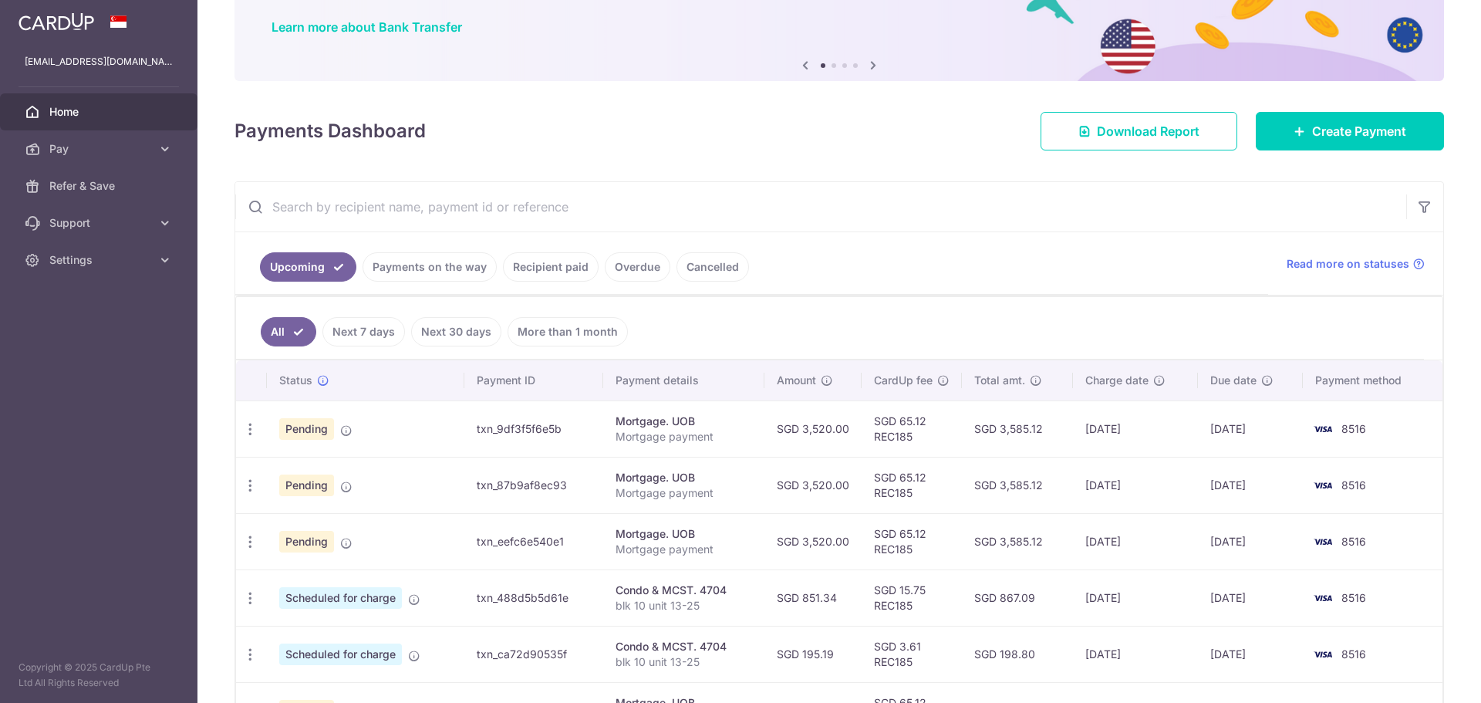
scroll to position [154, 0]
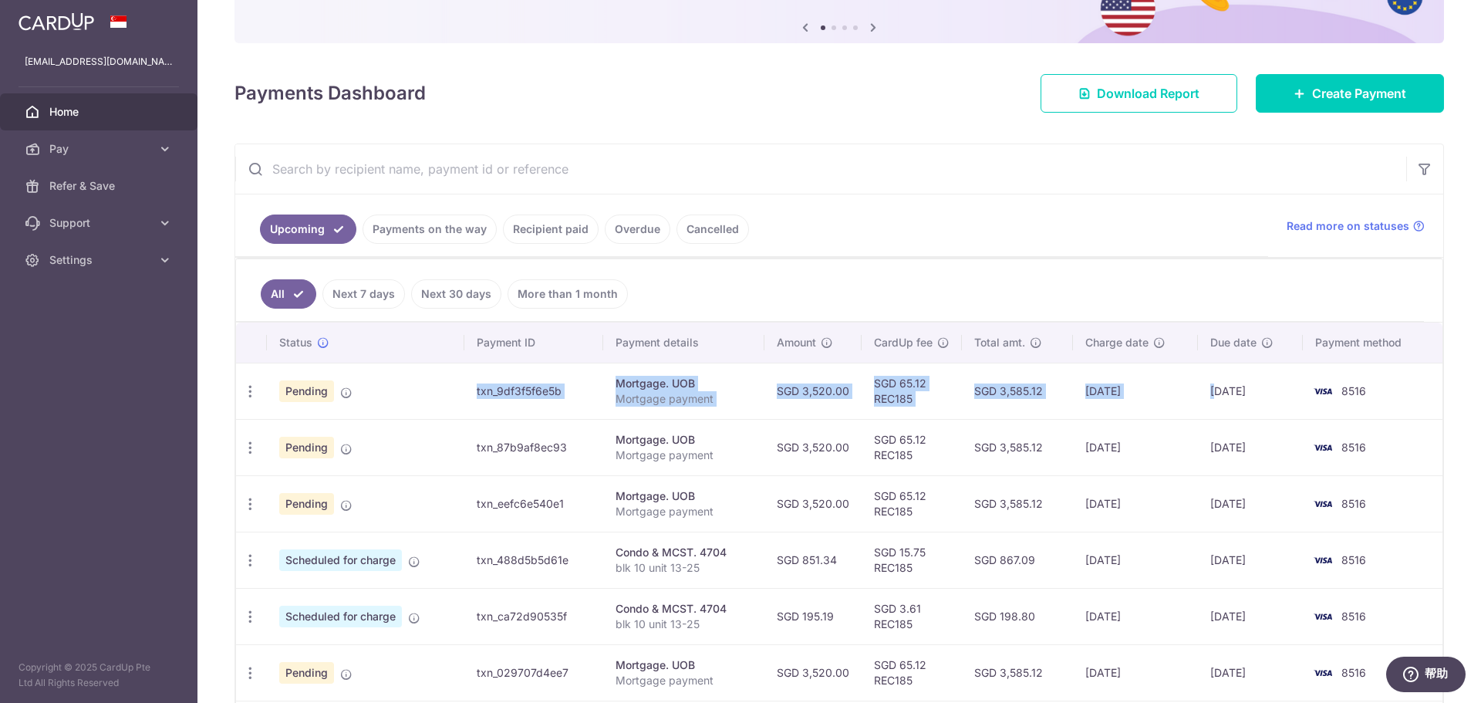
drag, startPoint x: 396, startPoint y: 405, endPoint x: 1213, endPoint y: 389, distance: 817.7
click at [1213, 389] on tr "Update payment Cancel payment Upload doc Pending txn_9df3f5f6e5b Mortgage. UOB …" at bounding box center [839, 391] width 1206 height 56
click at [1213, 389] on td "24/08/2025" at bounding box center [1250, 391] width 105 height 56
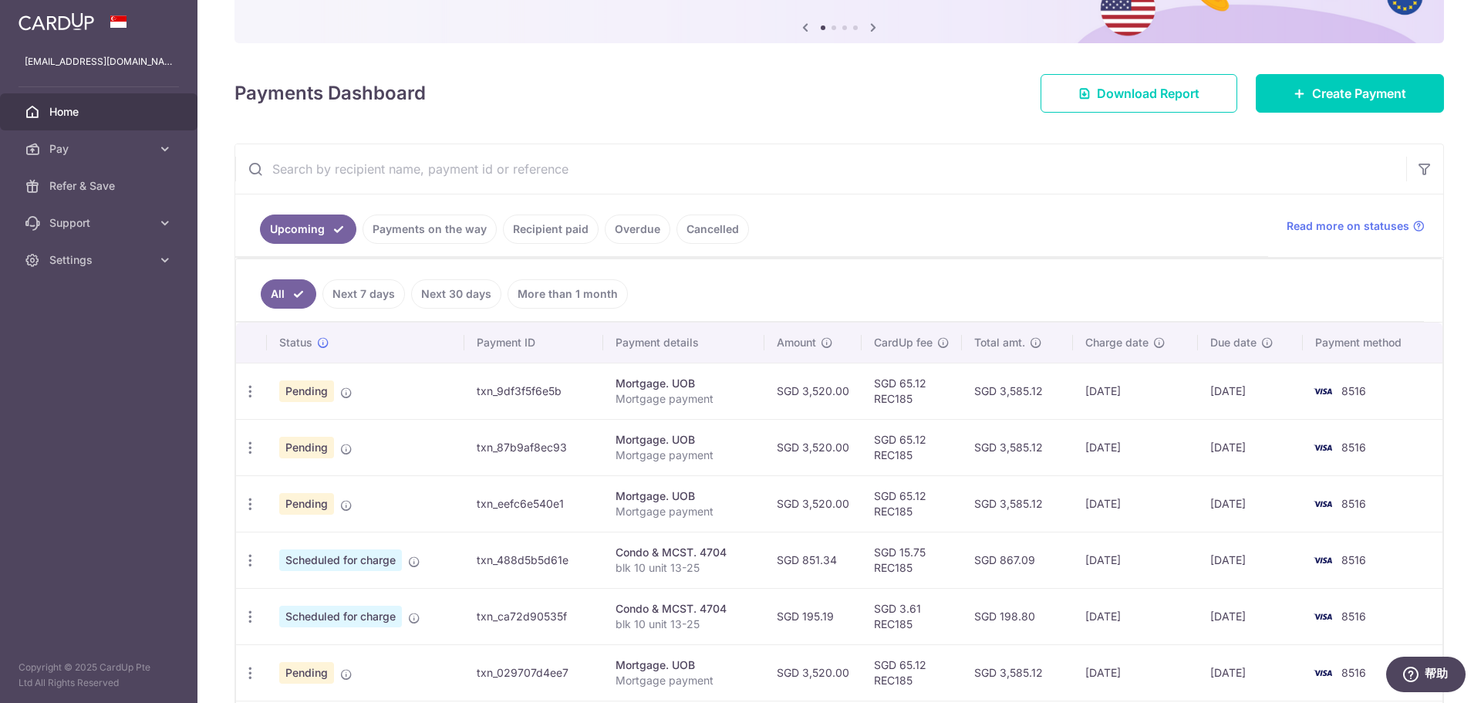
drag, startPoint x: 1210, startPoint y: 393, endPoint x: 1298, endPoint y: 389, distance: 88.0
click at [1298, 389] on td "24/08/2025" at bounding box center [1250, 391] width 105 height 56
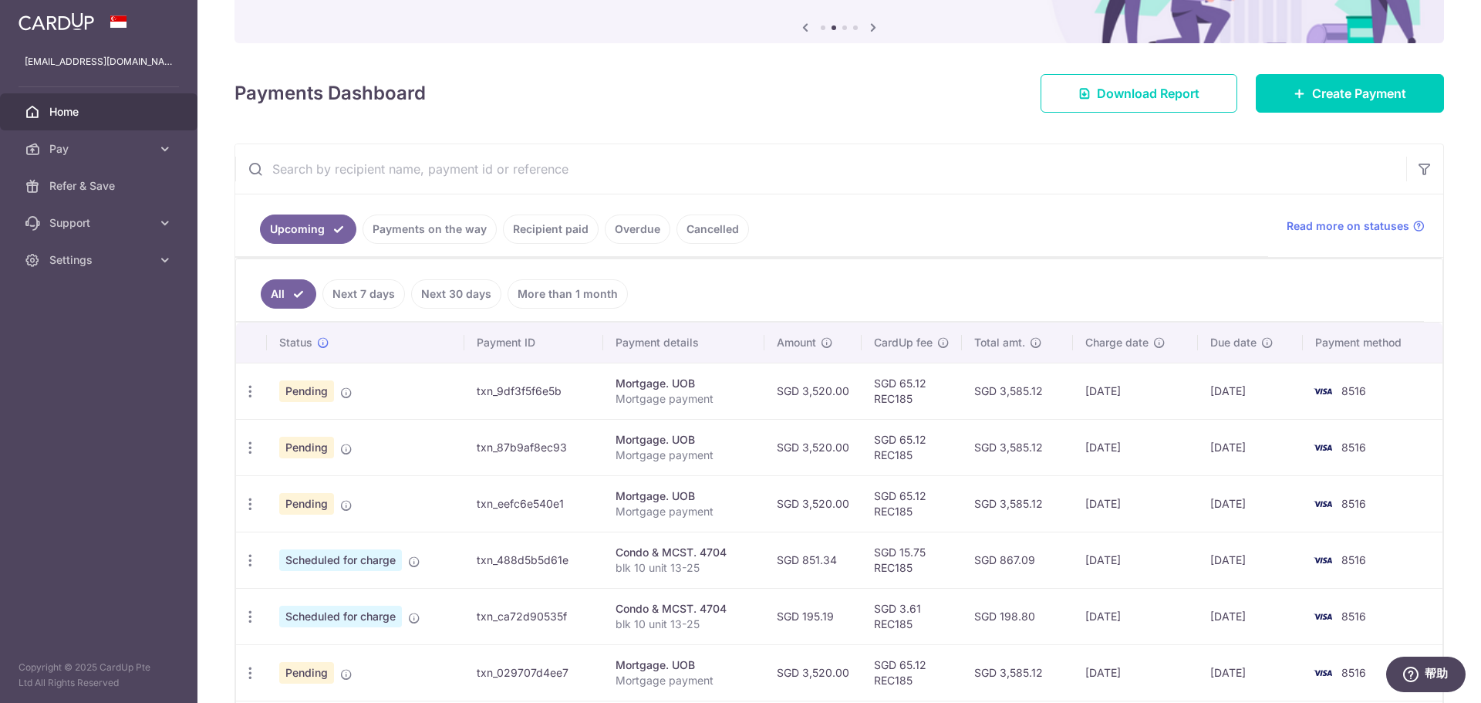
click at [520, 485] on td "txn_eefc6e540e1" at bounding box center [533, 503] width 139 height 56
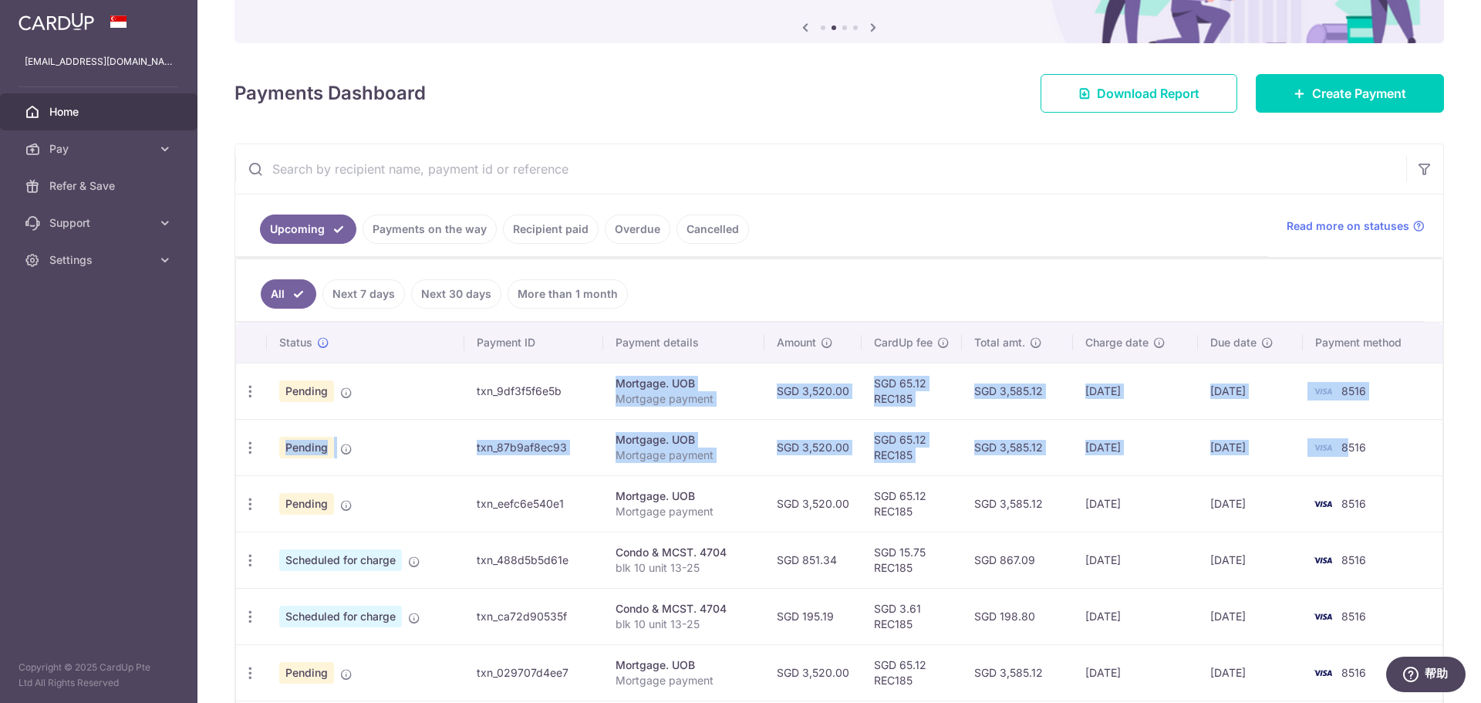
drag, startPoint x: 539, startPoint y: 366, endPoint x: 1346, endPoint y: 474, distance: 813.9
click at [1346, 474] on tbody "Update payment Cancel payment Upload doc Pending txn_9df3f5f6e5b Mortgage. UOB …" at bounding box center [839, 644] width 1206 height 563
click at [1346, 474] on td "8516" at bounding box center [1373, 447] width 140 height 56
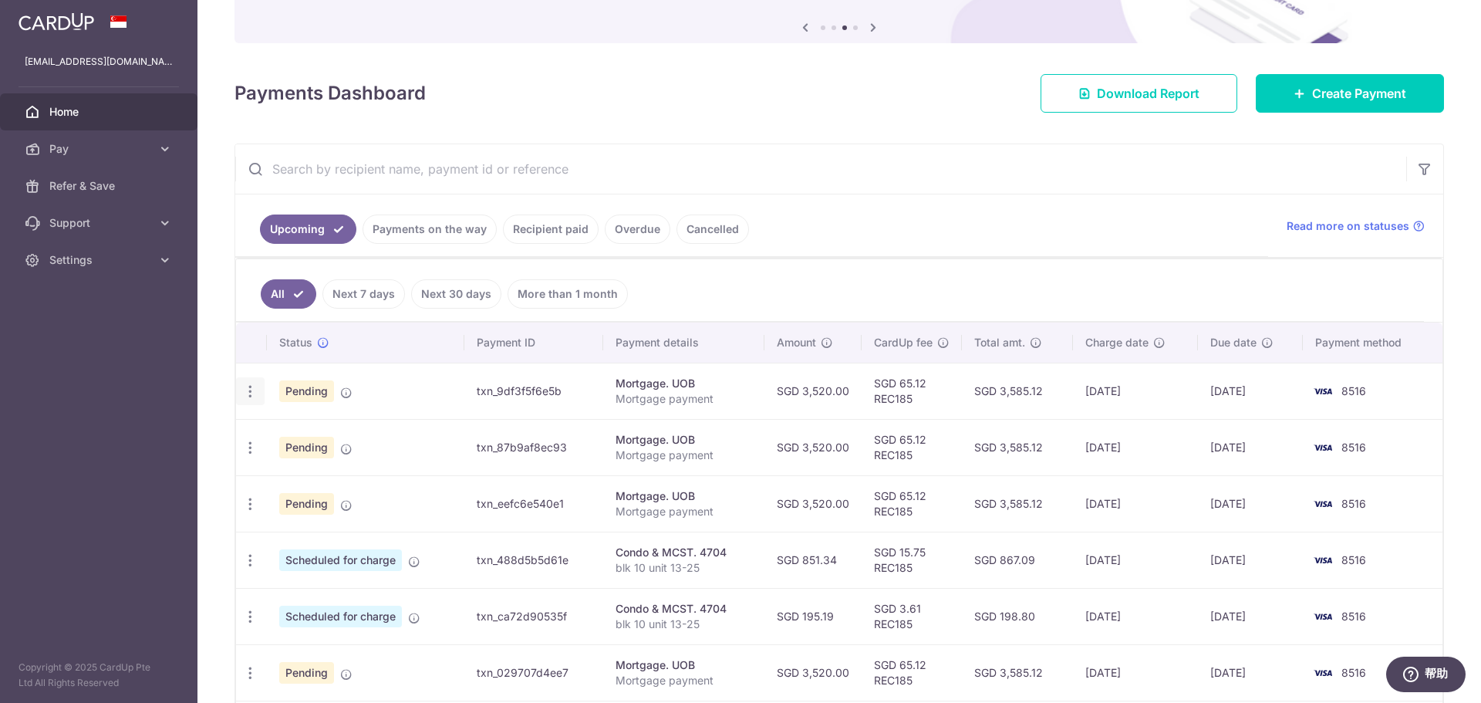
click at [246, 390] on icon "button" at bounding box center [250, 391] width 16 height 16
click at [356, 438] on span "Update payment" at bounding box center [332, 433] width 105 height 19
radio input "true"
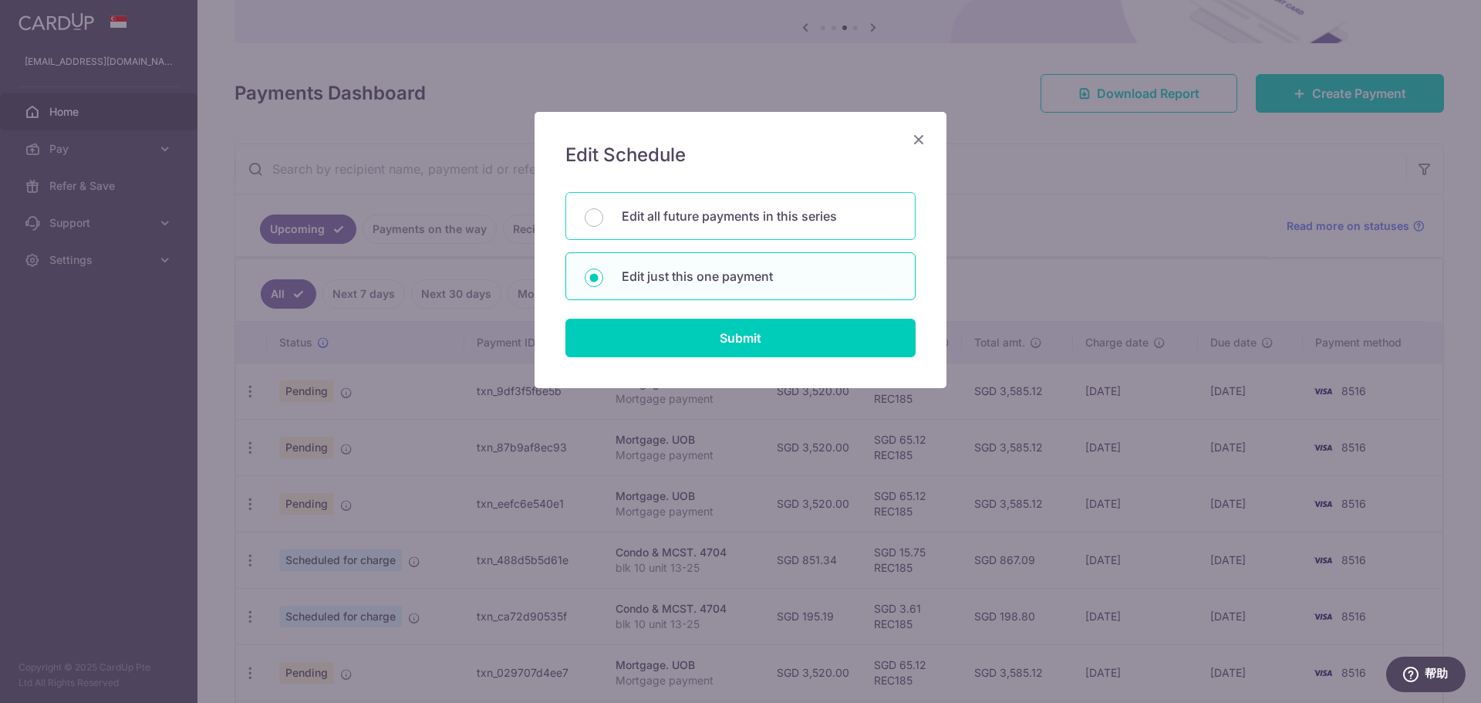
click at [773, 231] on div "Edit all future payments in this series" at bounding box center [740, 216] width 350 height 48
radio input "true"
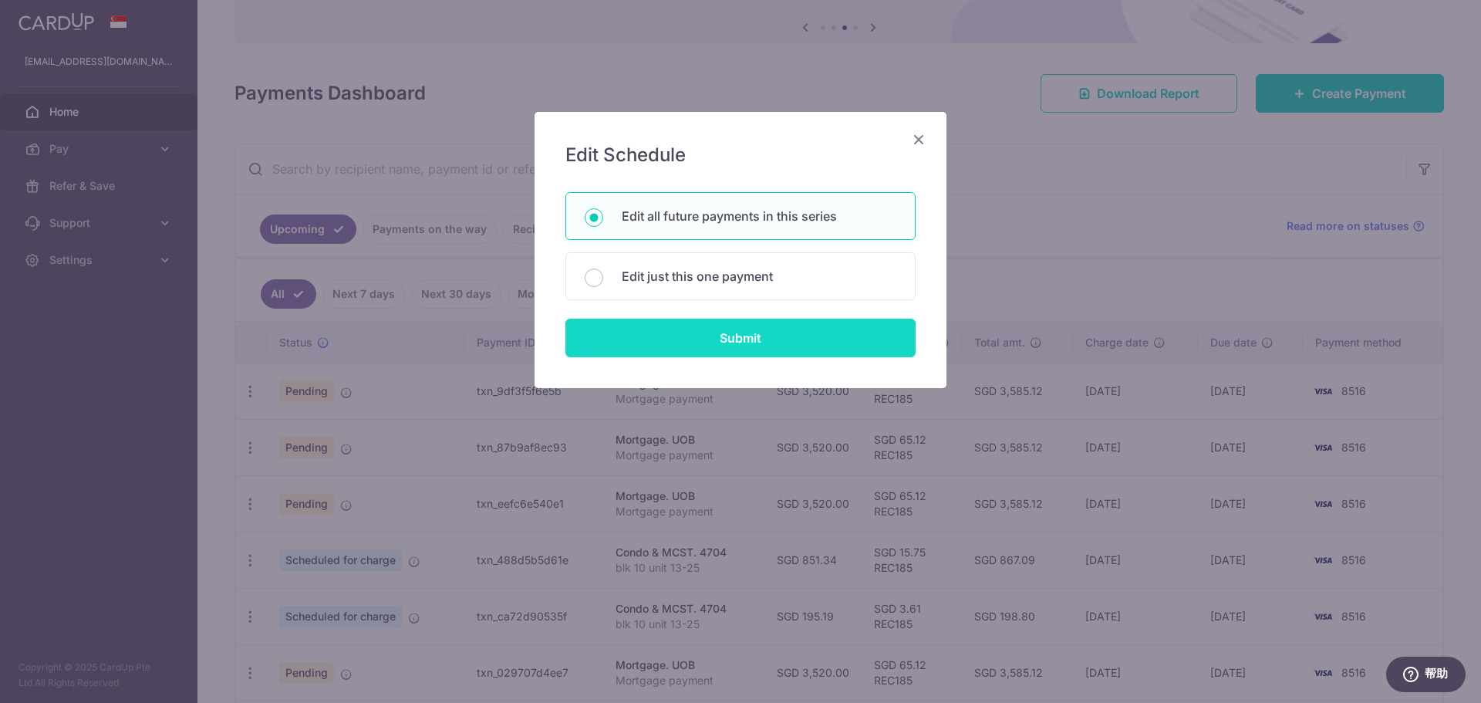
click at [782, 331] on input "Submit" at bounding box center [740, 338] width 350 height 39
radio input "true"
type input "3,520.00"
type input "Mortgage payment"
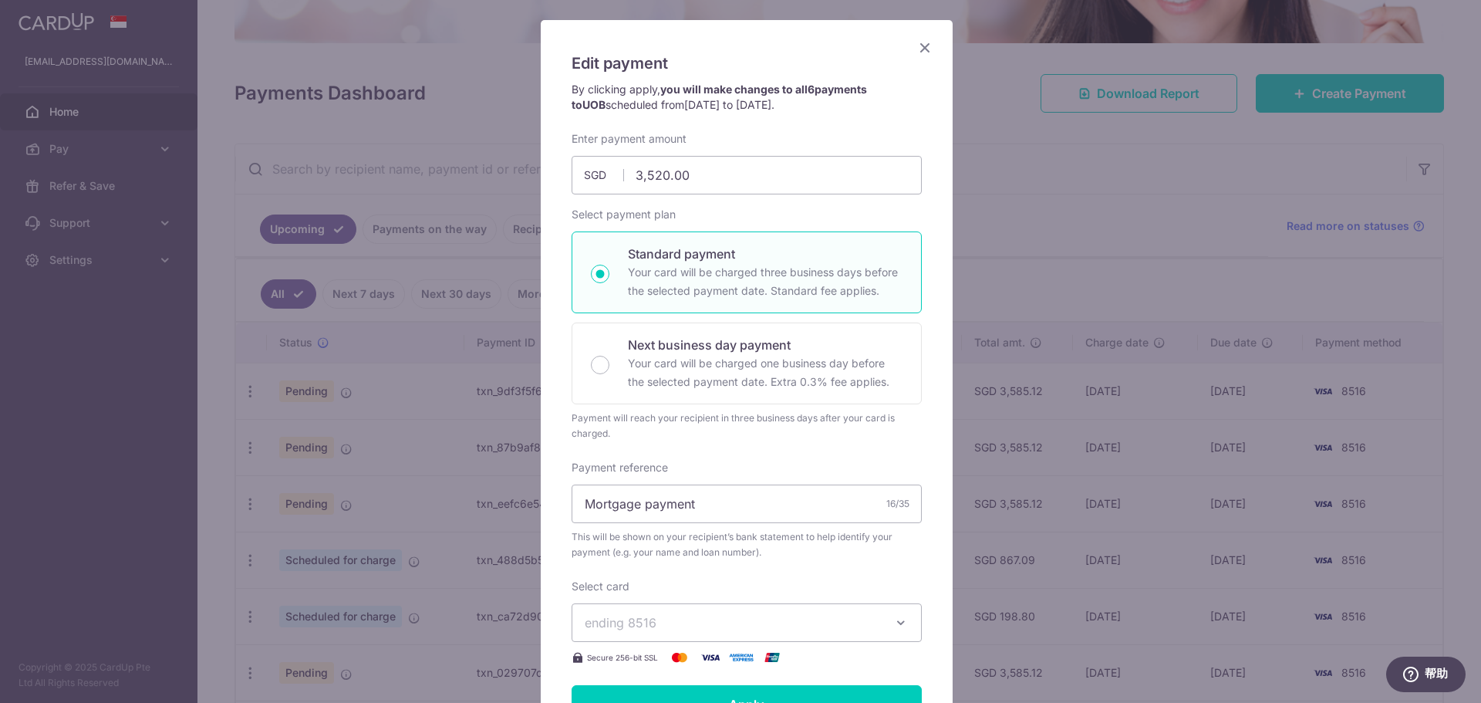
scroll to position [0, 0]
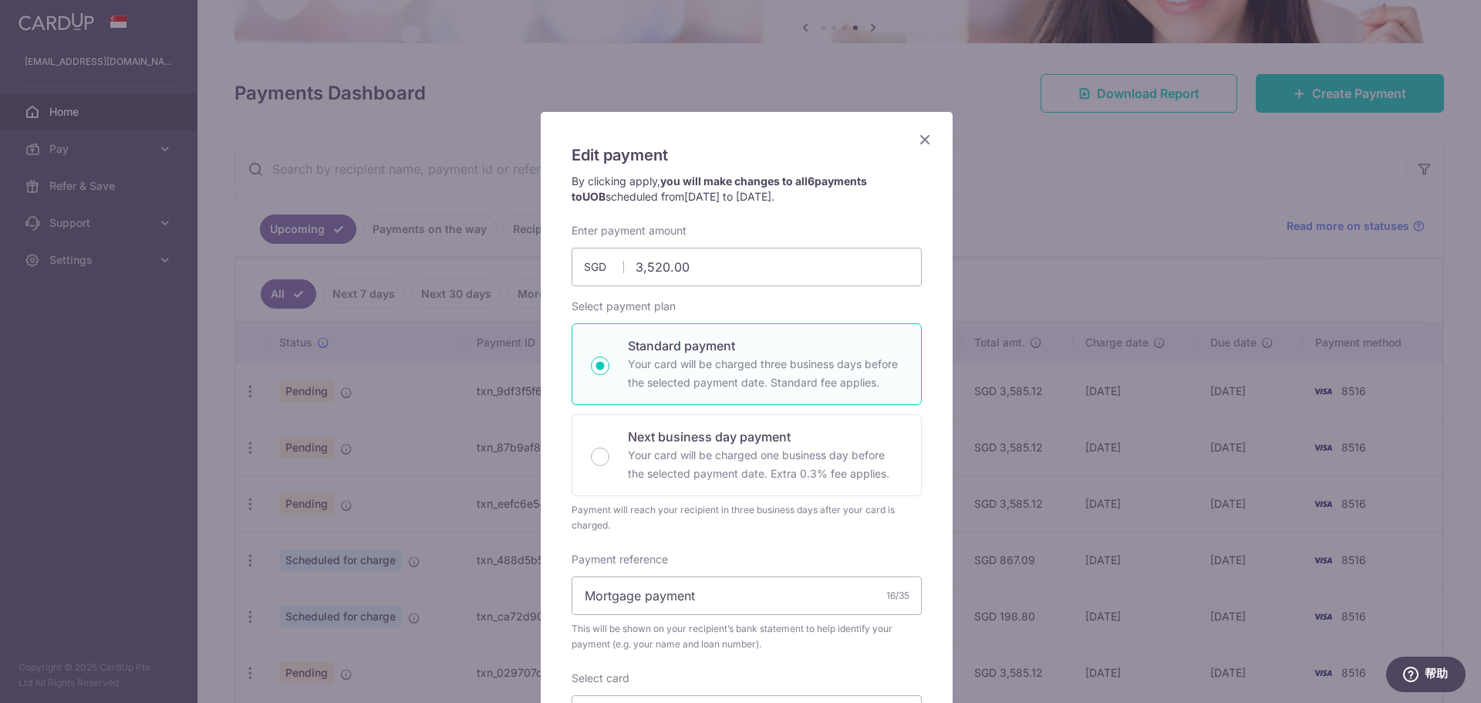
click at [932, 153] on div "Edit payment By clicking apply, you will make changes to all 6 payments to UOB …" at bounding box center [747, 579] width 412 height 934
click at [916, 135] on icon "Close" at bounding box center [925, 139] width 19 height 19
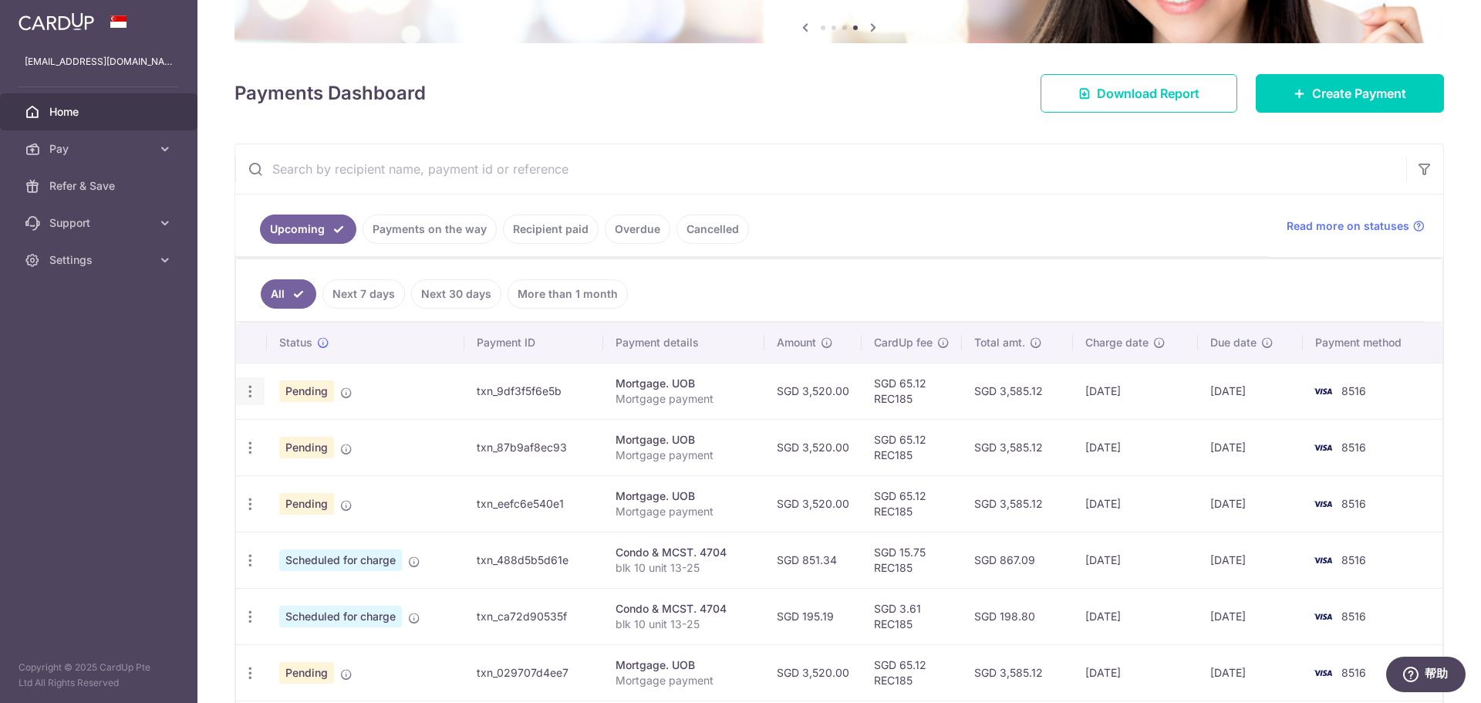
click at [247, 389] on icon "button" at bounding box center [250, 391] width 16 height 16
click at [333, 444] on link "Update payment" at bounding box center [317, 433] width 160 height 37
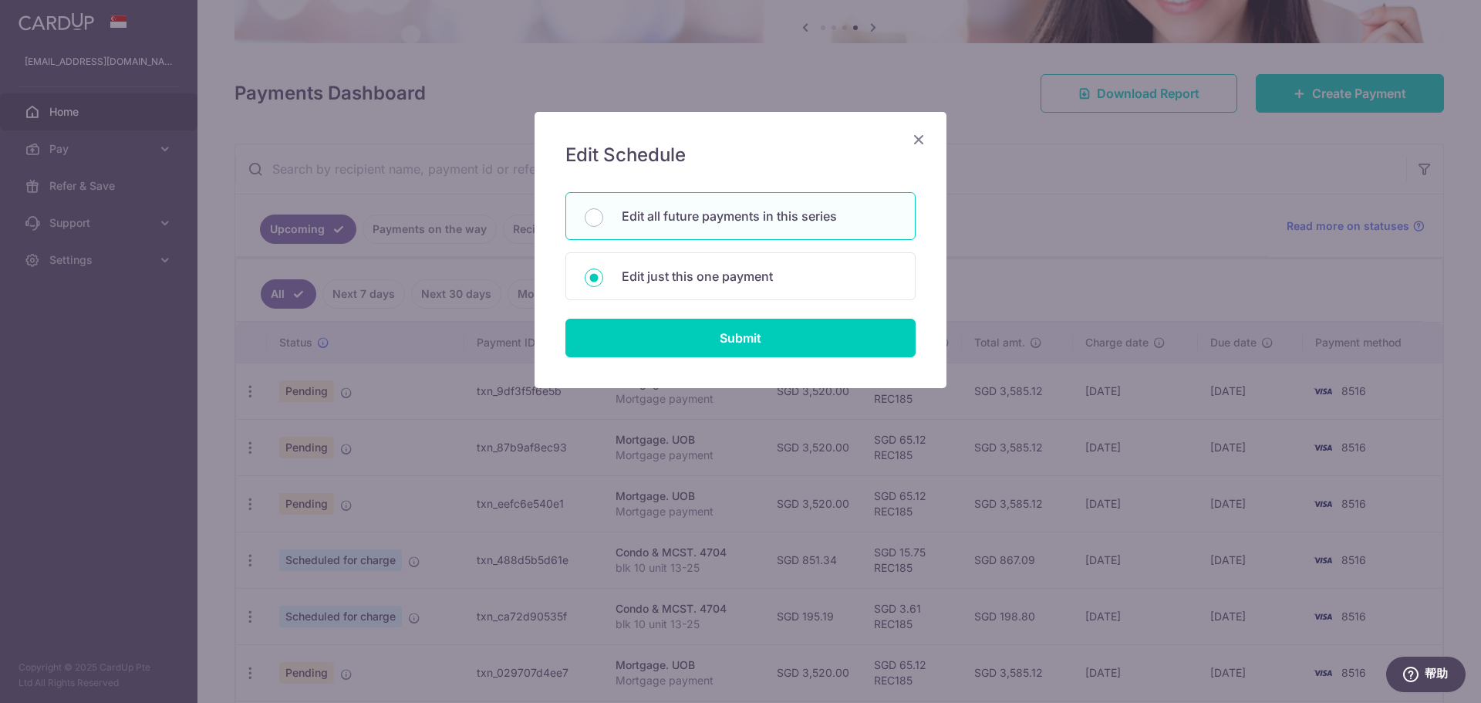
click at [723, 318] on form "You will be editing all 6 payments to UOB scheduled from 24/08/2025 to 24/01/20…" at bounding box center [740, 274] width 350 height 165
click at [718, 343] on input "Submit" at bounding box center [740, 338] width 350 height 39
radio input "true"
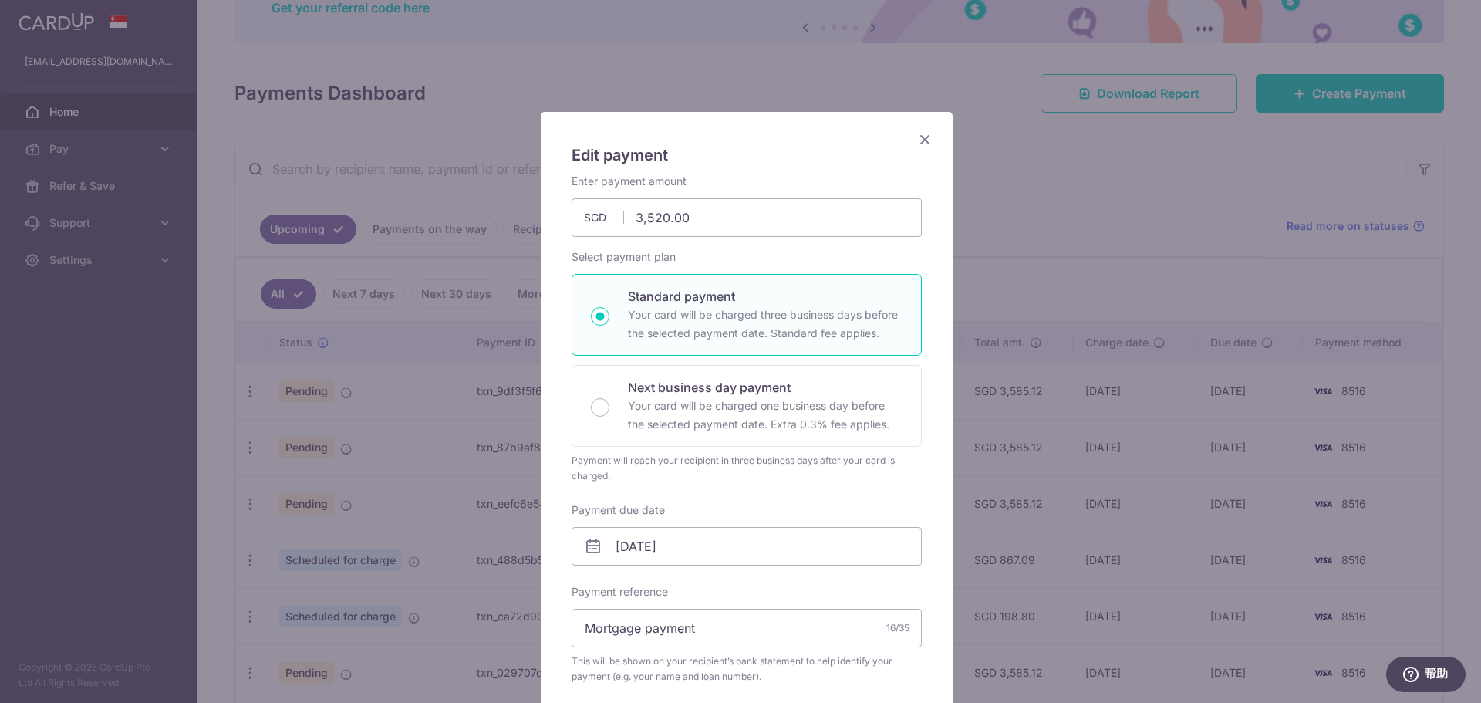
click at [659, 511] on div "Payment due date 24/08/2025 Your card will be charged on" at bounding box center [747, 533] width 350 height 63
click at [683, 554] on input "24/08/2025" at bounding box center [747, 546] width 350 height 39
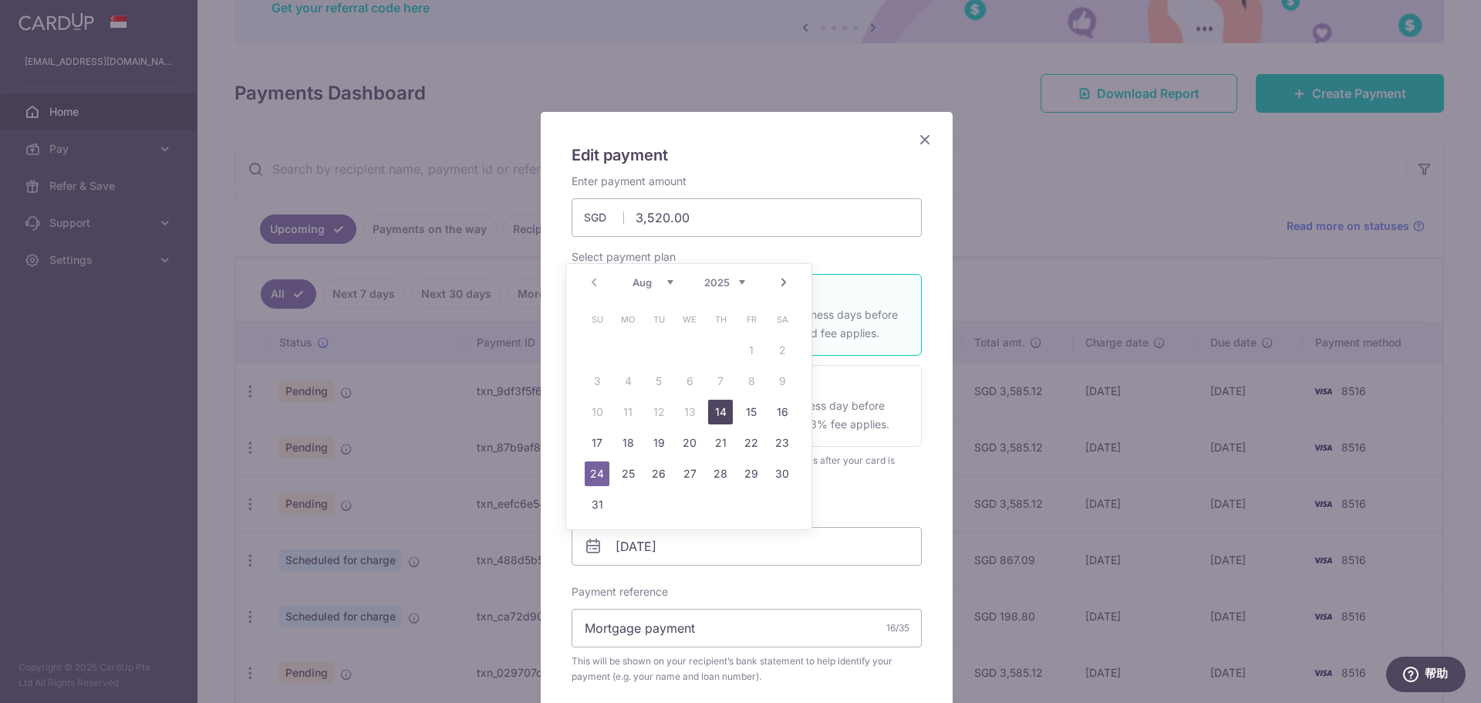
click at [723, 416] on link "14" at bounding box center [720, 412] width 25 height 25
type input "14/08/2025"
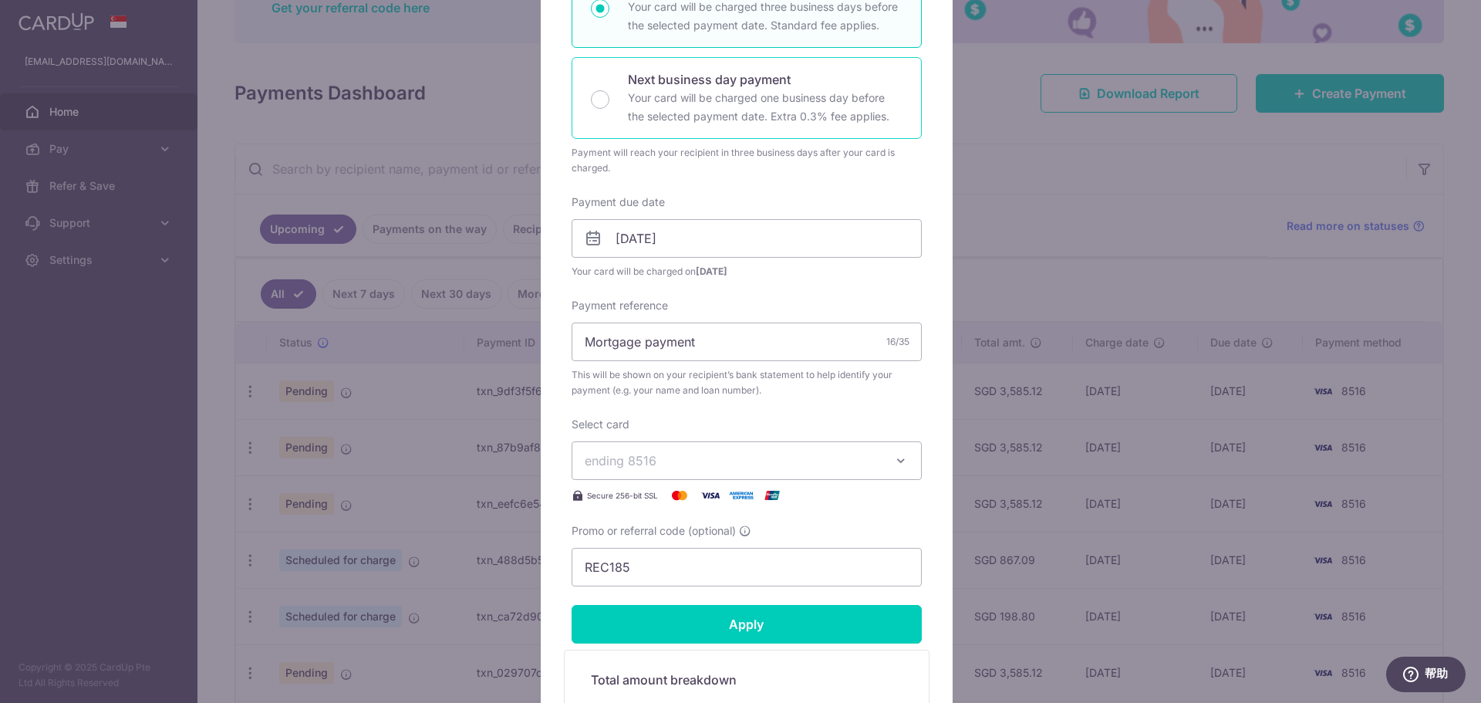
scroll to position [309, 0]
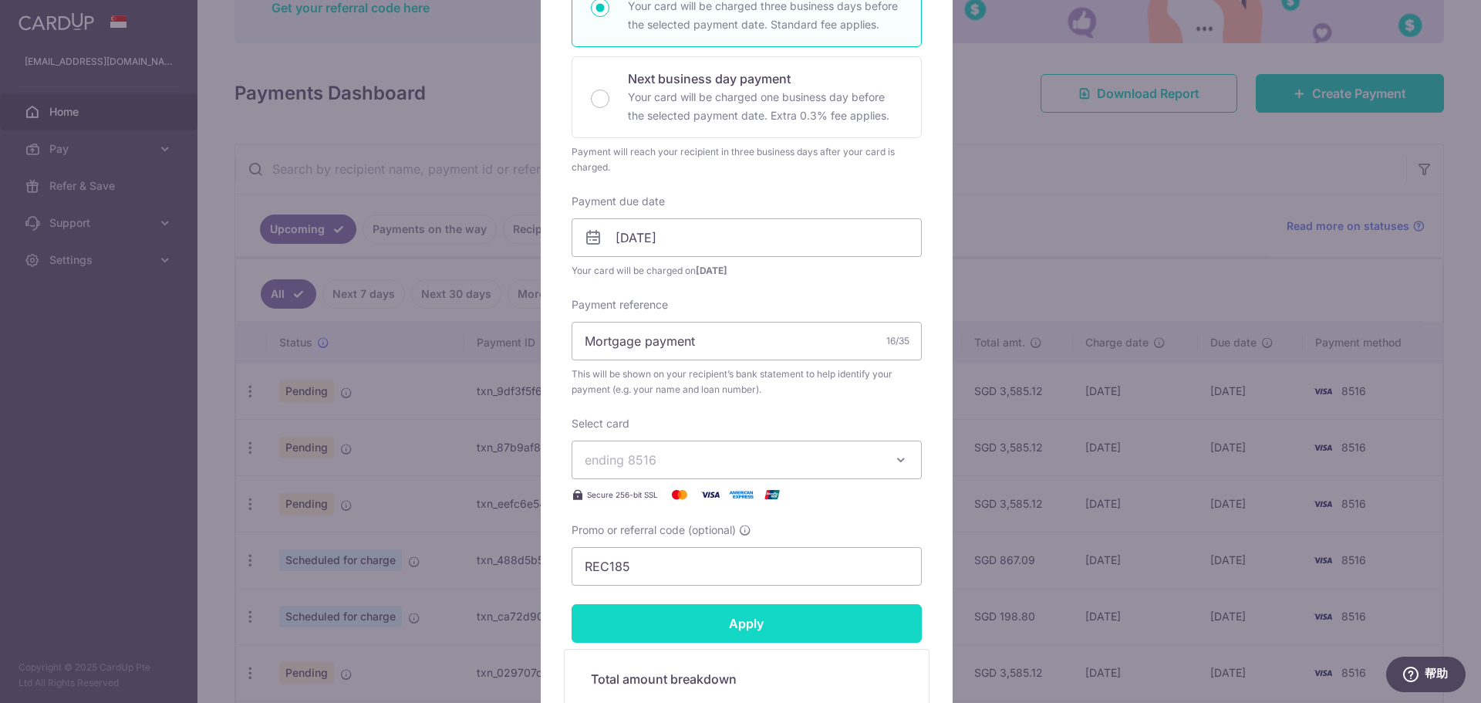
click at [690, 615] on input "Apply" at bounding box center [747, 623] width 350 height 39
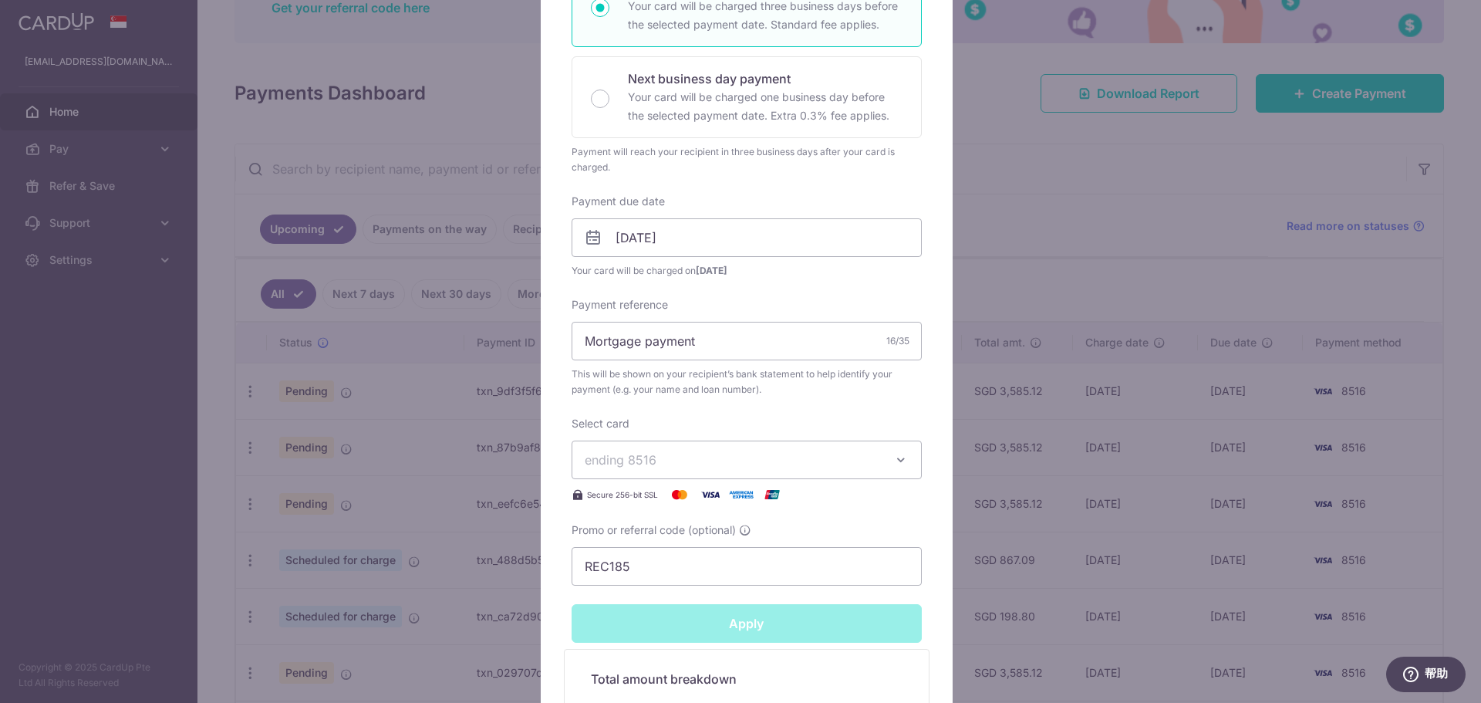
type input "Successfully Applied"
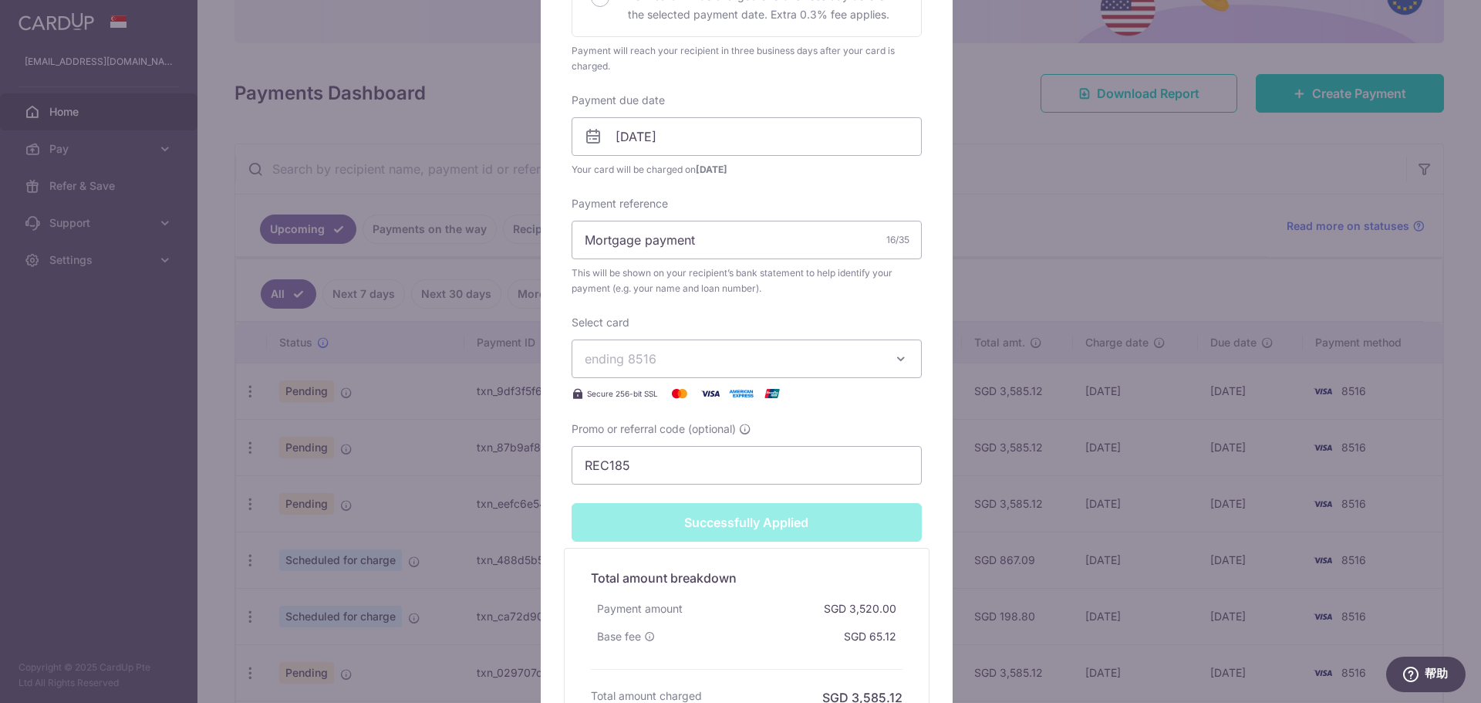
scroll to position [617, 0]
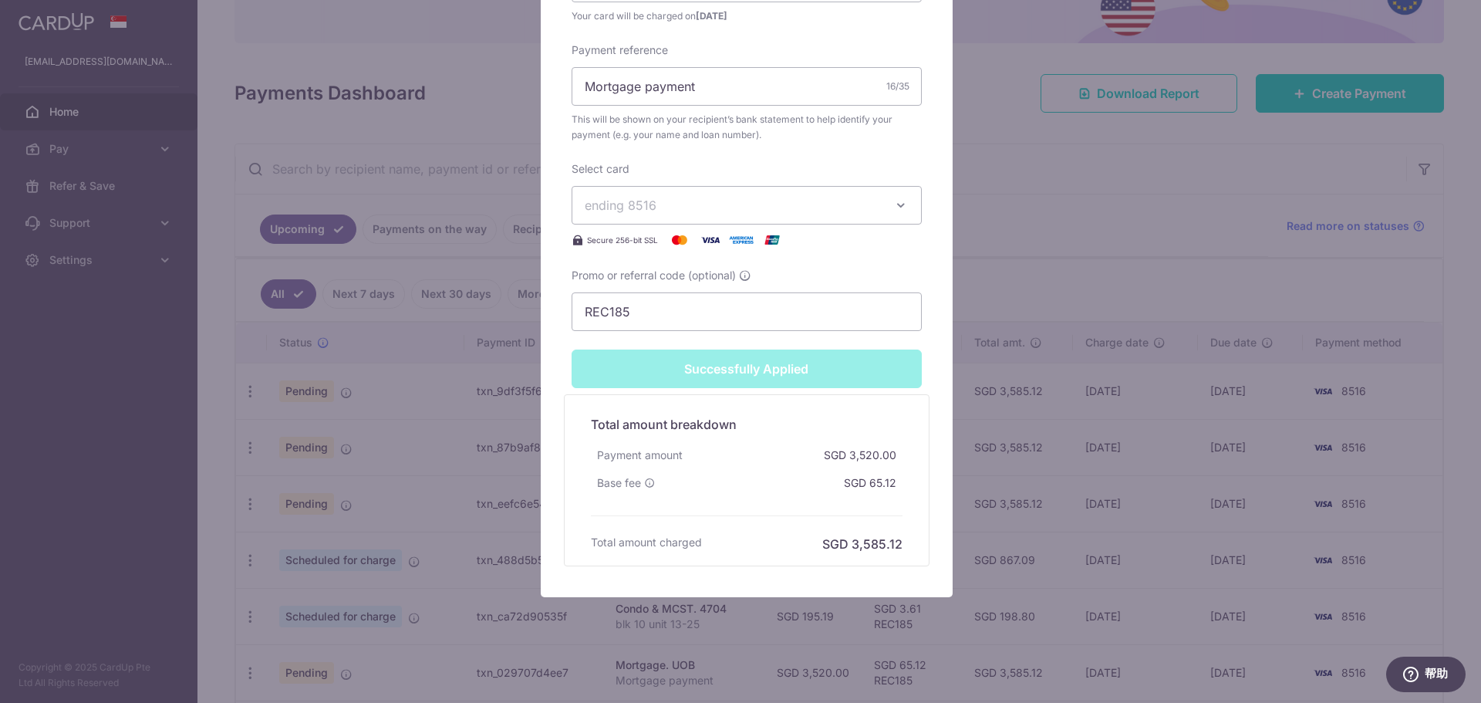
click at [1057, 231] on div "Edit payment By clicking apply, you will make changes to all 6 payments to UOB …" at bounding box center [740, 351] width 1481 height 703
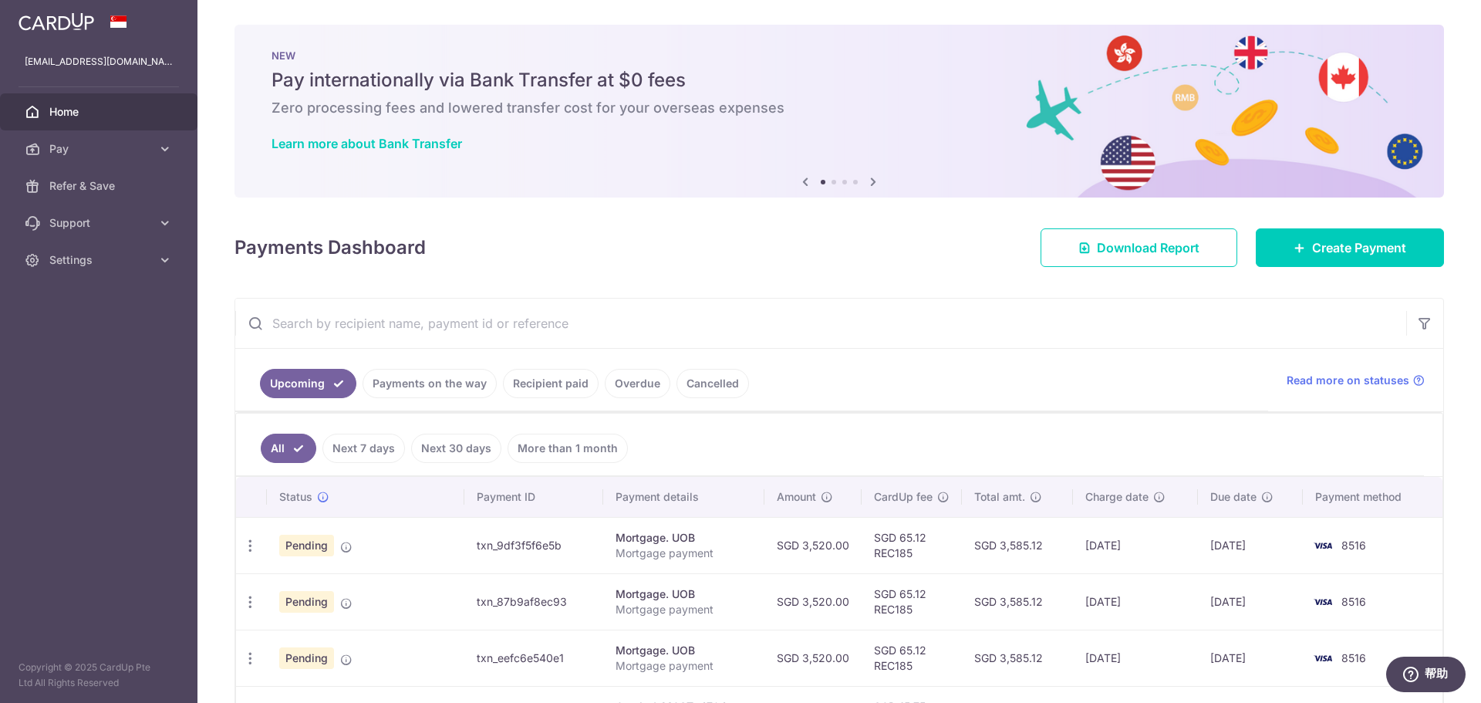
scroll to position [154, 0]
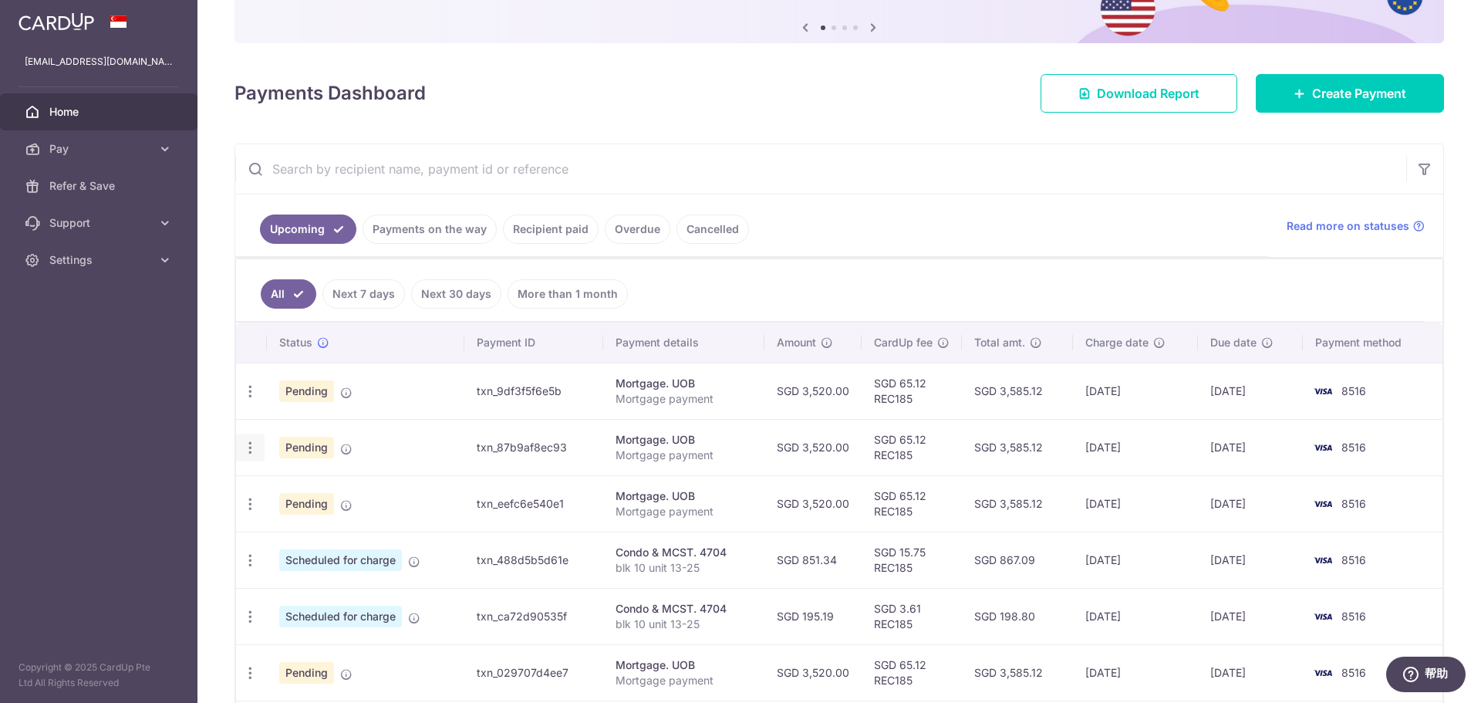
click at [244, 400] on icon "button" at bounding box center [250, 391] width 16 height 16
click at [328, 489] on span "Update payment" at bounding box center [332, 490] width 105 height 19
radio input "true"
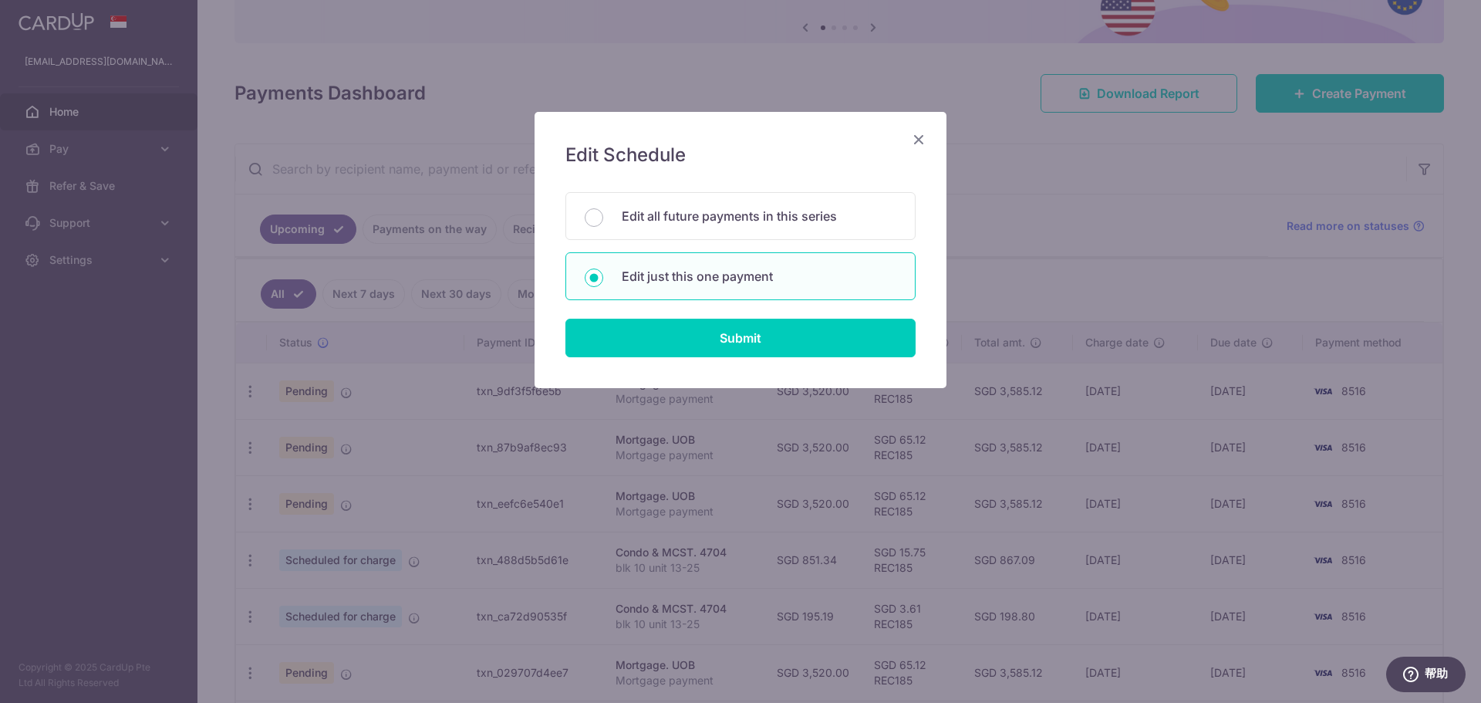
drag, startPoint x: 359, startPoint y: 487, endPoint x: 380, endPoint y: 435, distance: 55.7
click at [359, 486] on div "Edit Schedule You will be editing all 5 payments to UOB scheduled from 24/09/20…" at bounding box center [740, 351] width 1481 height 703
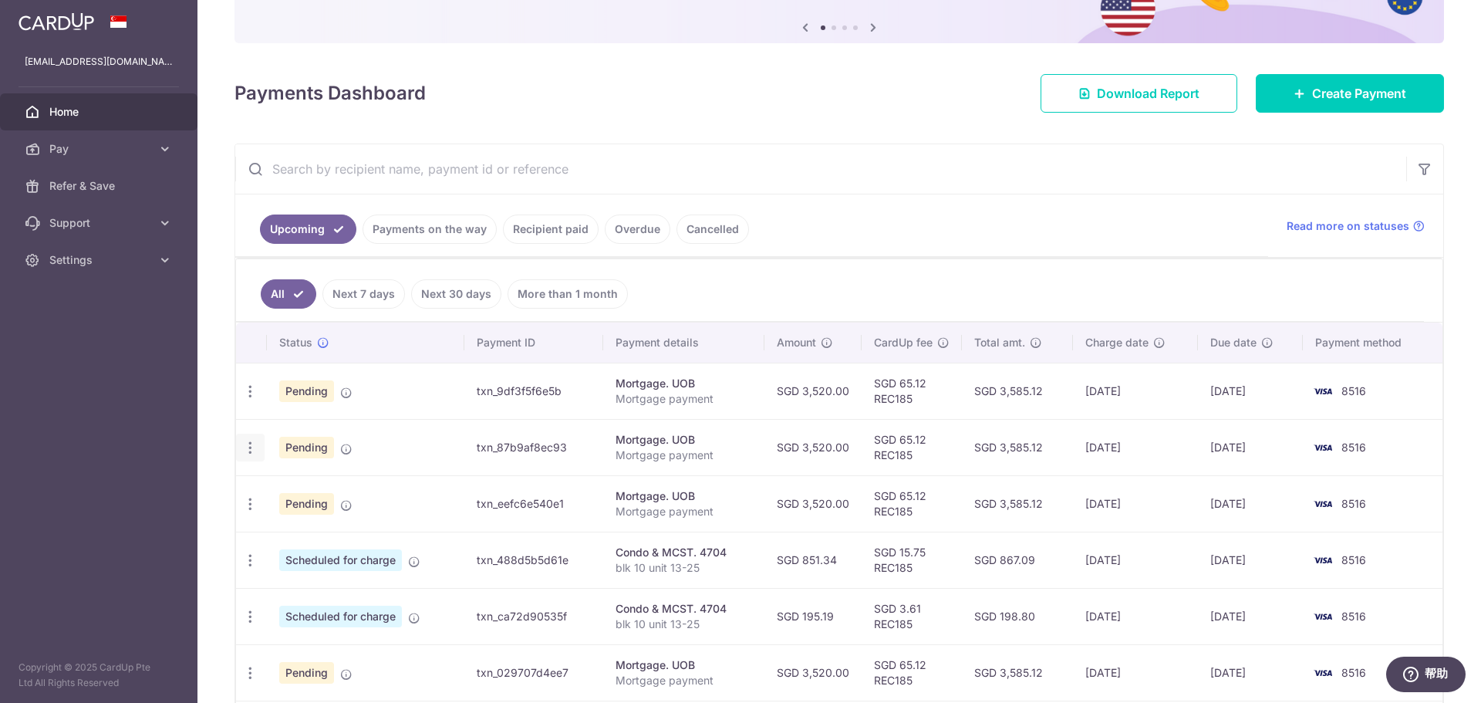
click at [255, 400] on icon "button" at bounding box center [250, 391] width 16 height 16
click at [343, 501] on link "Update payment" at bounding box center [317, 489] width 160 height 37
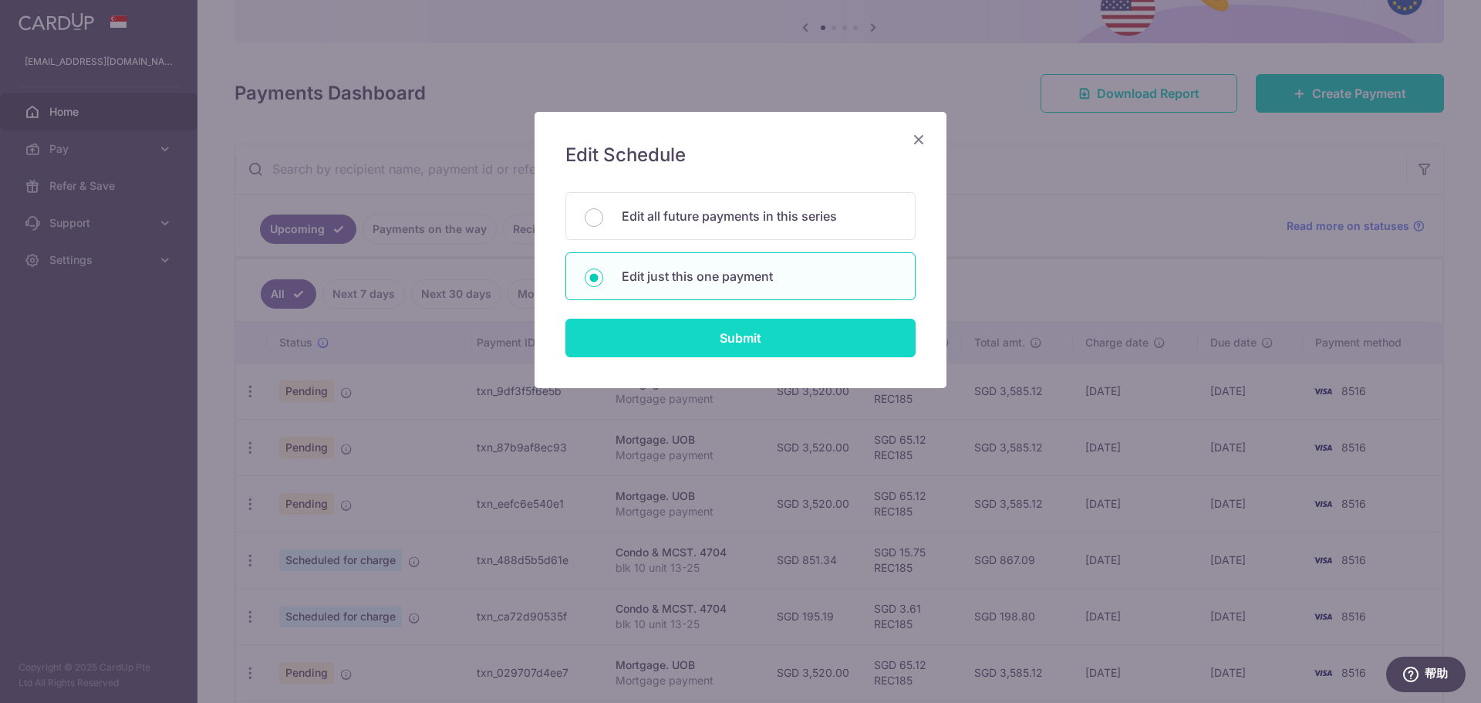
click at [739, 341] on input "Submit" at bounding box center [740, 338] width 350 height 39
radio input "true"
type input "3,520.00"
type input "24/09/2025"
type input "Mortgage payment"
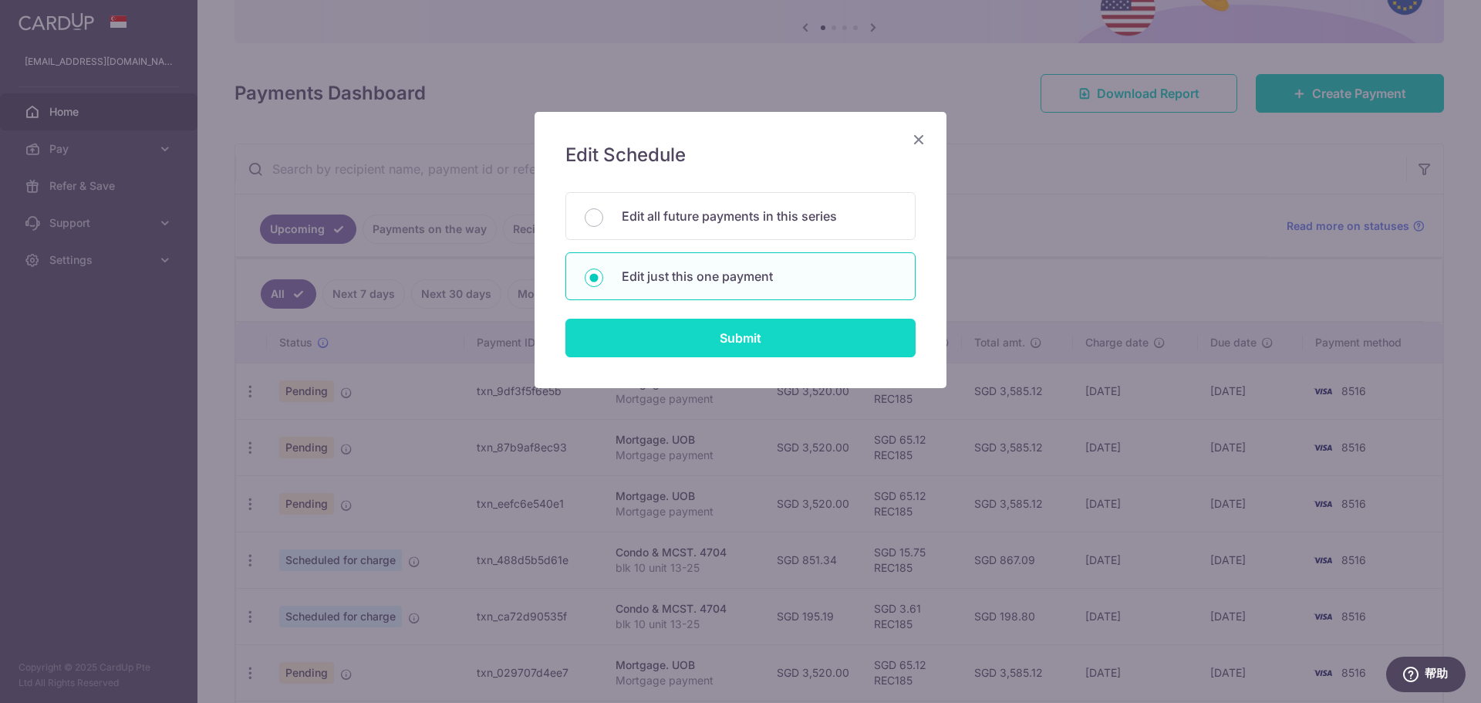
type input "REC185"
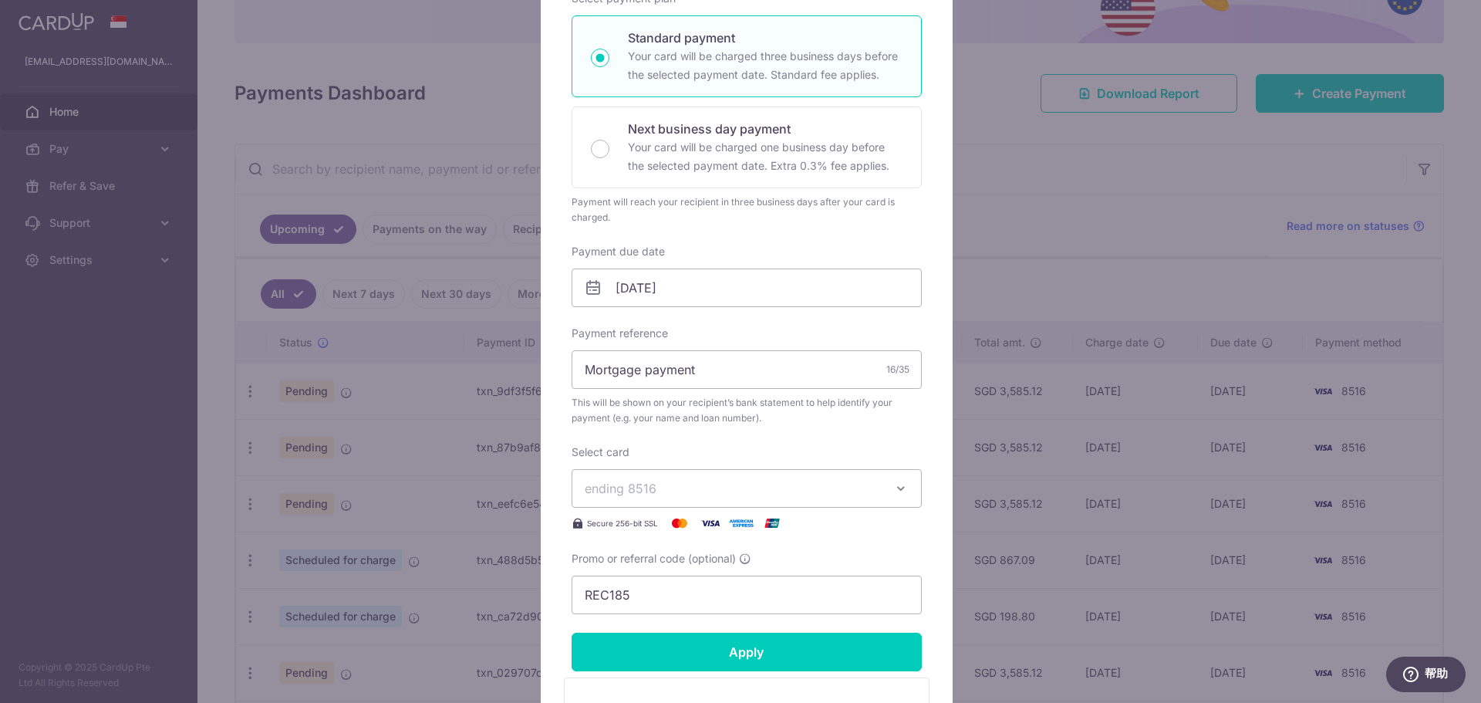
scroll to position [239, 0]
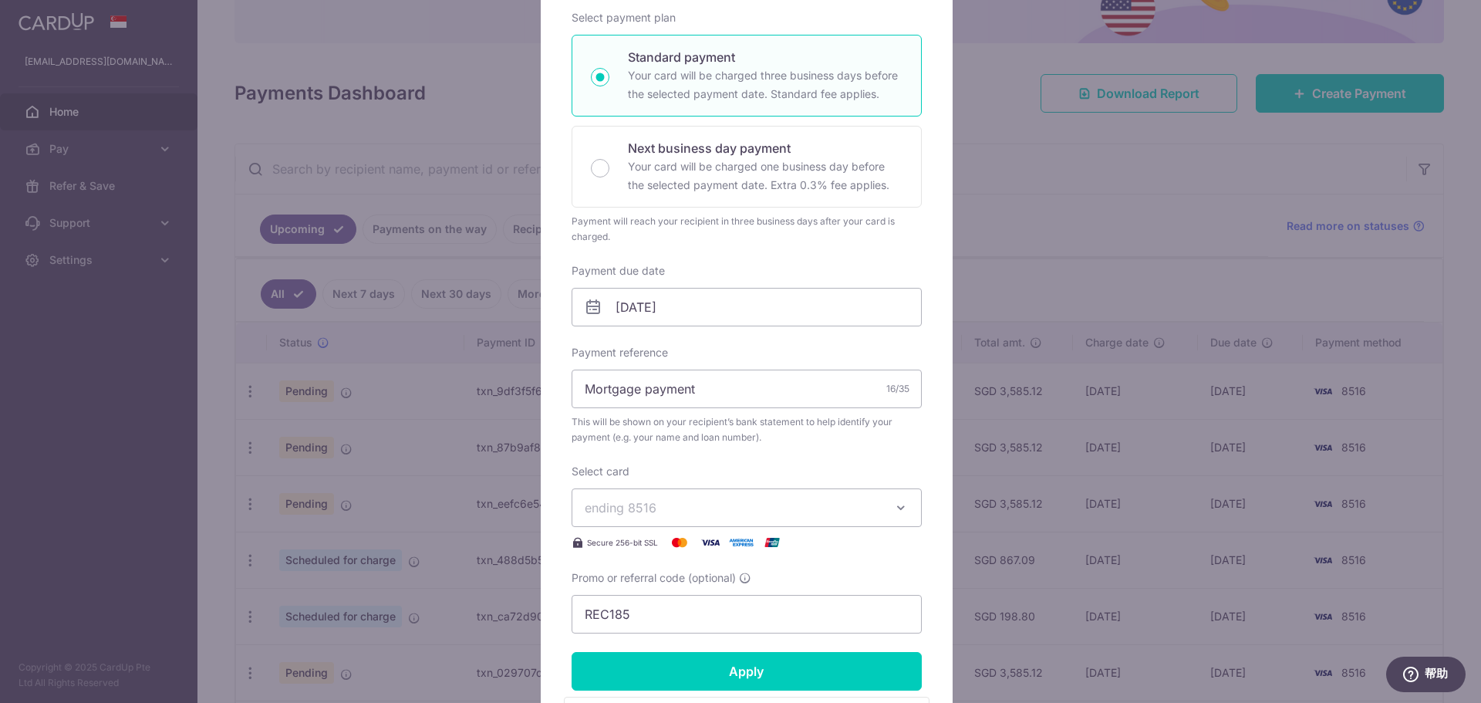
click at [695, 333] on div "Enter payment amount 3,520.00 3520.00 SGD To change the payment amount, please …" at bounding box center [747, 283] width 350 height 699
click at [706, 320] on input "24/09/2025" at bounding box center [747, 307] width 350 height 39
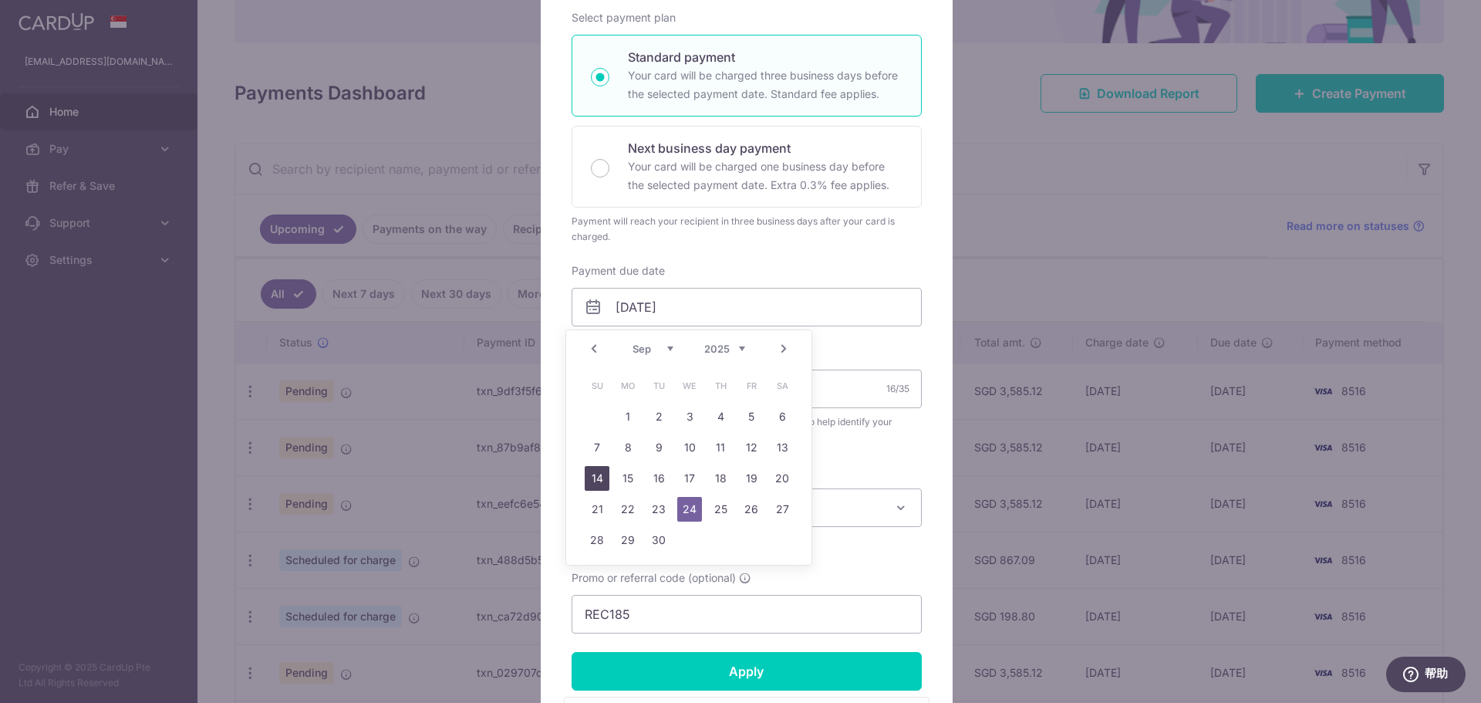
click at [598, 478] on link "14" at bounding box center [597, 478] width 25 height 25
type input "14/09/2025"
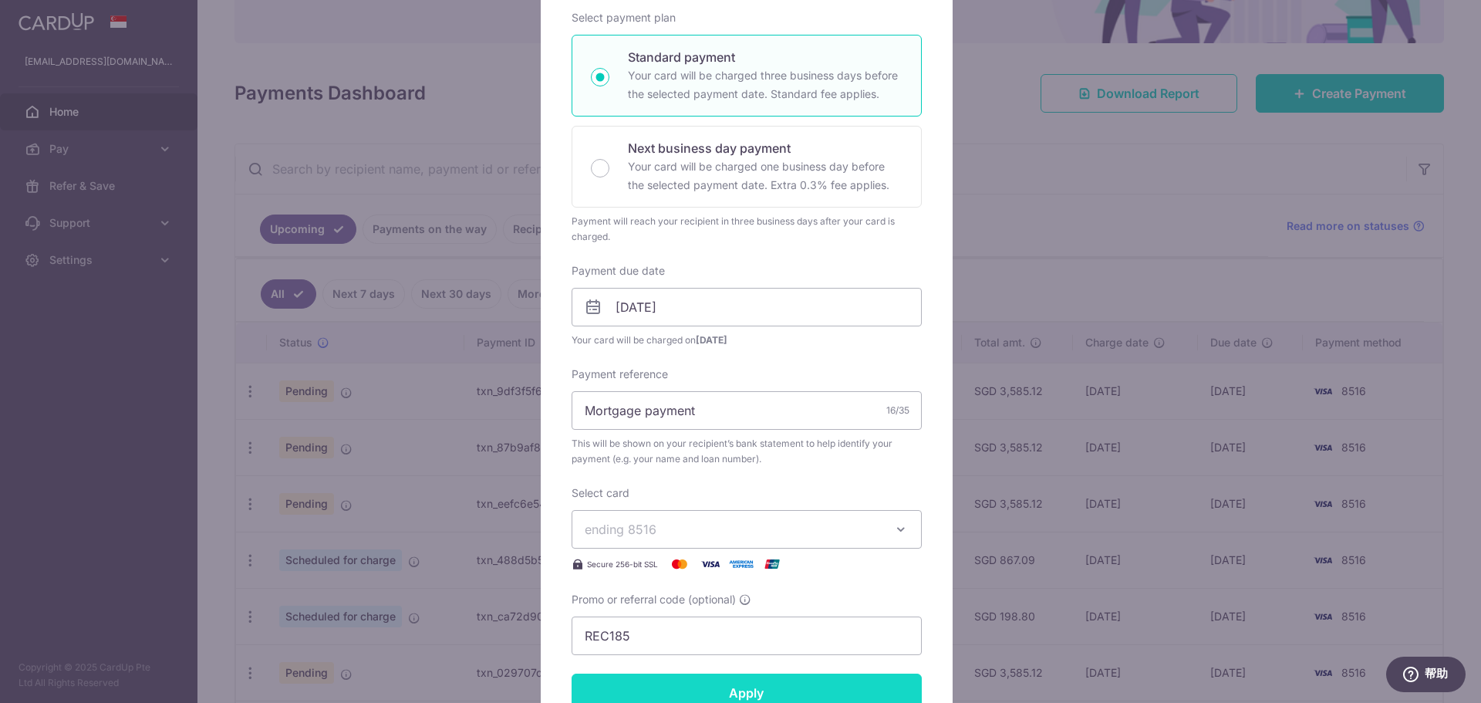
click at [739, 685] on input "Apply" at bounding box center [747, 692] width 350 height 39
type input "Successfully Applied"
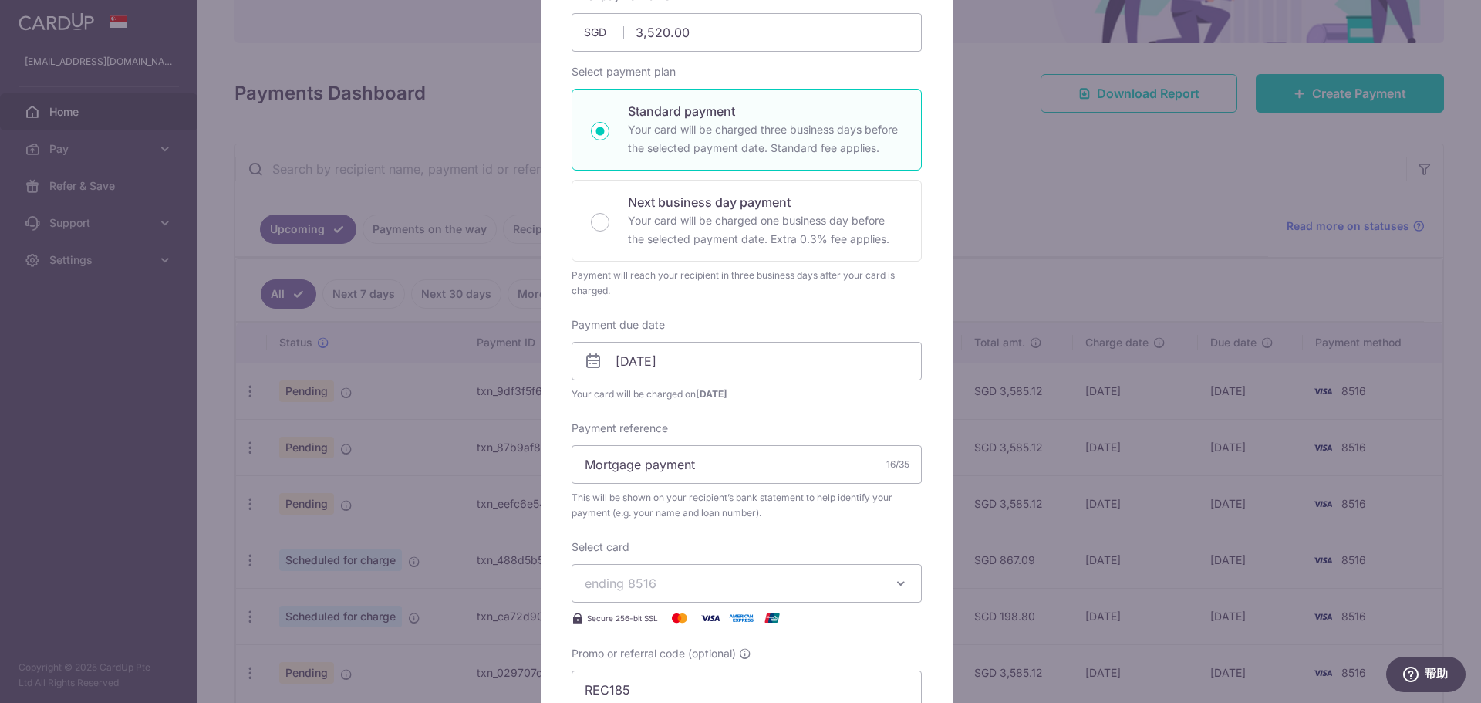
scroll to position [293, 0]
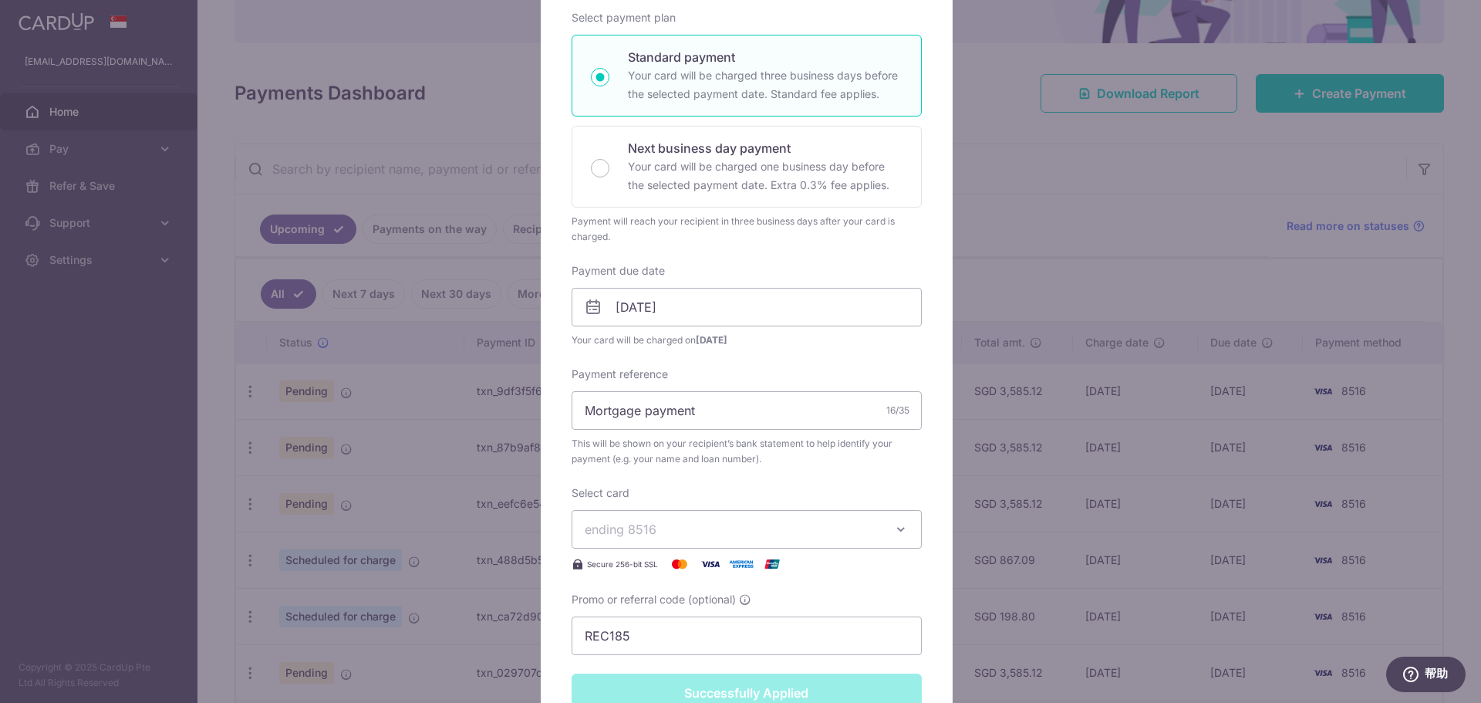
drag, startPoint x: 265, startPoint y: 498, endPoint x: 117, endPoint y: 508, distance: 148.4
click at [117, 508] on div "Edit payment By clicking apply, you will make changes to all payments to UOB sc…" at bounding box center [740, 351] width 1481 height 703
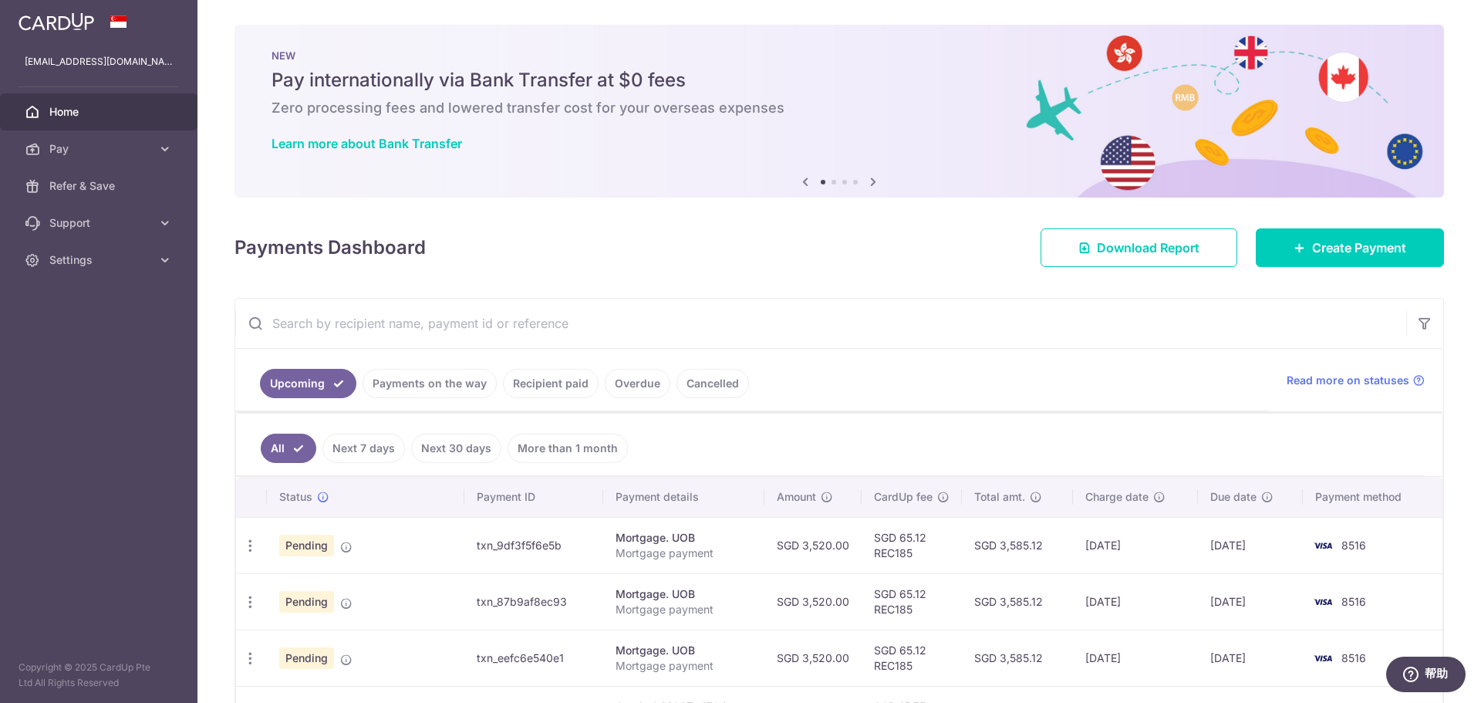
click at [268, 544] on td "Pending" at bounding box center [365, 545] width 197 height 56
click at [256, 553] on div "Update payment Cancel payment Upload doc" at bounding box center [250, 545] width 29 height 29
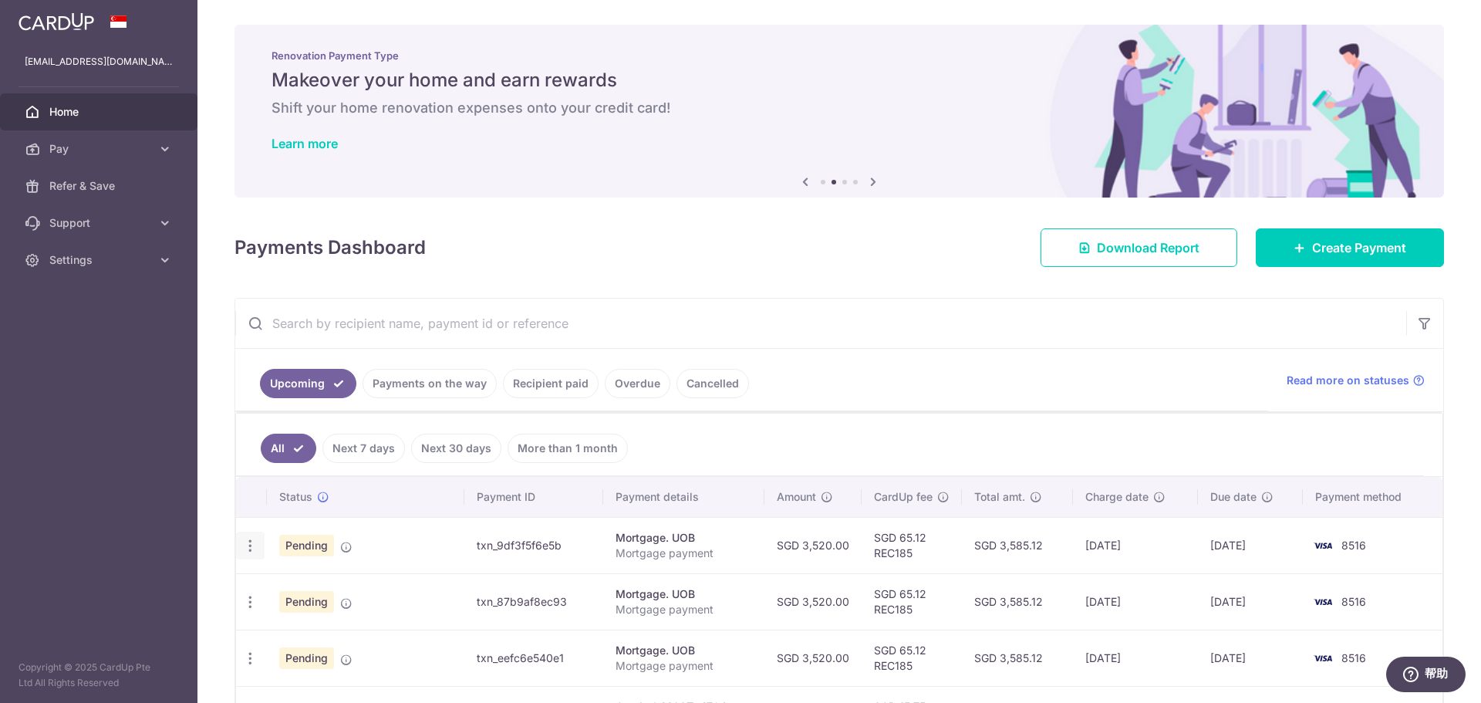
click at [248, 541] on icon "button" at bounding box center [250, 546] width 16 height 16
click at [364, 591] on span "Update payment" at bounding box center [332, 587] width 105 height 19
radio input "true"
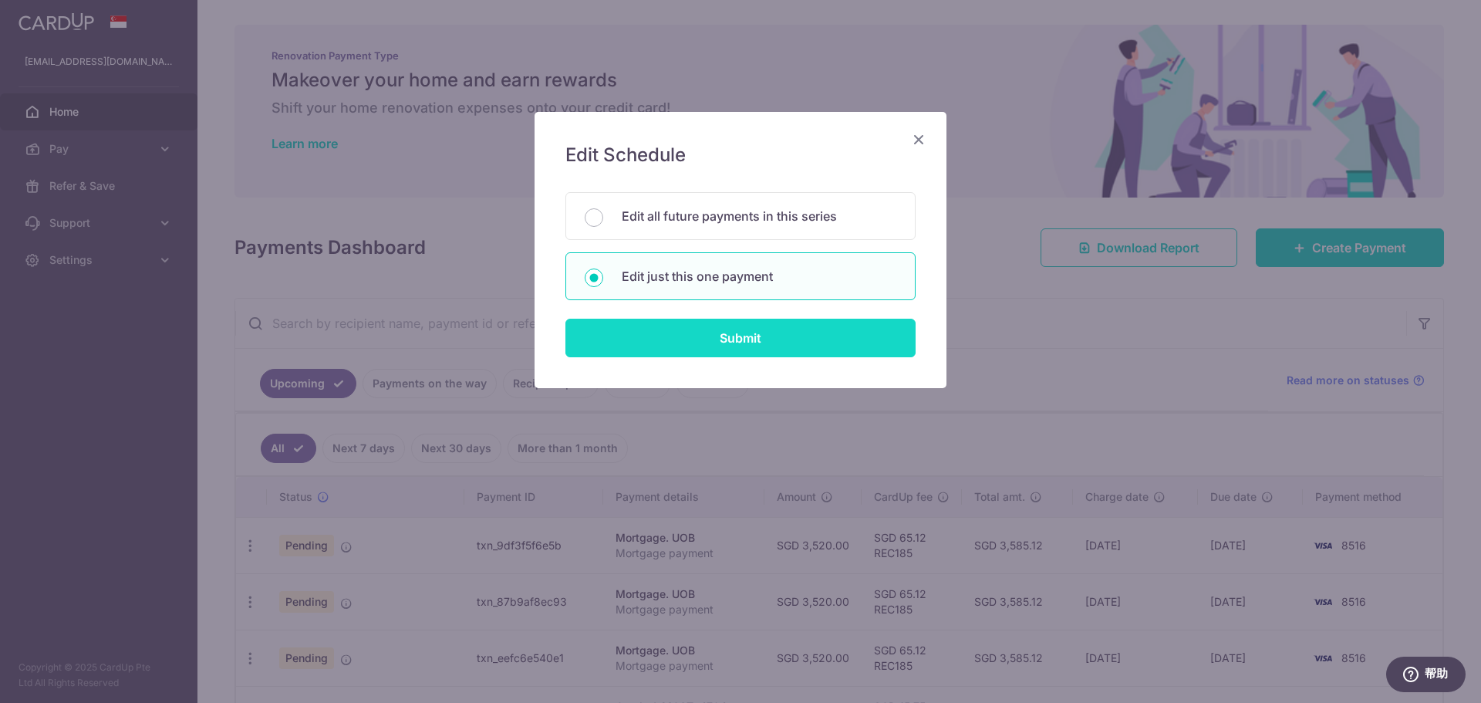
click at [662, 352] on input "Submit" at bounding box center [740, 338] width 350 height 39
radio input "true"
type input "3,520.00"
type input "14/08/2025"
type input "Mortgage payment"
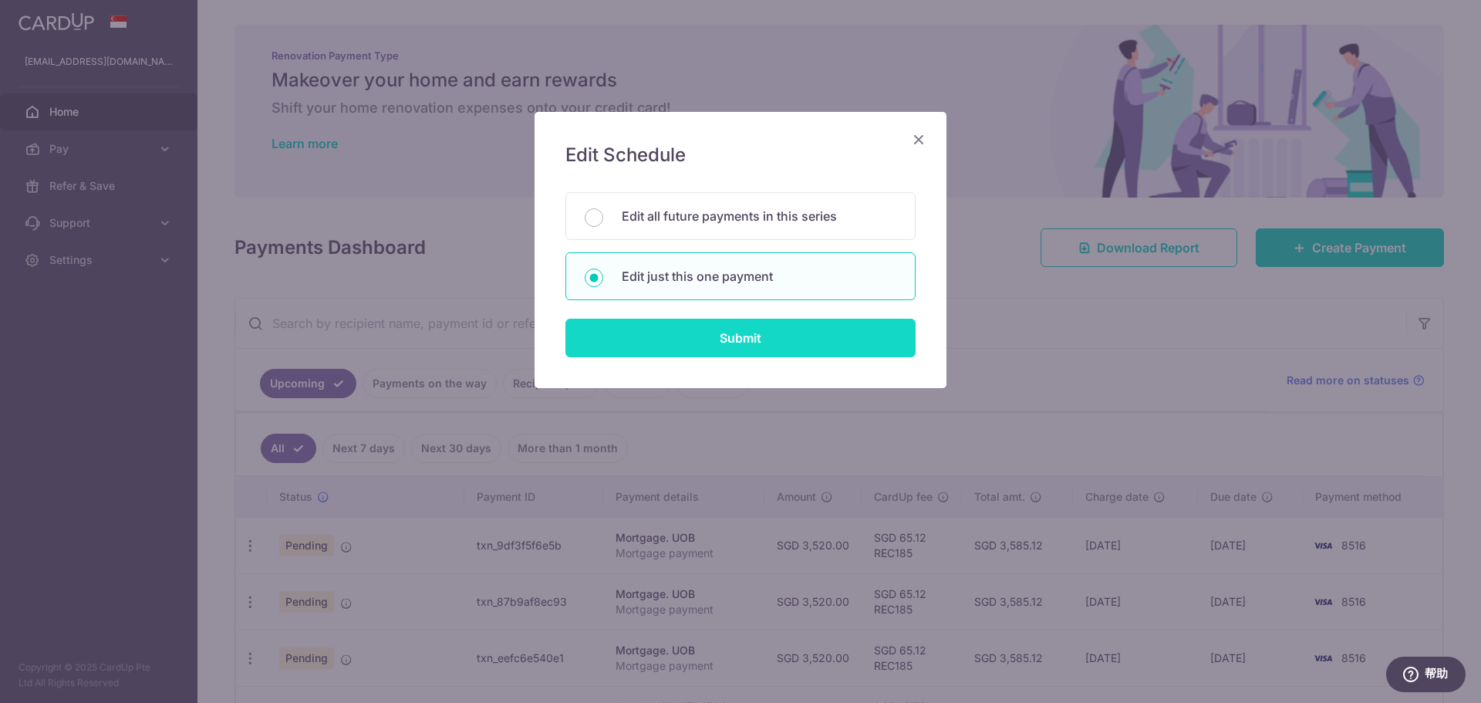
type input "REC185"
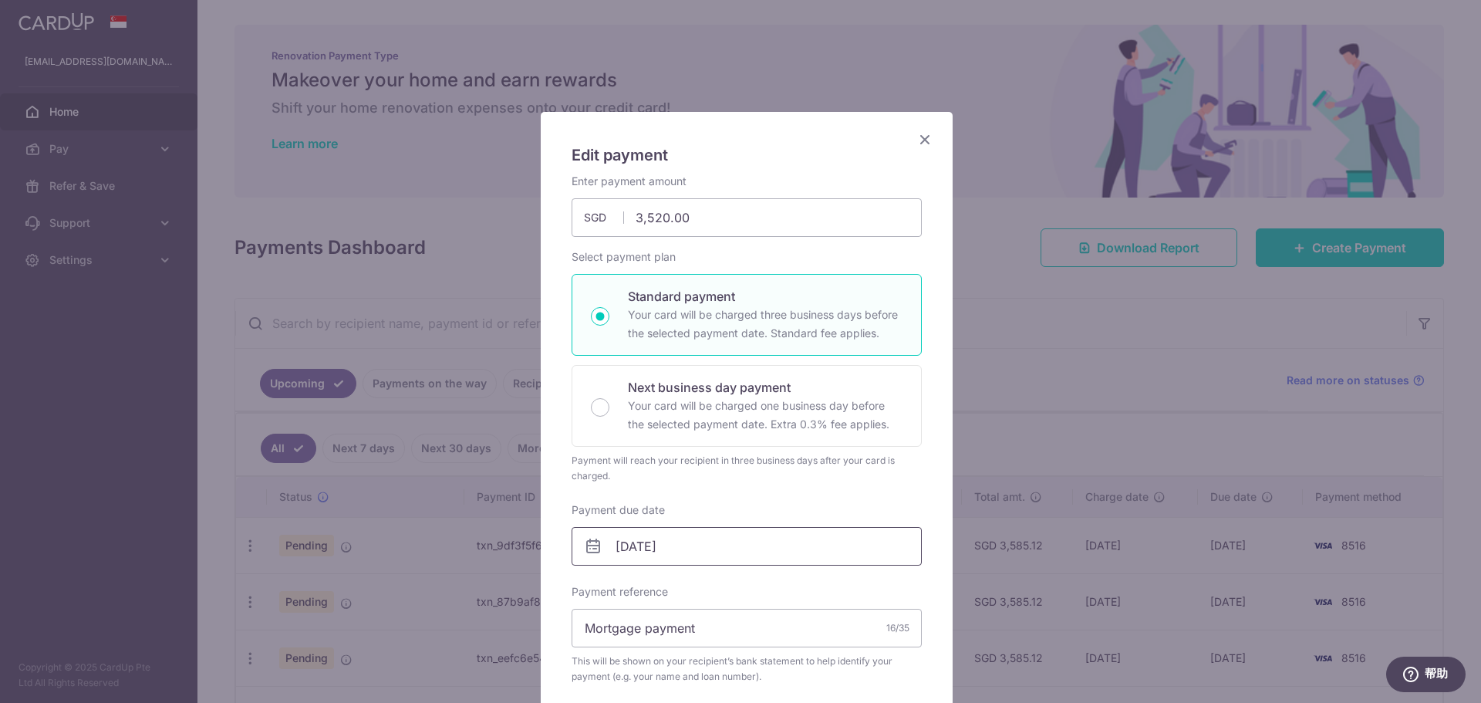
click at [720, 526] on body "cnweiyao@gmail.com Home Pay Payments Recipients Cards Refer & Save Support FAQ …" at bounding box center [740, 351] width 1481 height 703
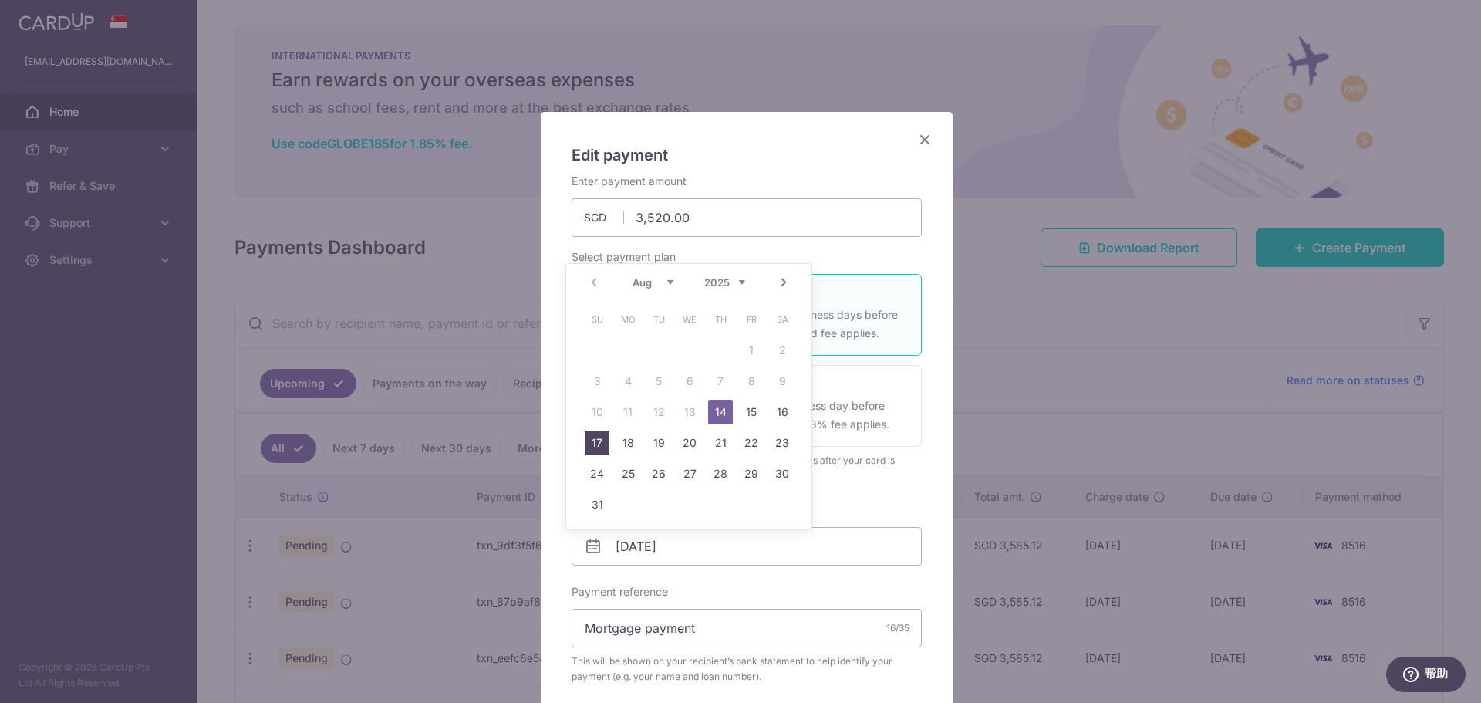
click at [609, 446] on link "17" at bounding box center [597, 442] width 25 height 25
type input "[DATE]"
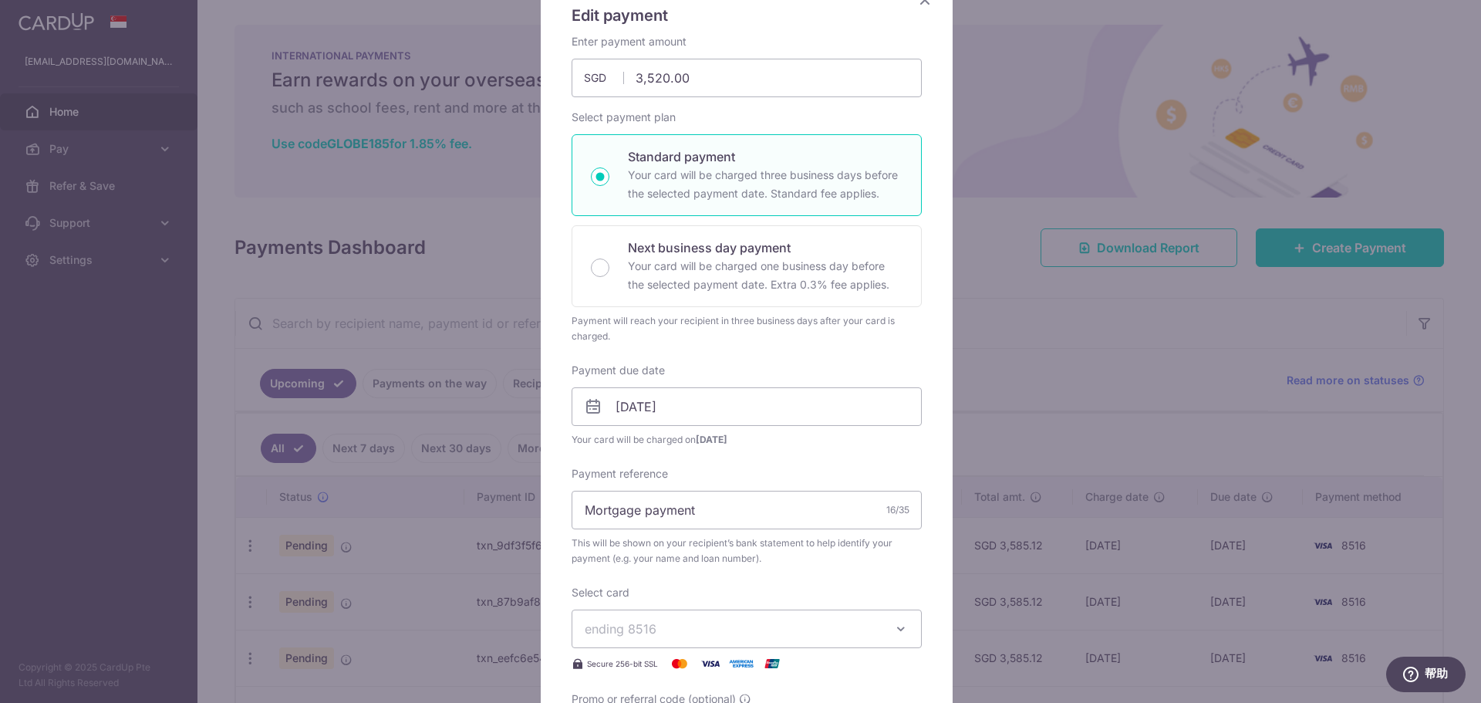
scroll to position [309, 0]
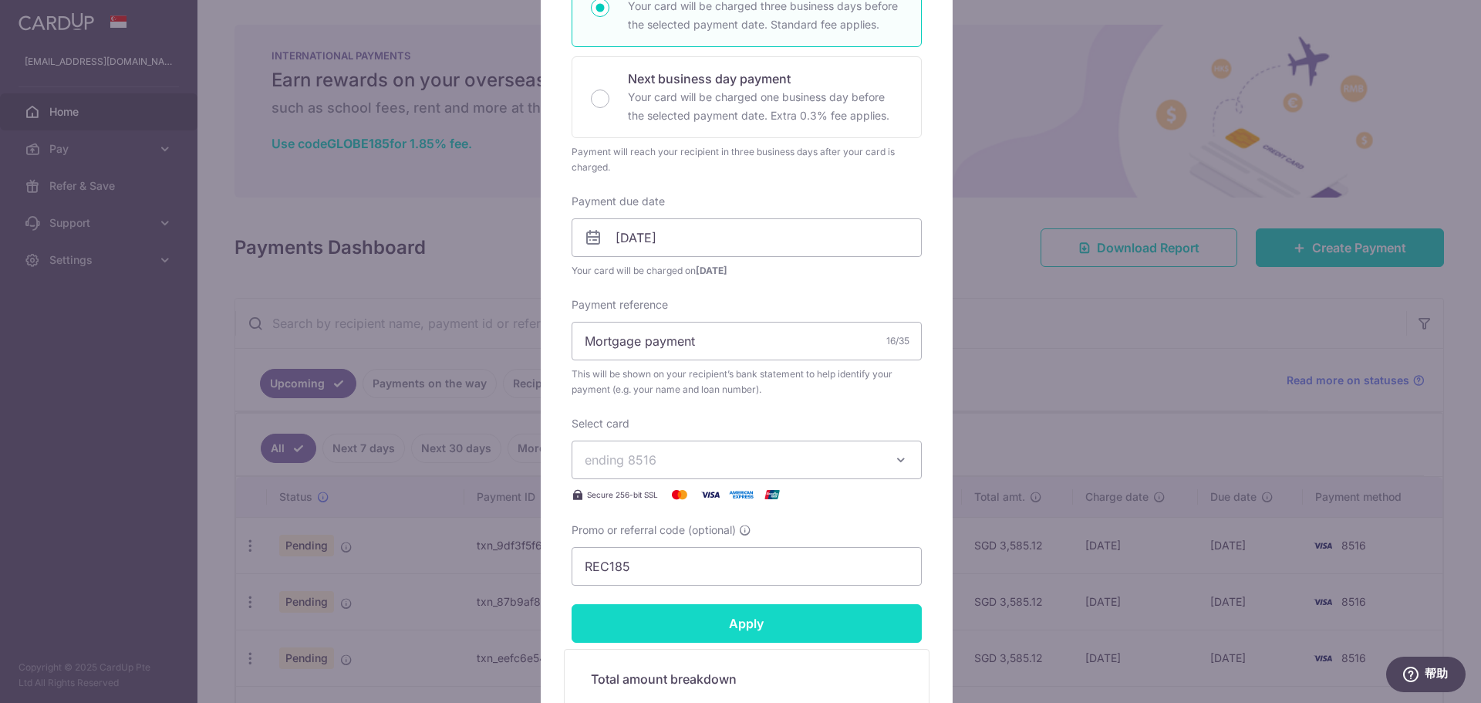
click at [803, 632] on input "Apply" at bounding box center [747, 623] width 350 height 39
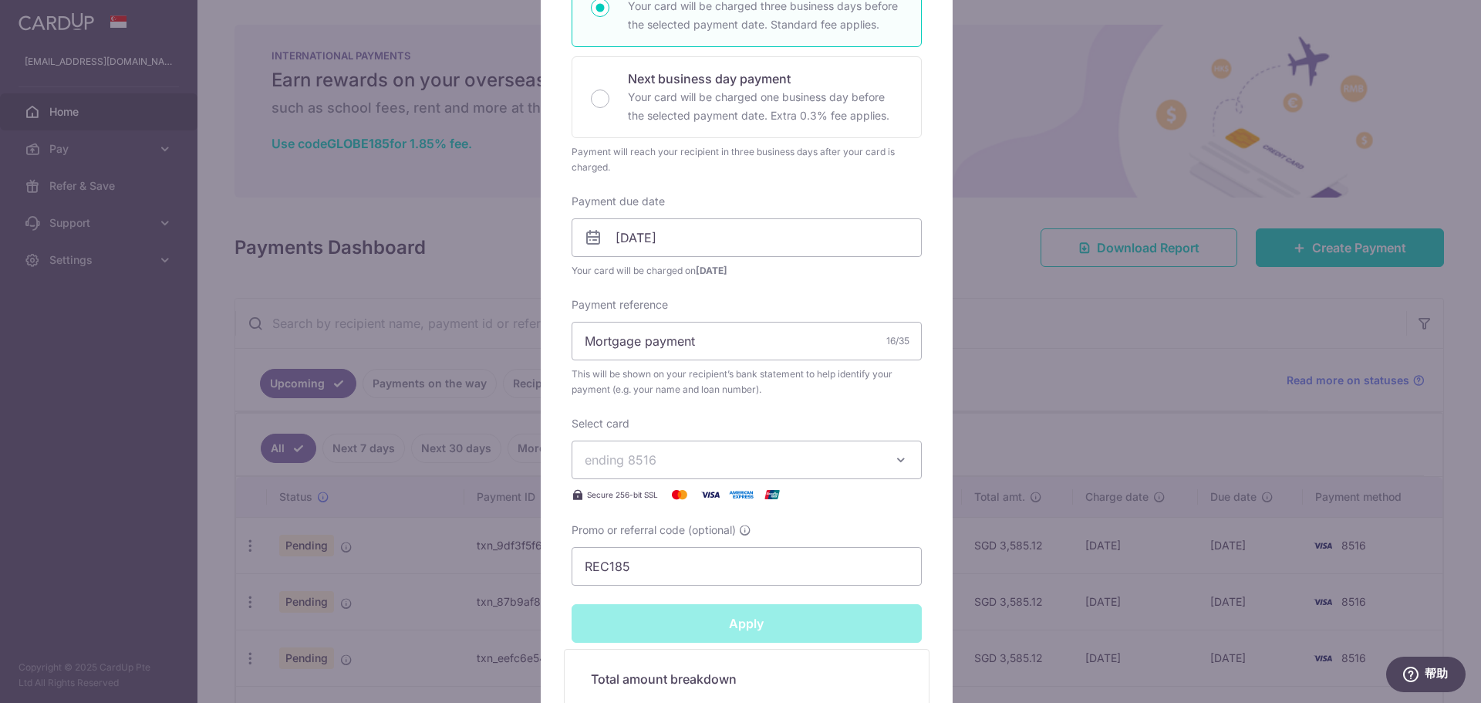
type input "Successfully Applied"
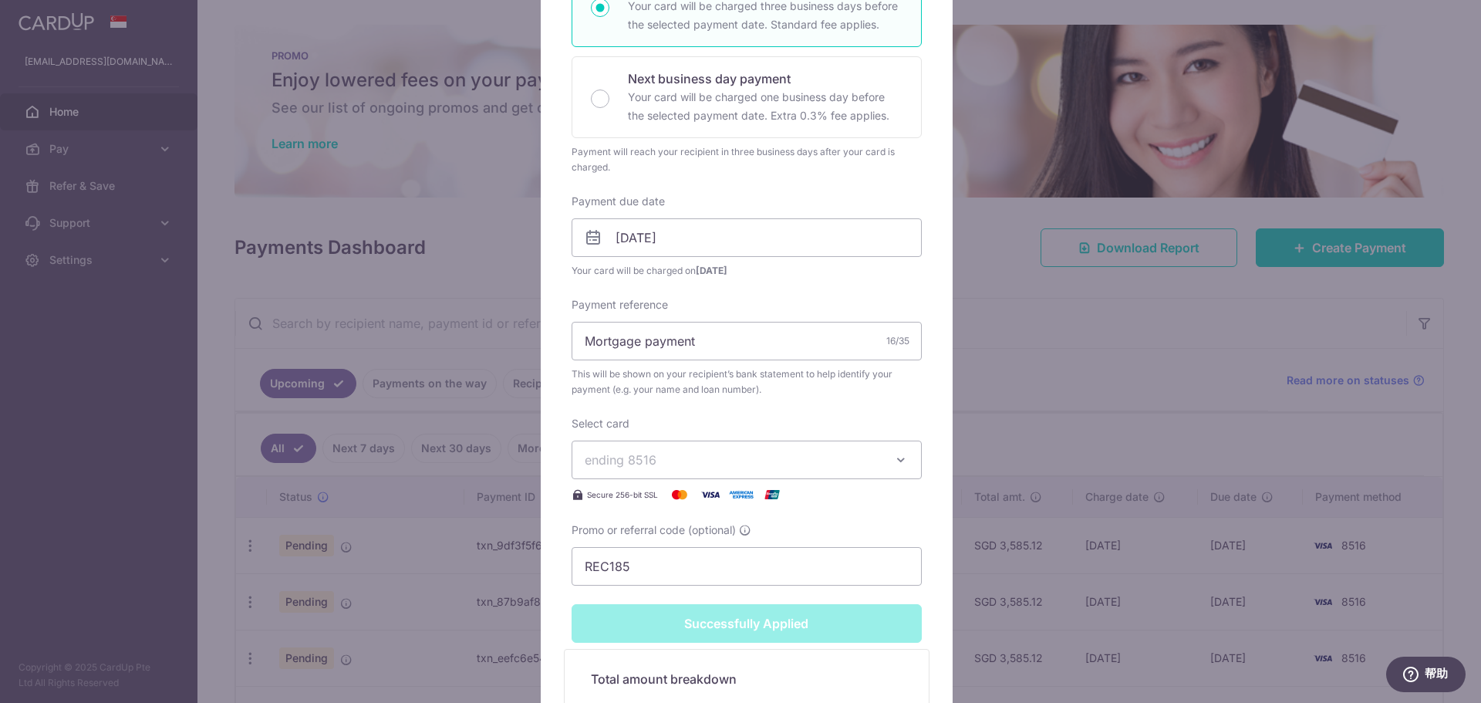
click at [1167, 488] on div "Edit payment By clicking apply, you will make changes to all payments to UOB sc…" at bounding box center [740, 351] width 1481 height 703
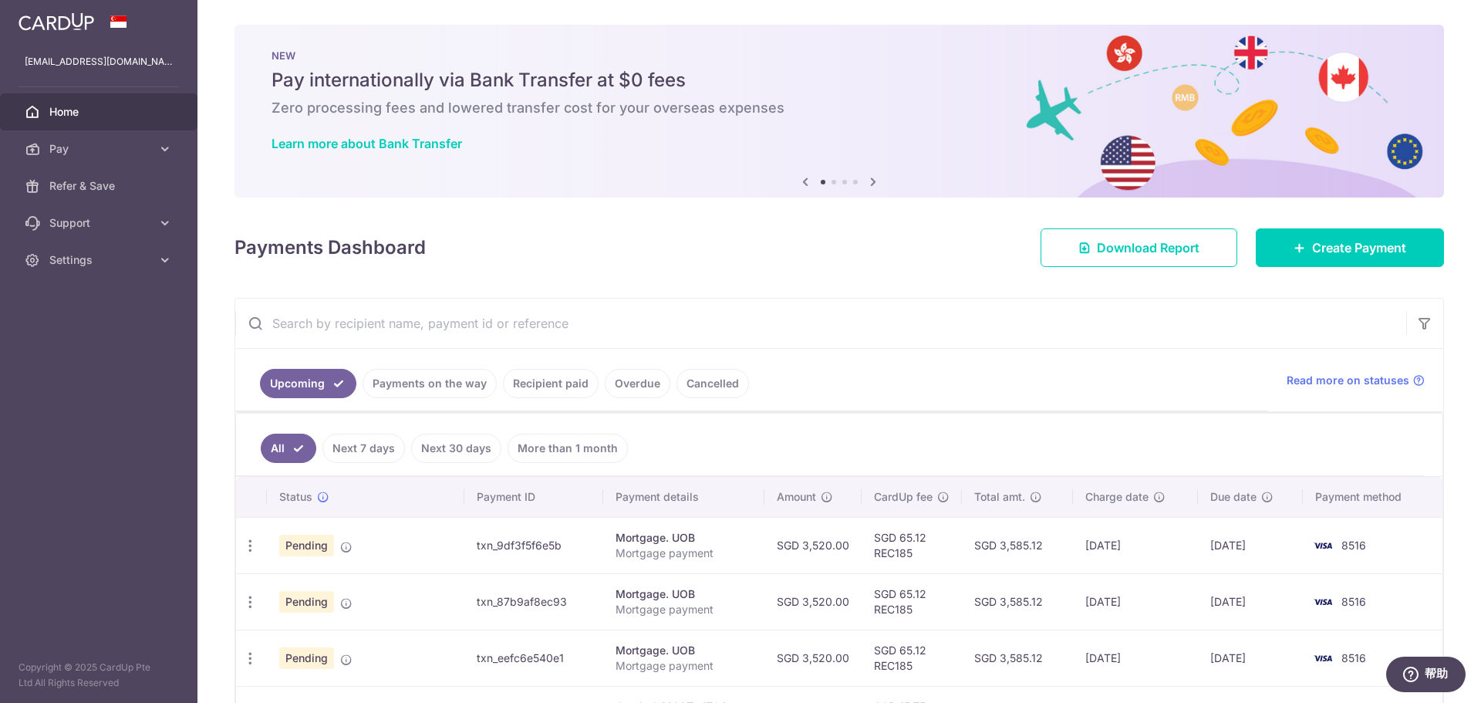
click at [251, 588] on div "Update payment Cancel payment Upload doc" at bounding box center [250, 602] width 29 height 29
click at [248, 592] on div "Update payment Cancel payment Upload doc" at bounding box center [250, 602] width 29 height 29
click at [247, 554] on icon "button" at bounding box center [250, 546] width 16 height 16
click at [286, 652] on span "Update payment" at bounding box center [332, 644] width 105 height 19
radio input "true"
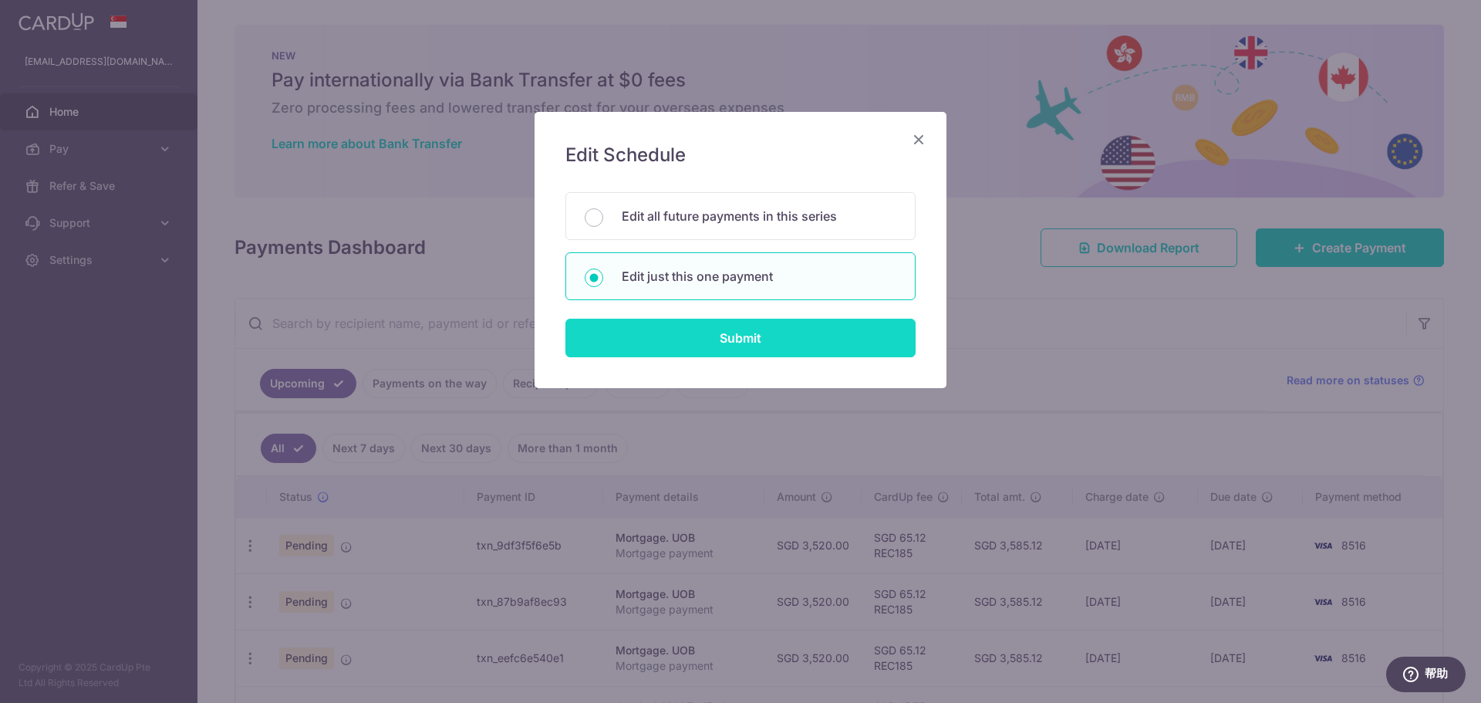
click at [735, 341] on input "Submit" at bounding box center [740, 338] width 350 height 39
radio input "true"
type input "3,520.00"
type input "[DATE]"
type input "Mortgage payment"
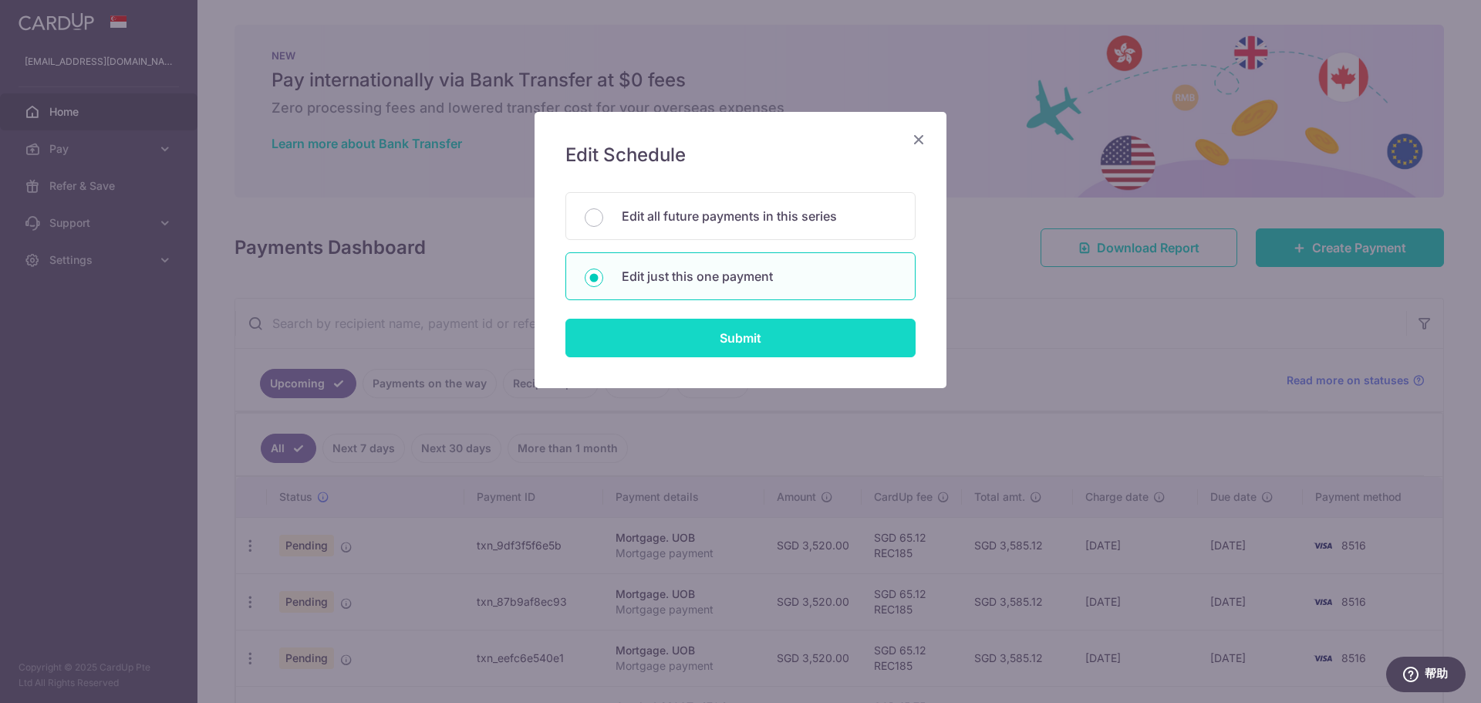
type input "REC185"
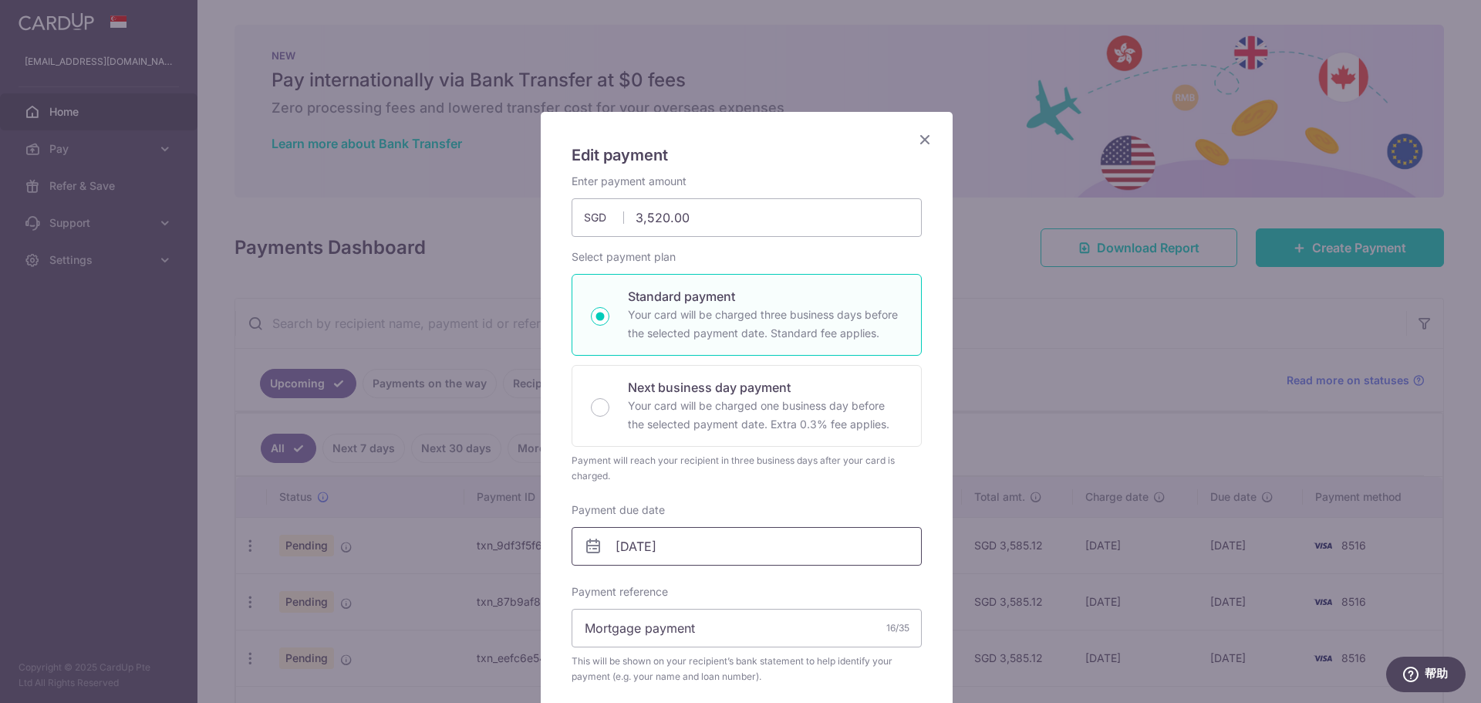
click at [811, 564] on input "[DATE]" at bounding box center [747, 546] width 350 height 39
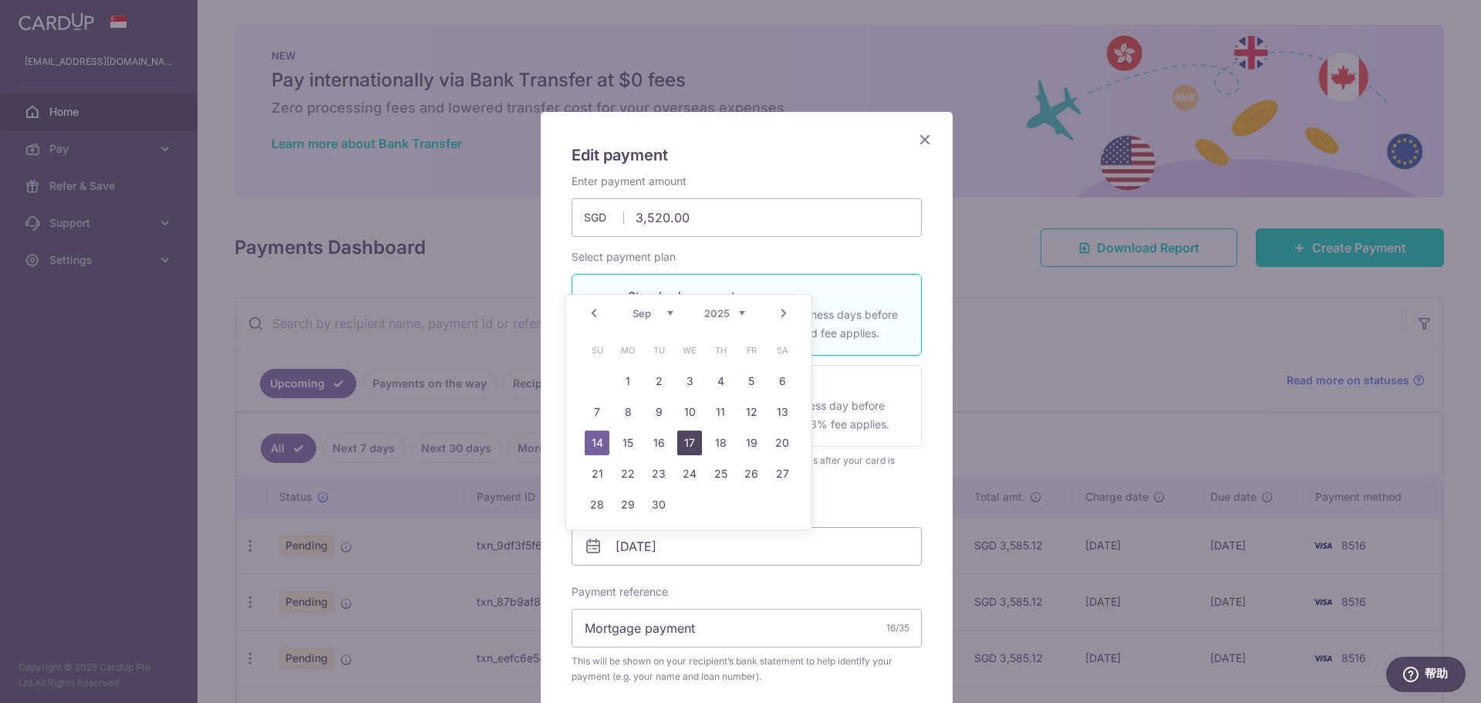
click at [681, 443] on link "17" at bounding box center [689, 442] width 25 height 25
type input "[DATE]"
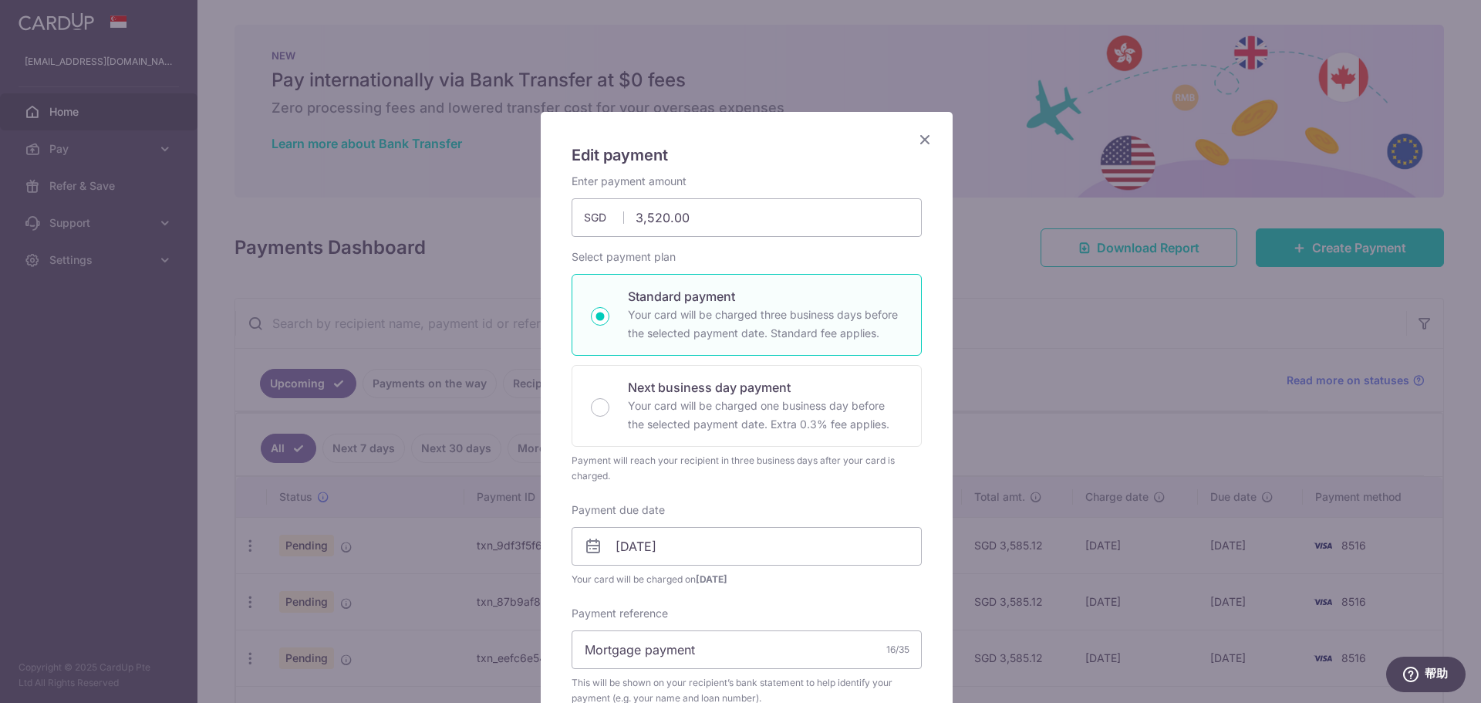
scroll to position [463, 0]
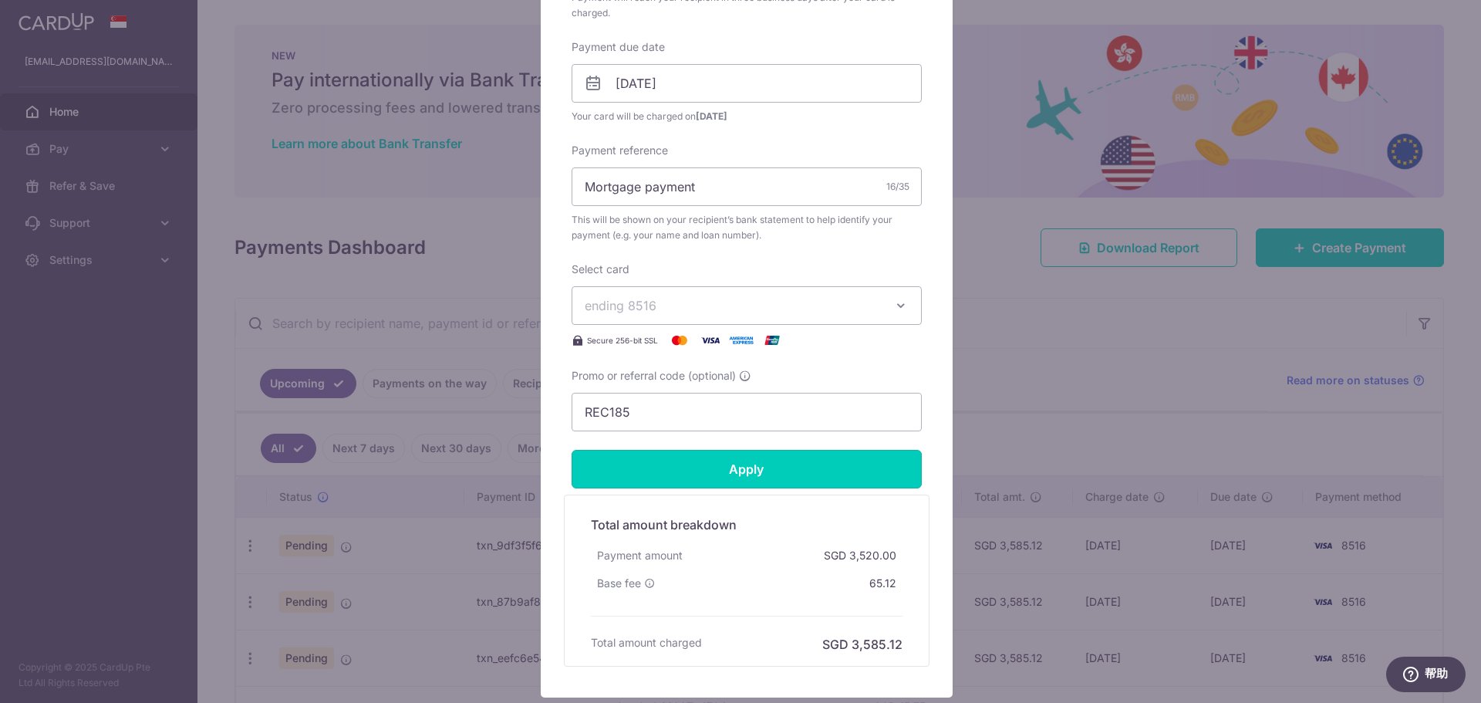
click at [768, 478] on input "Apply" at bounding box center [747, 469] width 350 height 39
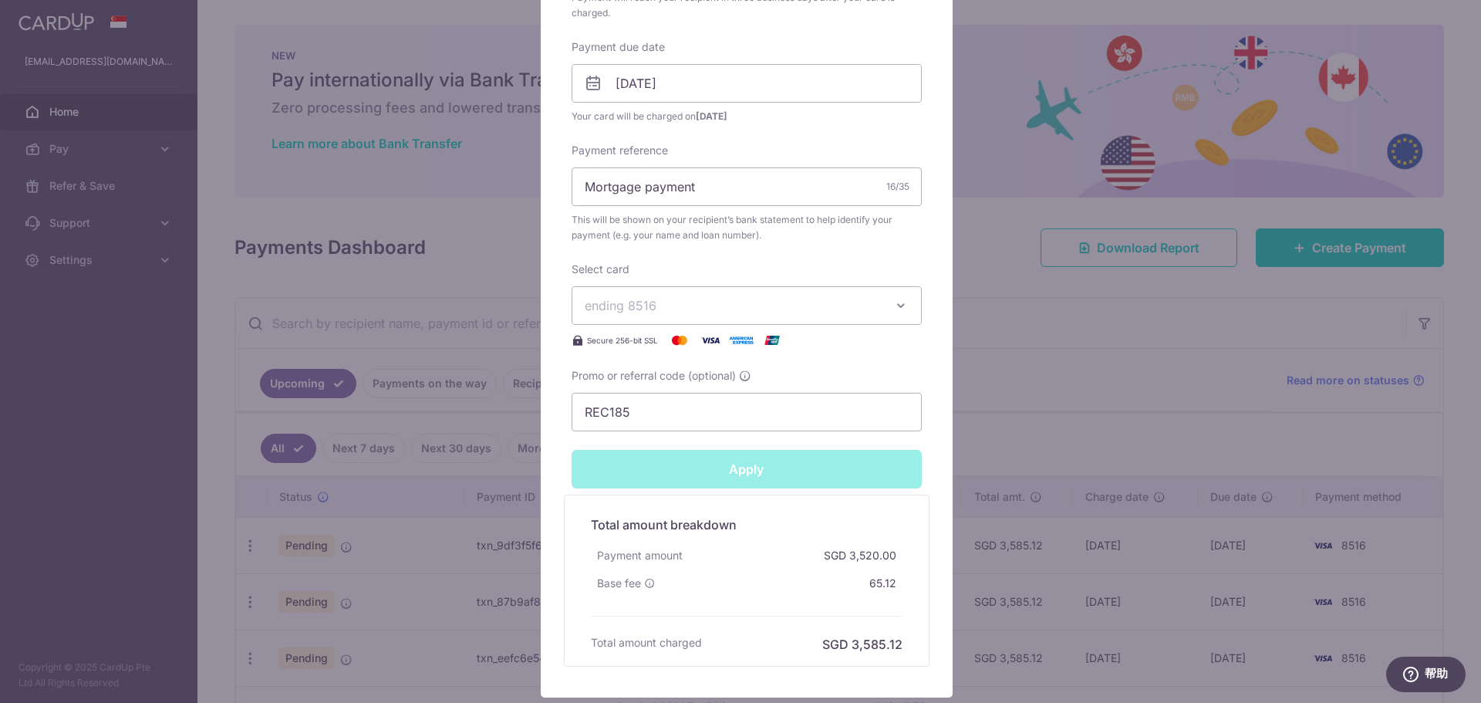
type input "Successfully Applied"
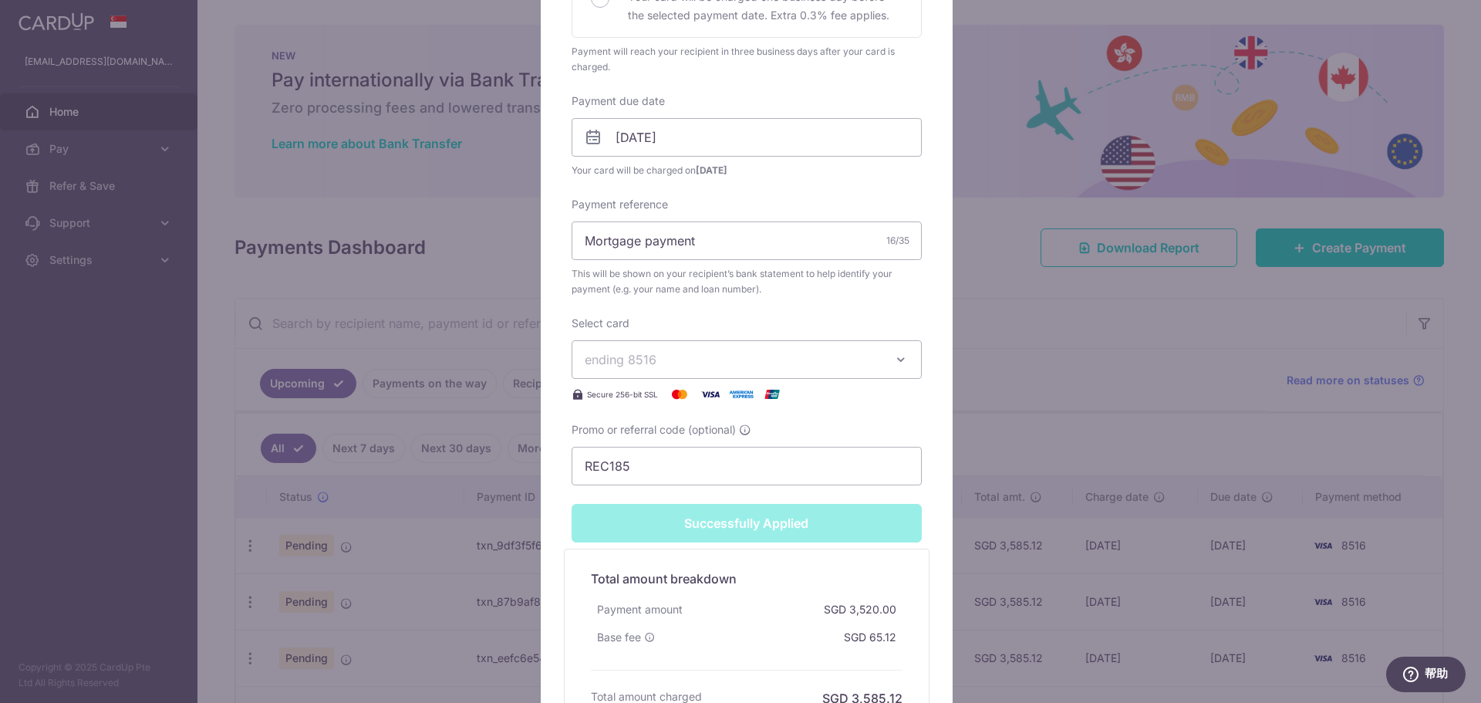
scroll to position [517, 0]
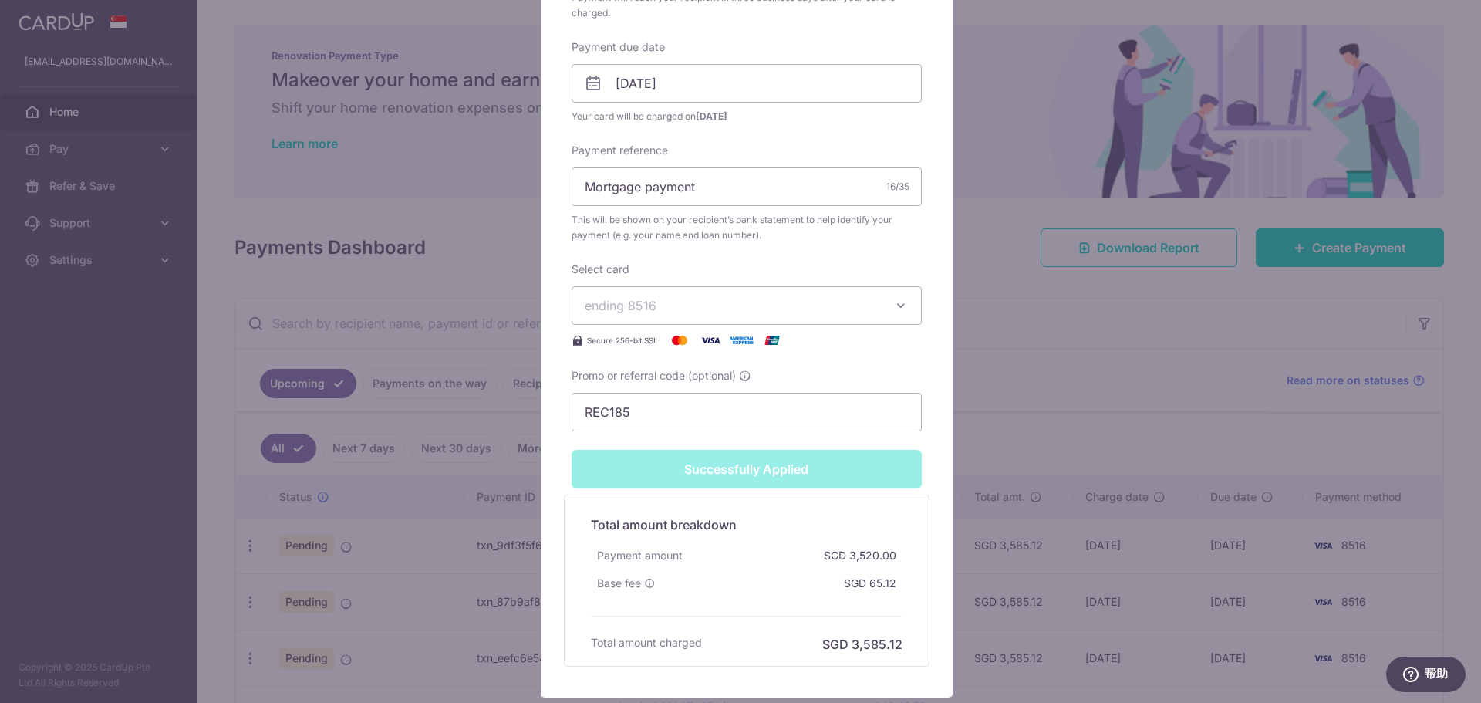
click at [1286, 327] on div "Edit payment By clicking apply, you will make changes to all payments to UOB sc…" at bounding box center [740, 351] width 1481 height 703
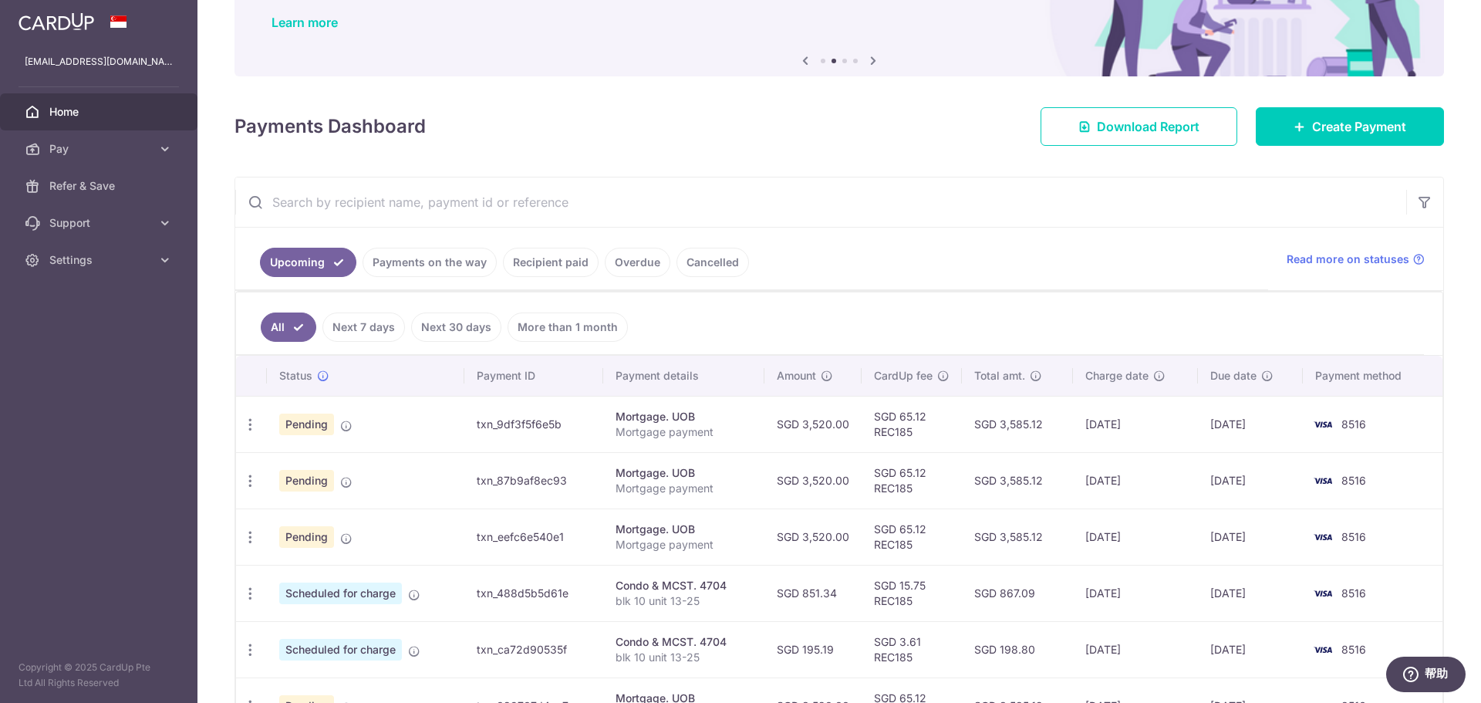
scroll to position [154, 0]
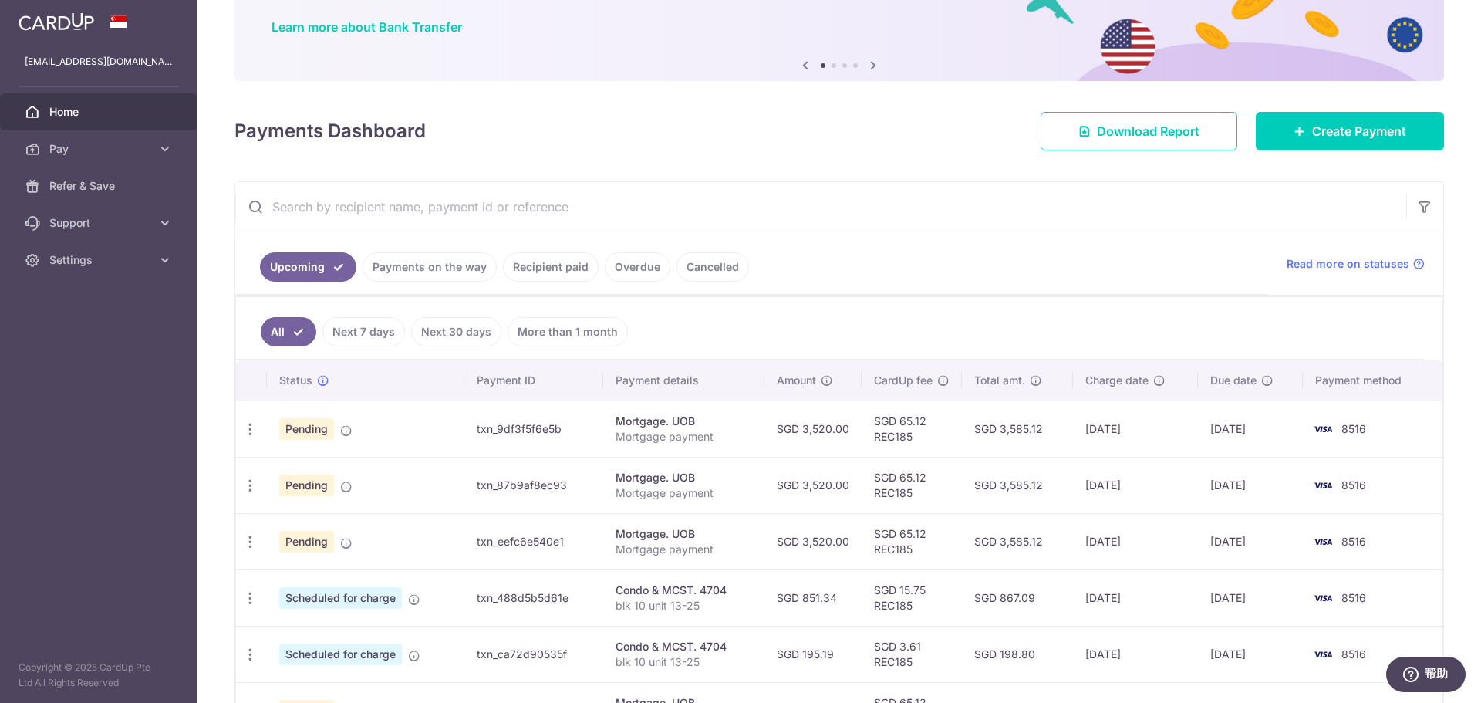
scroll to position [154, 0]
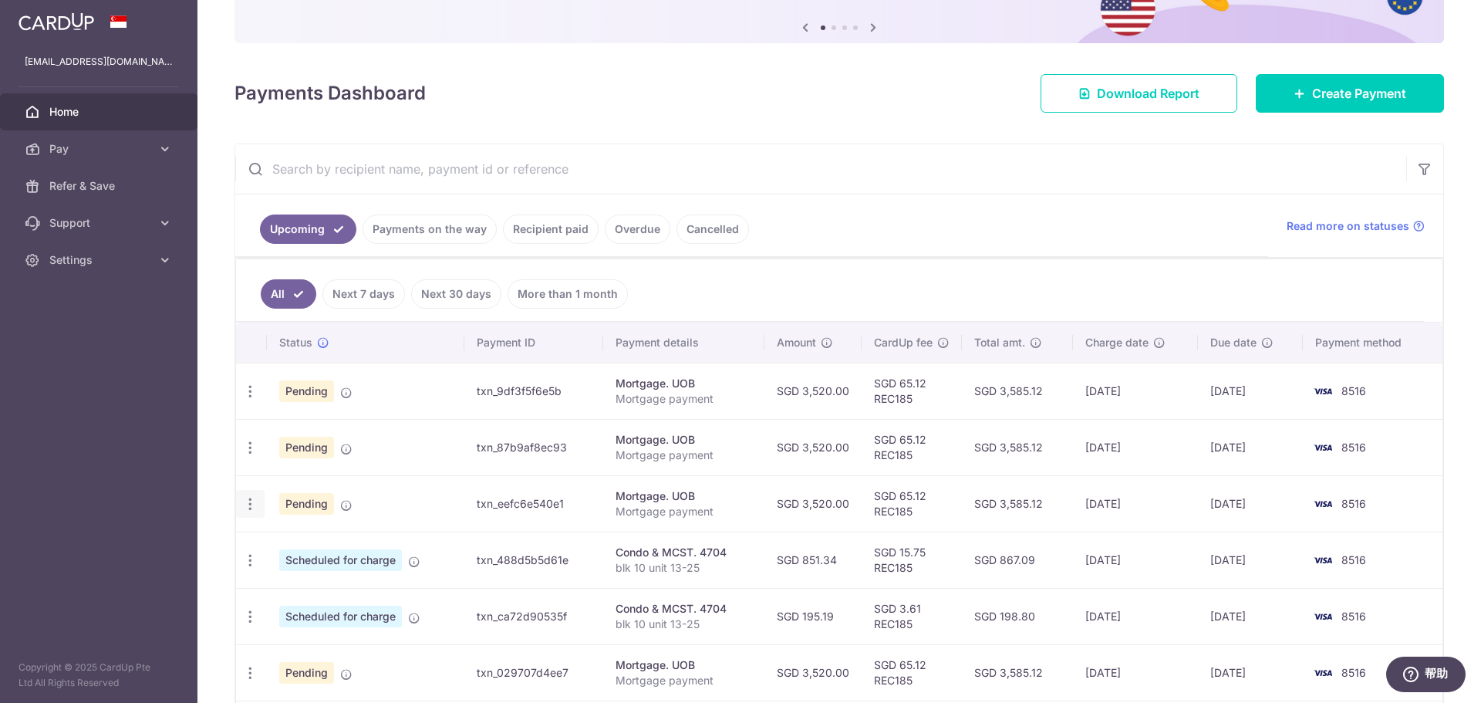
click at [255, 400] on icon "button" at bounding box center [250, 391] width 16 height 16
click at [342, 545] on span "Update payment" at bounding box center [332, 546] width 105 height 19
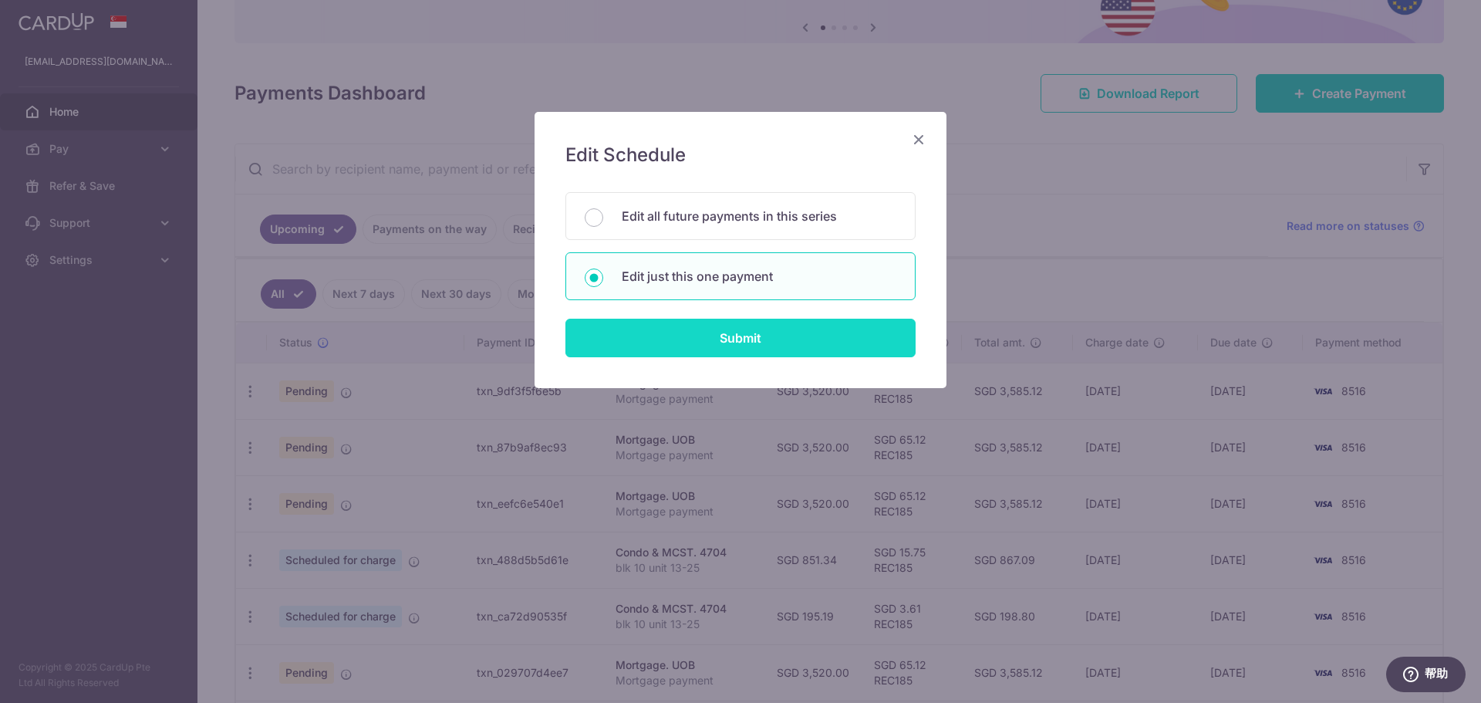
click at [657, 346] on input "Submit" at bounding box center [740, 338] width 350 height 39
radio input "true"
type input "3,520.00"
type input "[DATE]"
type input "Mortgage payment"
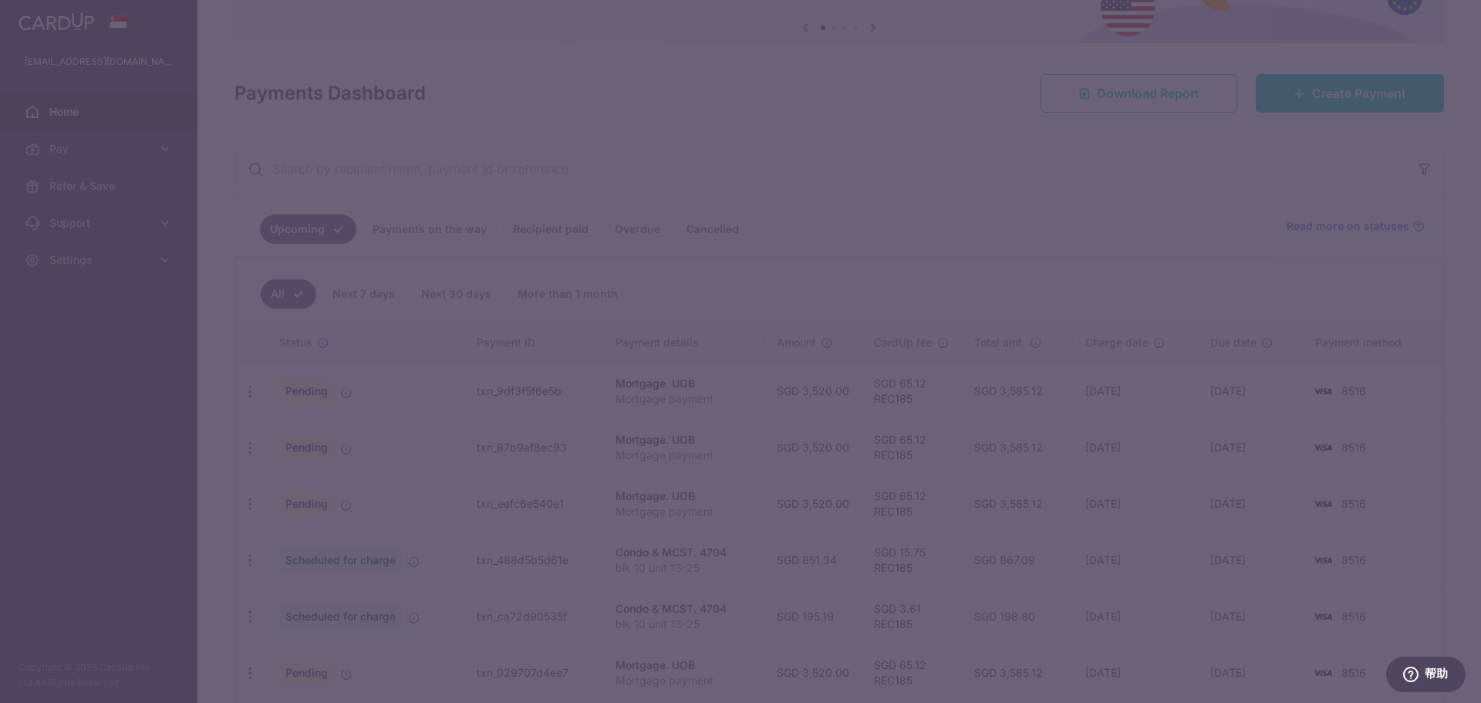
type input "REC185"
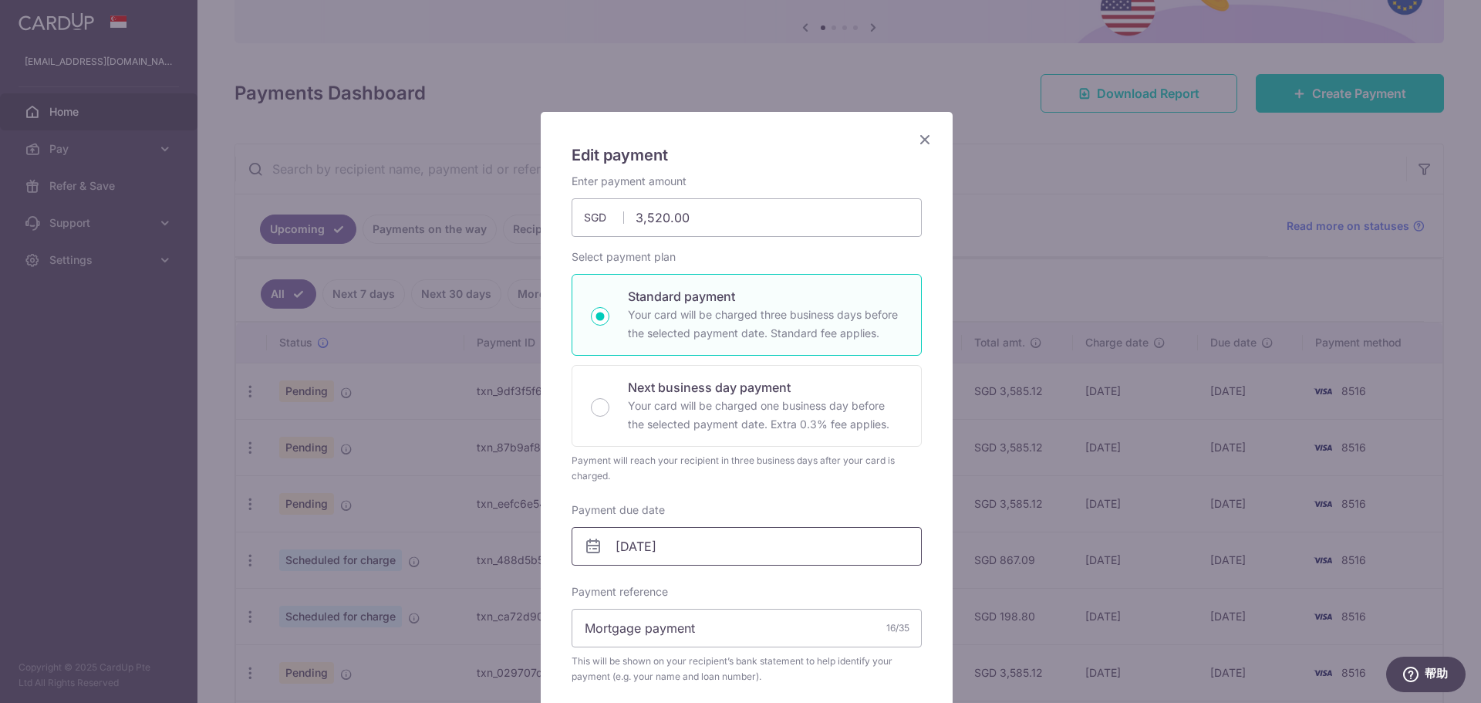
click at [727, 551] on input "24/10/2025" at bounding box center [747, 546] width 350 height 39
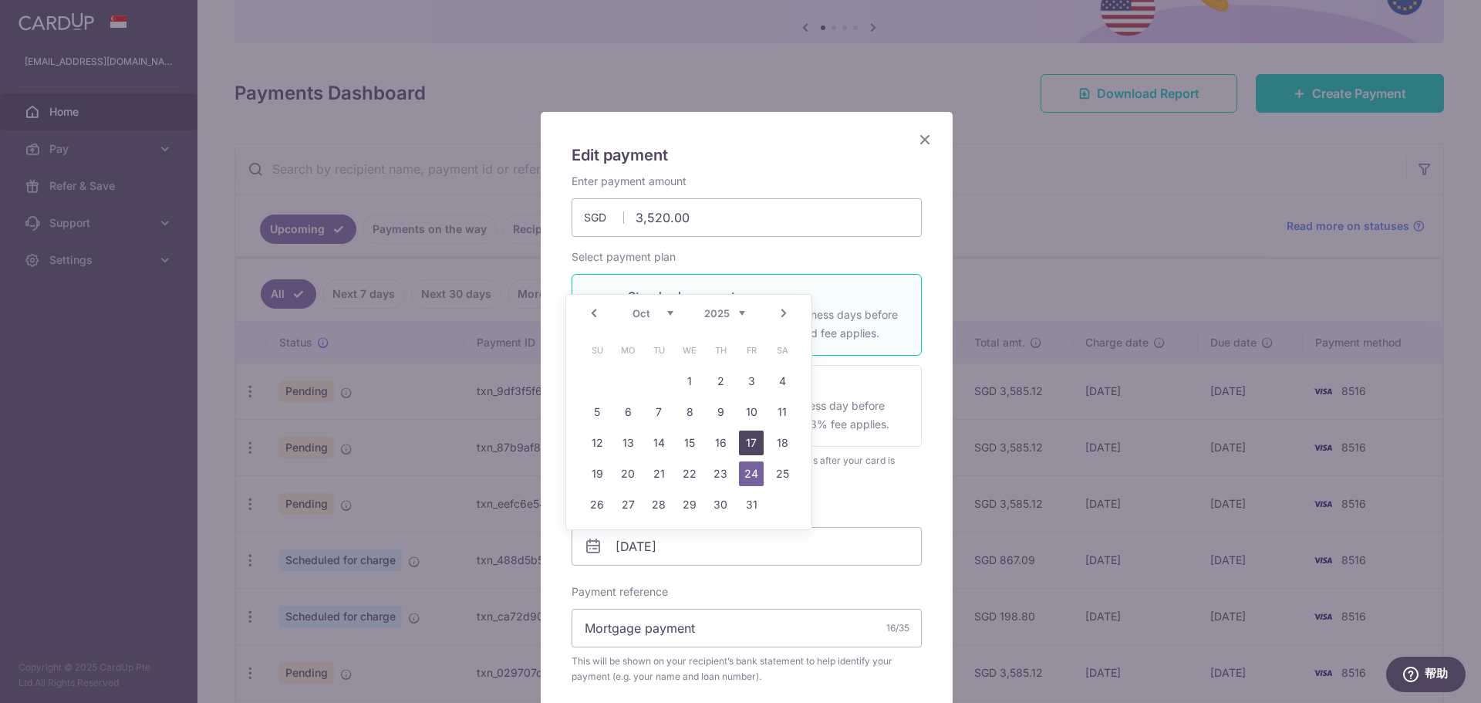
click at [750, 438] on link "17" at bounding box center [751, 442] width 25 height 25
type input "[DATE]"
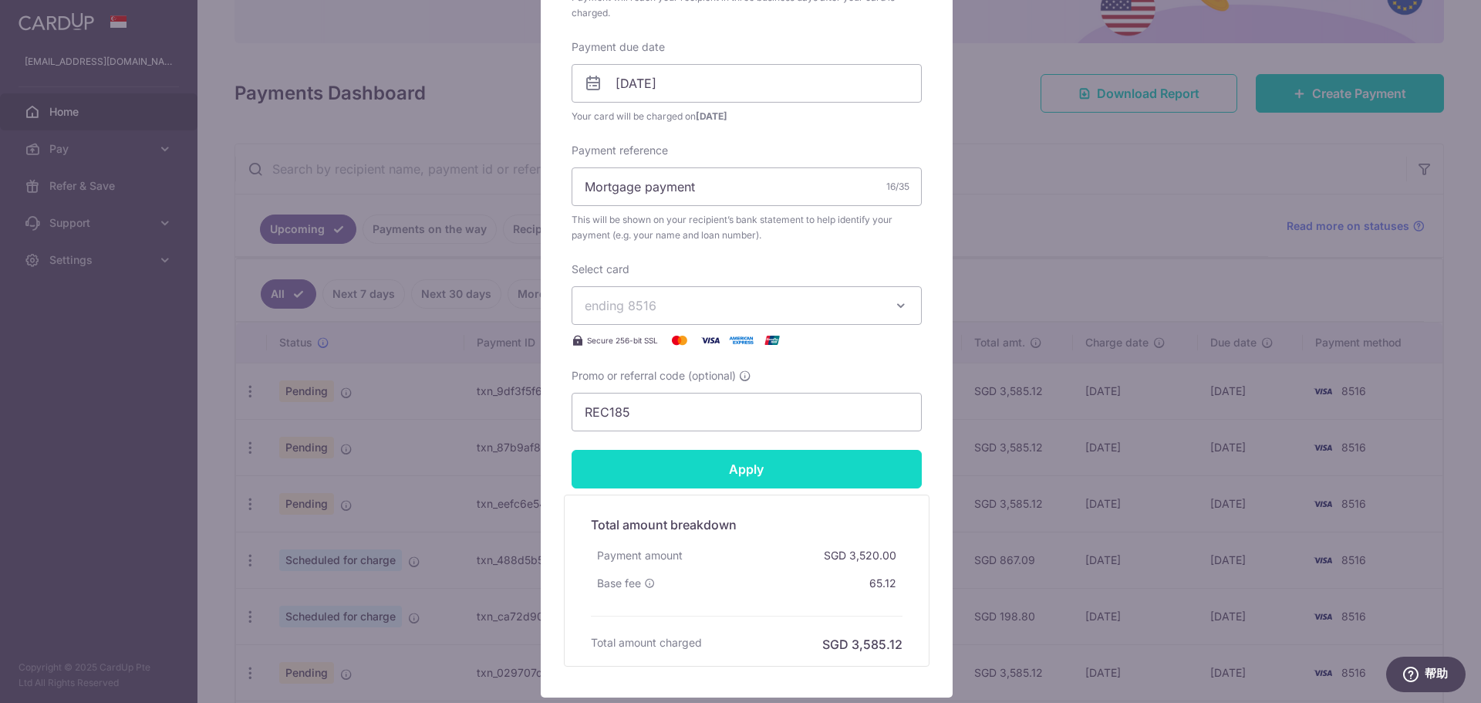
click at [764, 479] on input "Apply" at bounding box center [747, 469] width 350 height 39
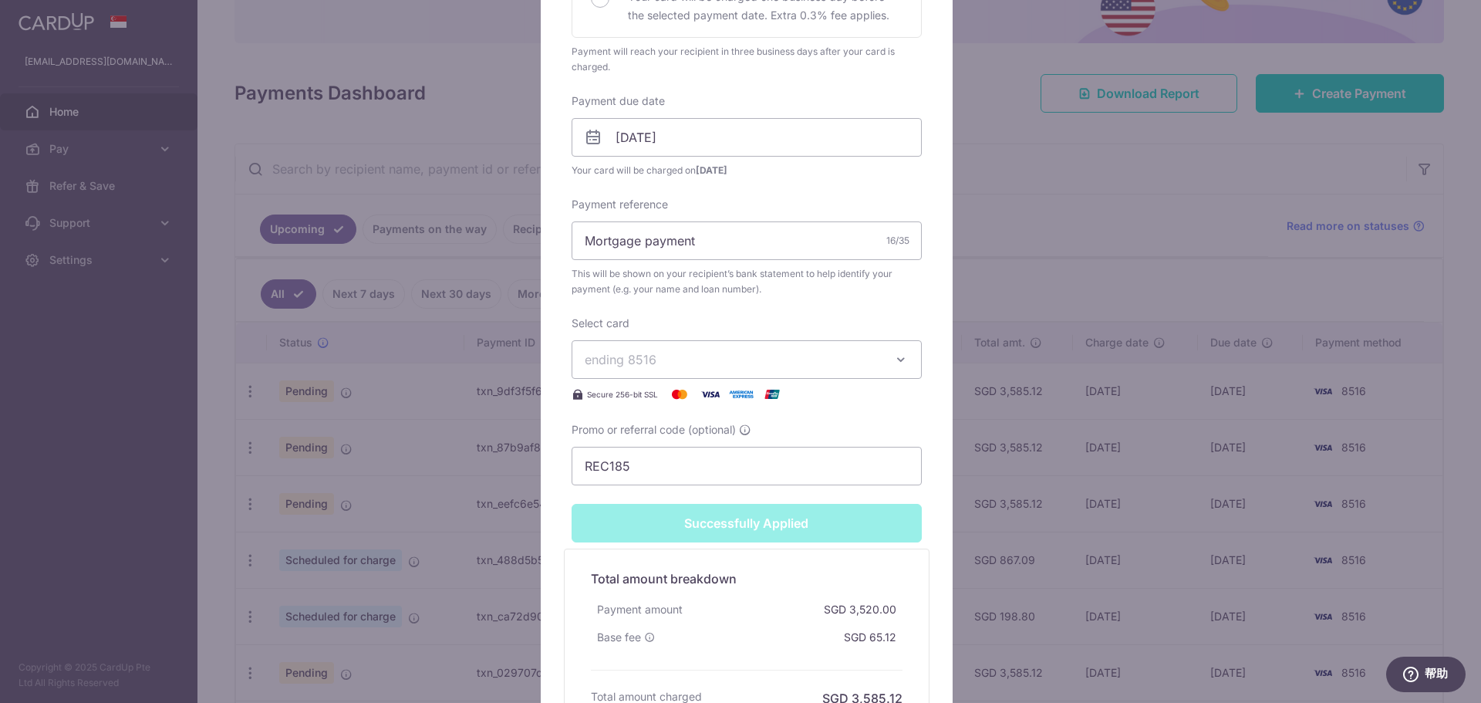
type input "Successfully Applied"
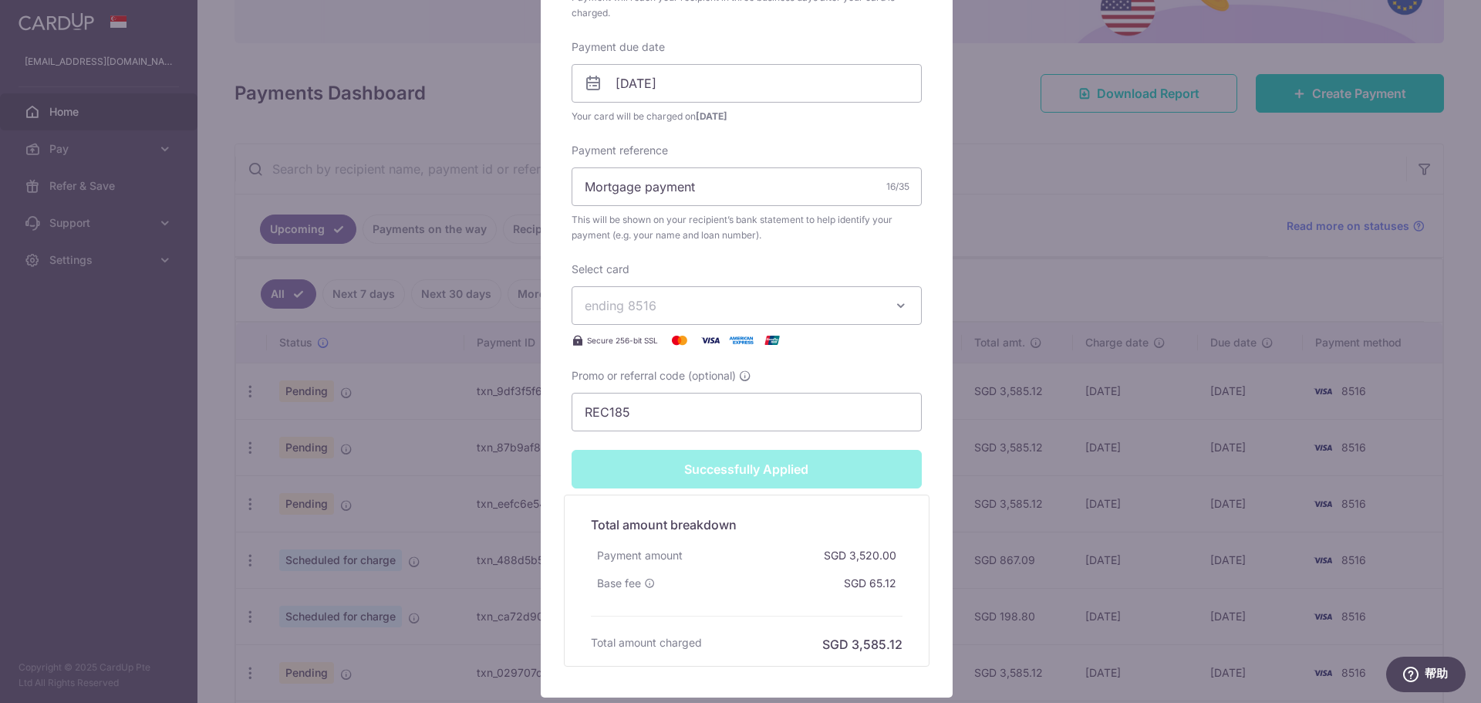
click at [1340, 180] on div "Edit payment By clicking apply, you will make changes to all payments to UOB sc…" at bounding box center [740, 351] width 1481 height 703
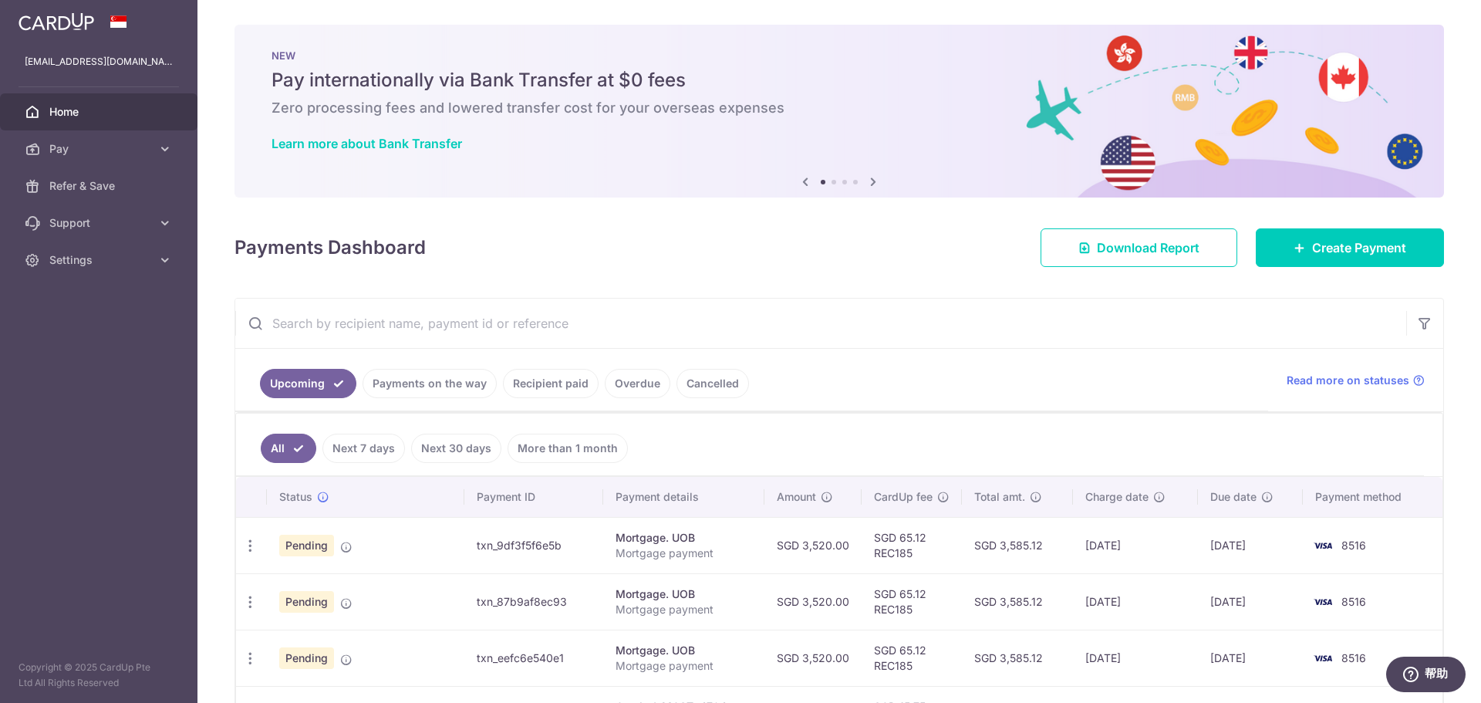
scroll to position [309, 0]
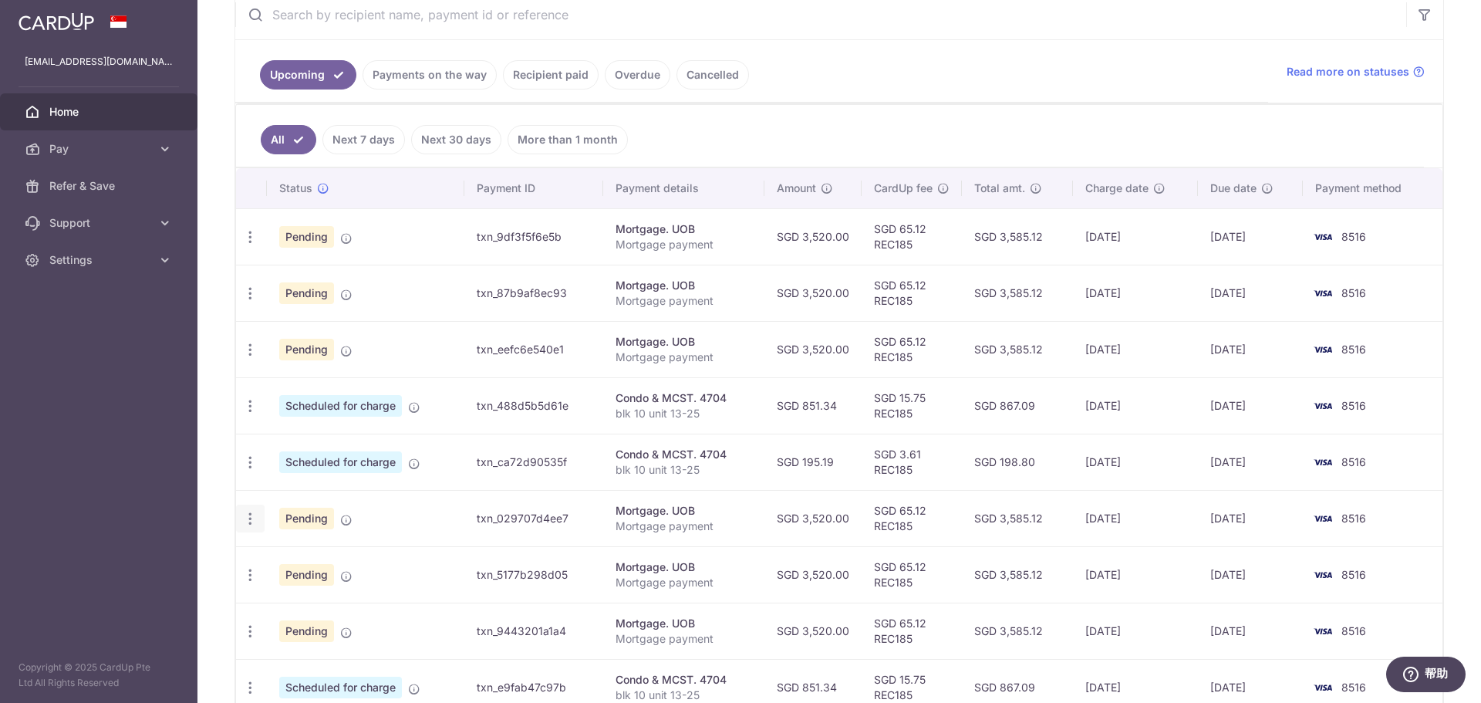
click at [249, 245] on icon "button" at bounding box center [250, 237] width 16 height 16
click at [319, 567] on span "Update payment" at bounding box center [332, 560] width 105 height 19
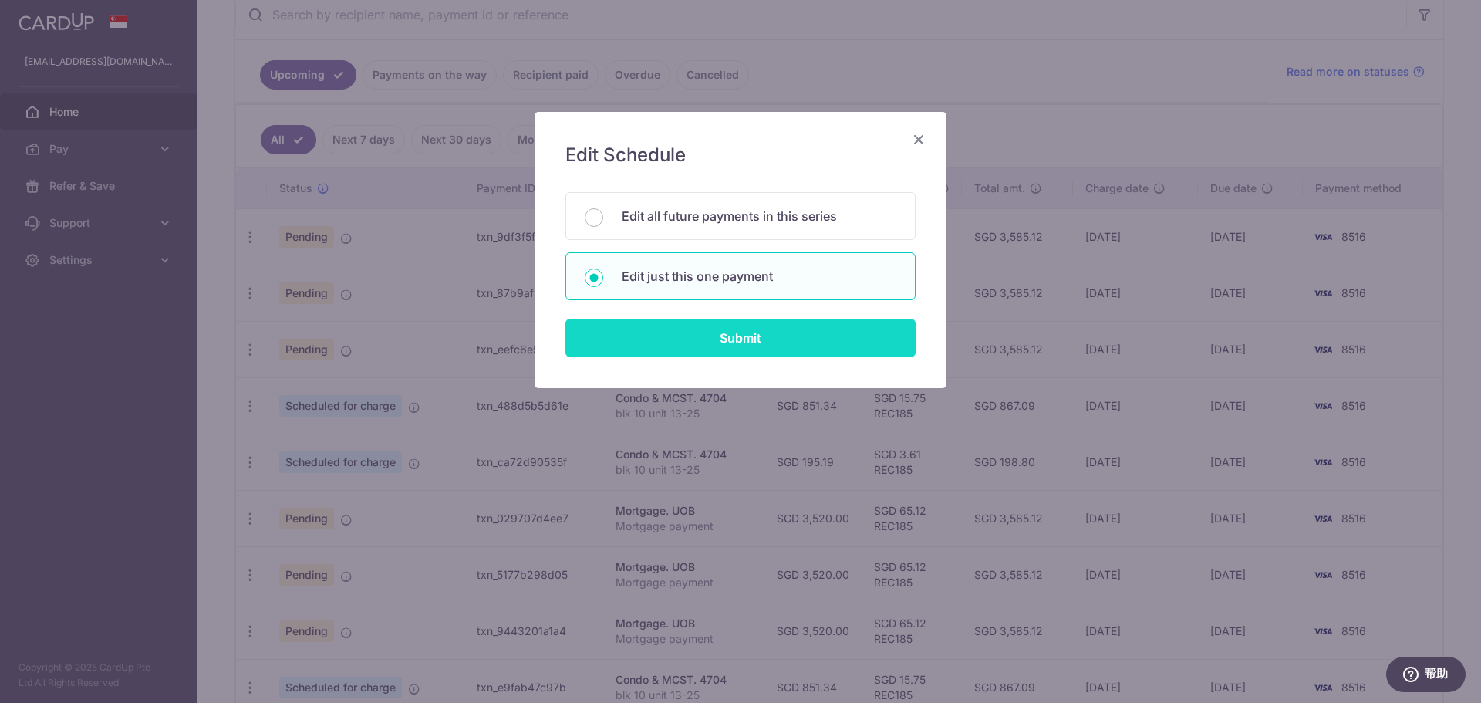
click at [759, 346] on input "Submit" at bounding box center [740, 338] width 350 height 39
radio input "true"
type input "3,520.00"
type input "[DATE]"
type input "Mortgage payment"
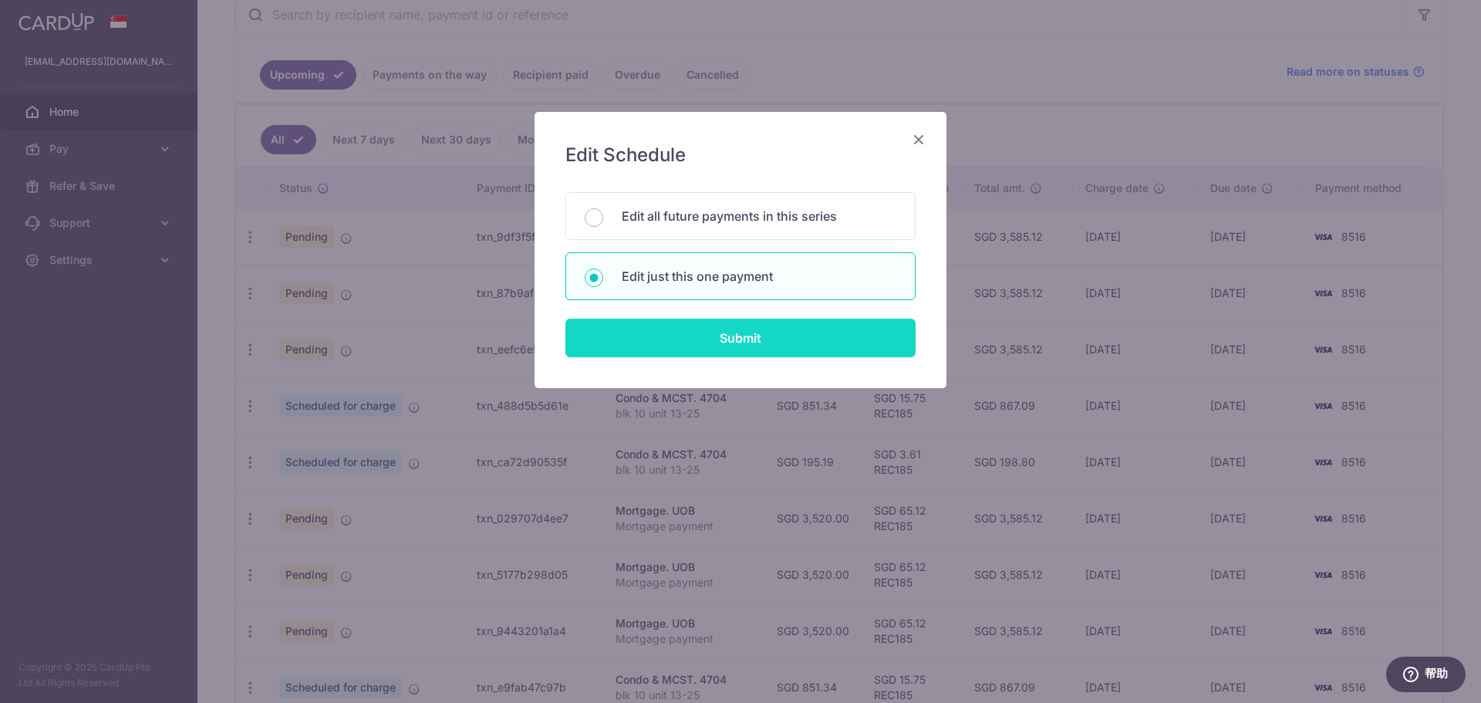
type input "REC185"
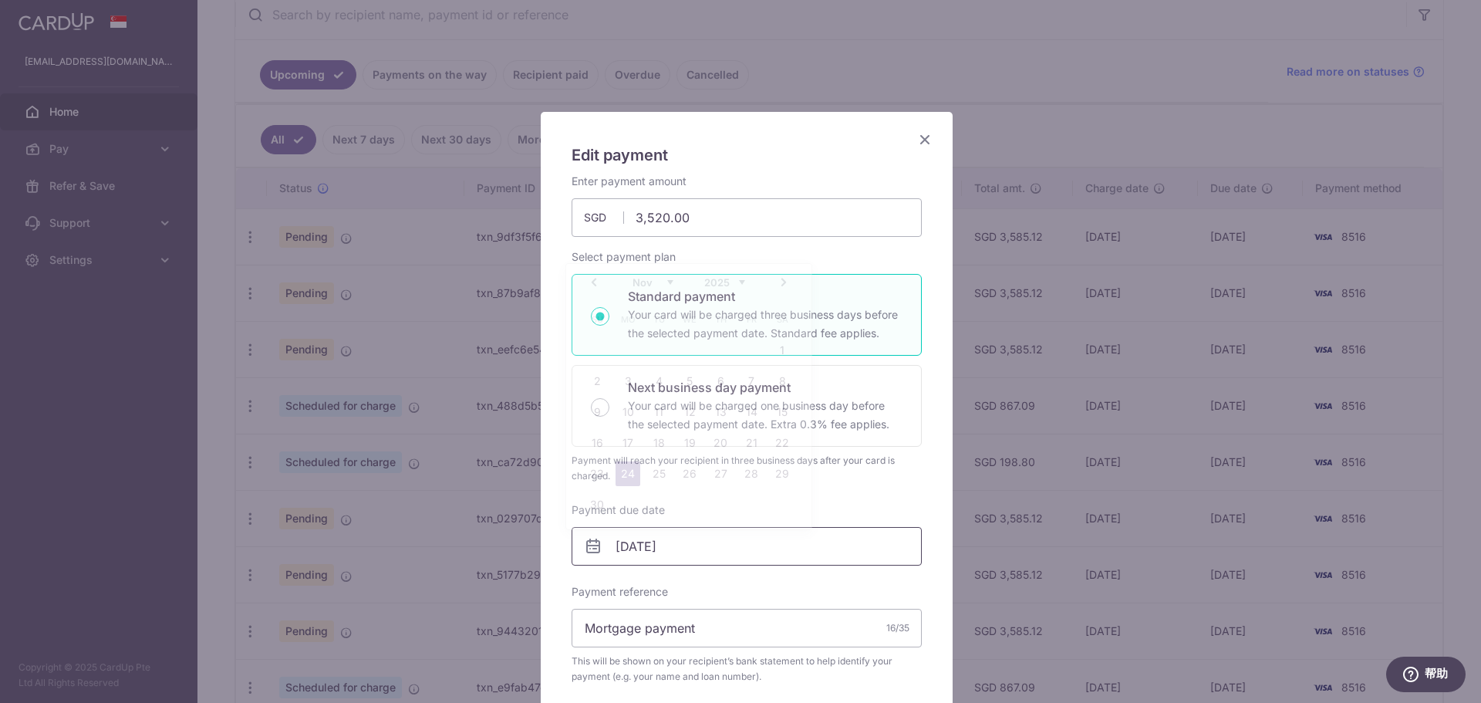
click at [744, 549] on input "[DATE]" at bounding box center [747, 546] width 350 height 39
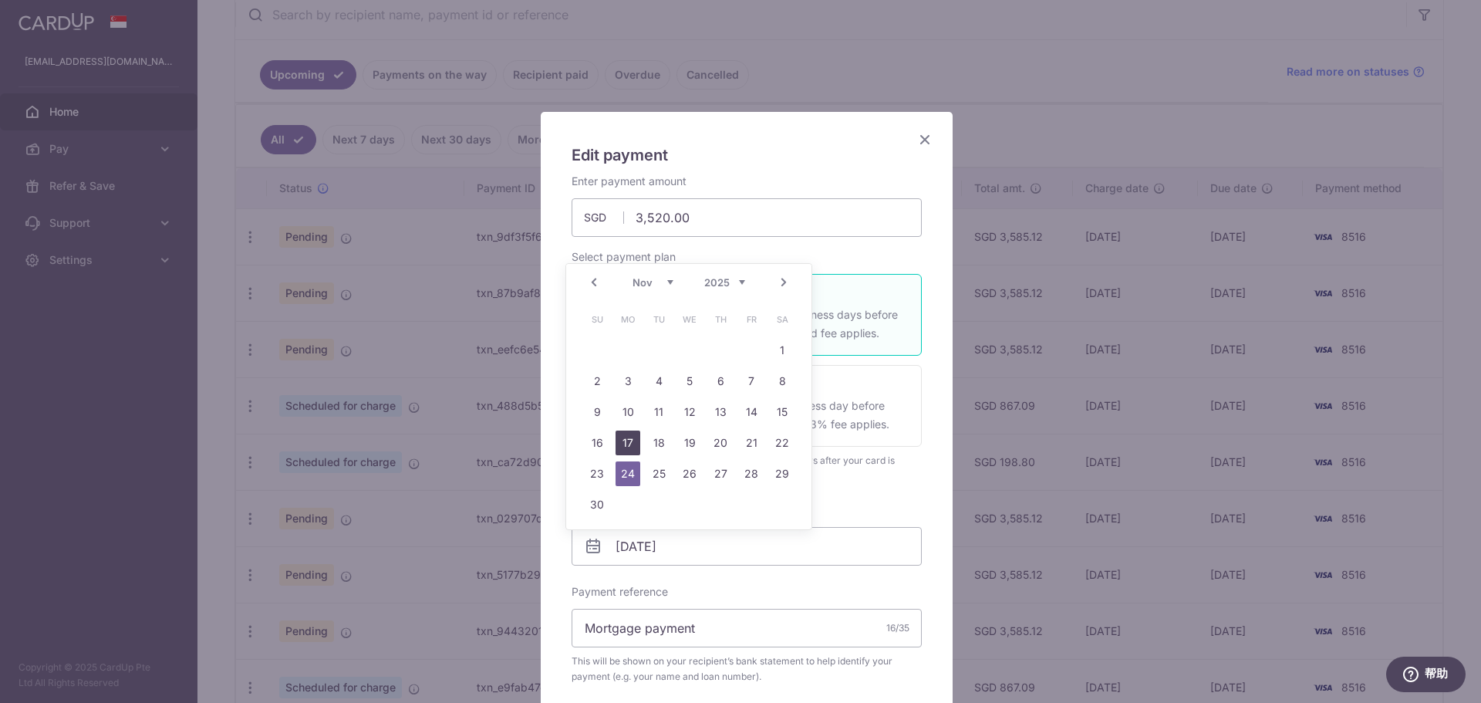
click at [636, 442] on link "17" at bounding box center [627, 442] width 25 height 25
type input "[DATE]"
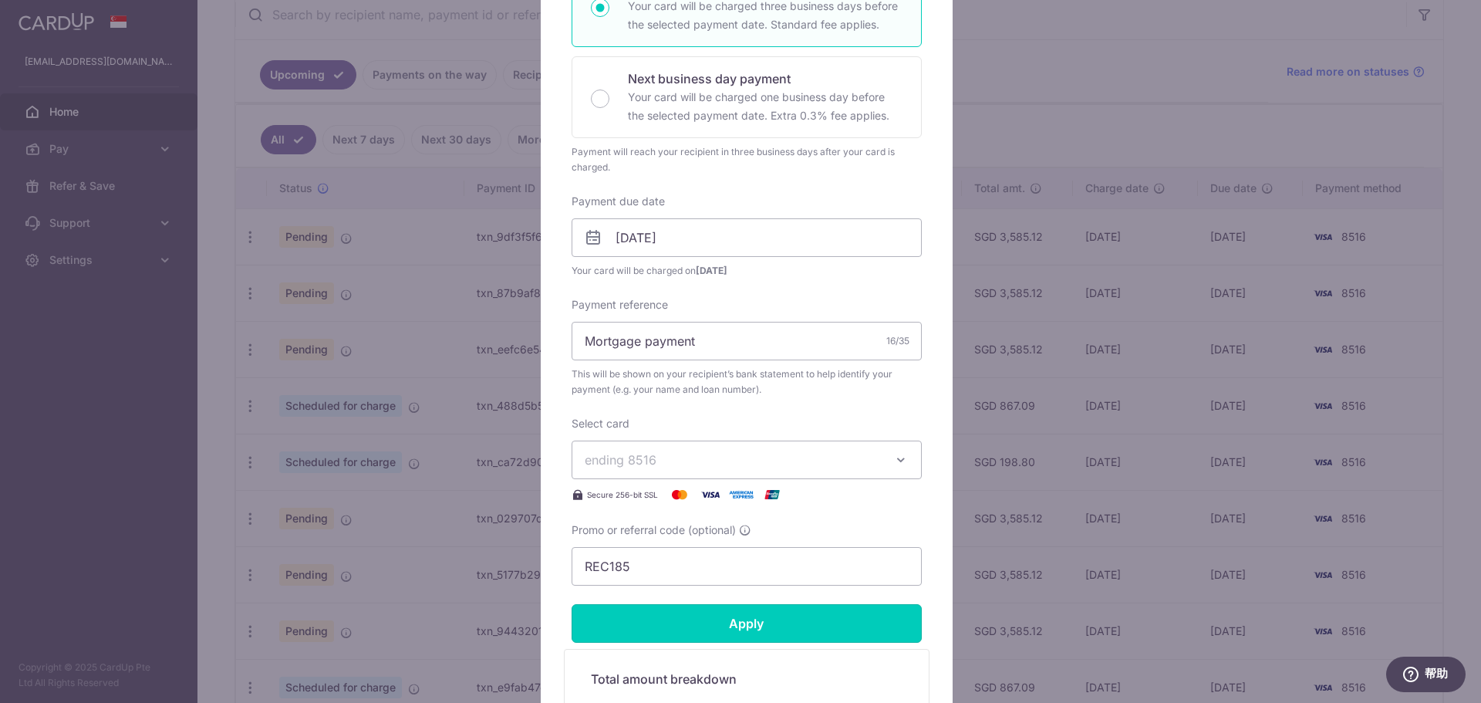
click at [744, 622] on input "Apply" at bounding box center [747, 623] width 350 height 39
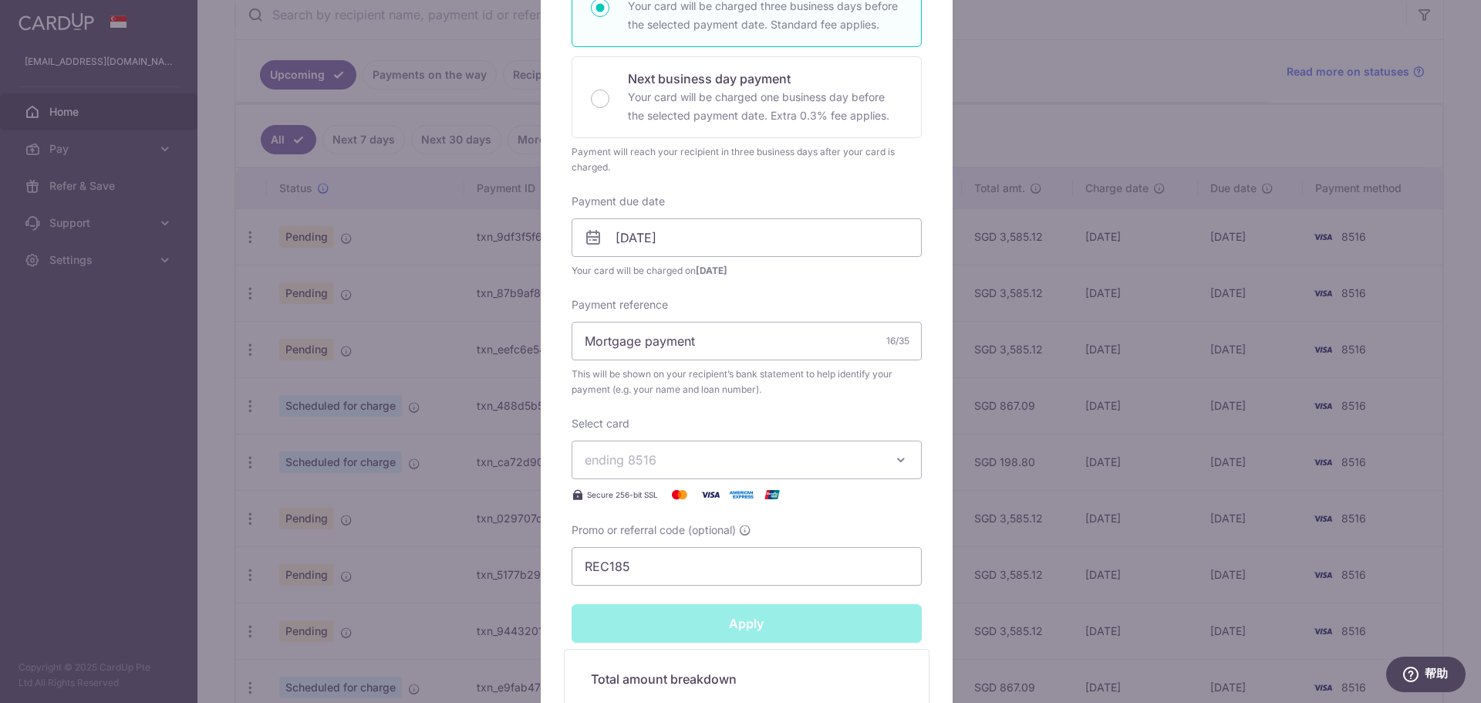
type input "Successfully Applied"
click at [347, 236] on div "Edit payment By clicking apply, you will make changes to all payments to UOB sc…" at bounding box center [740, 351] width 1481 height 703
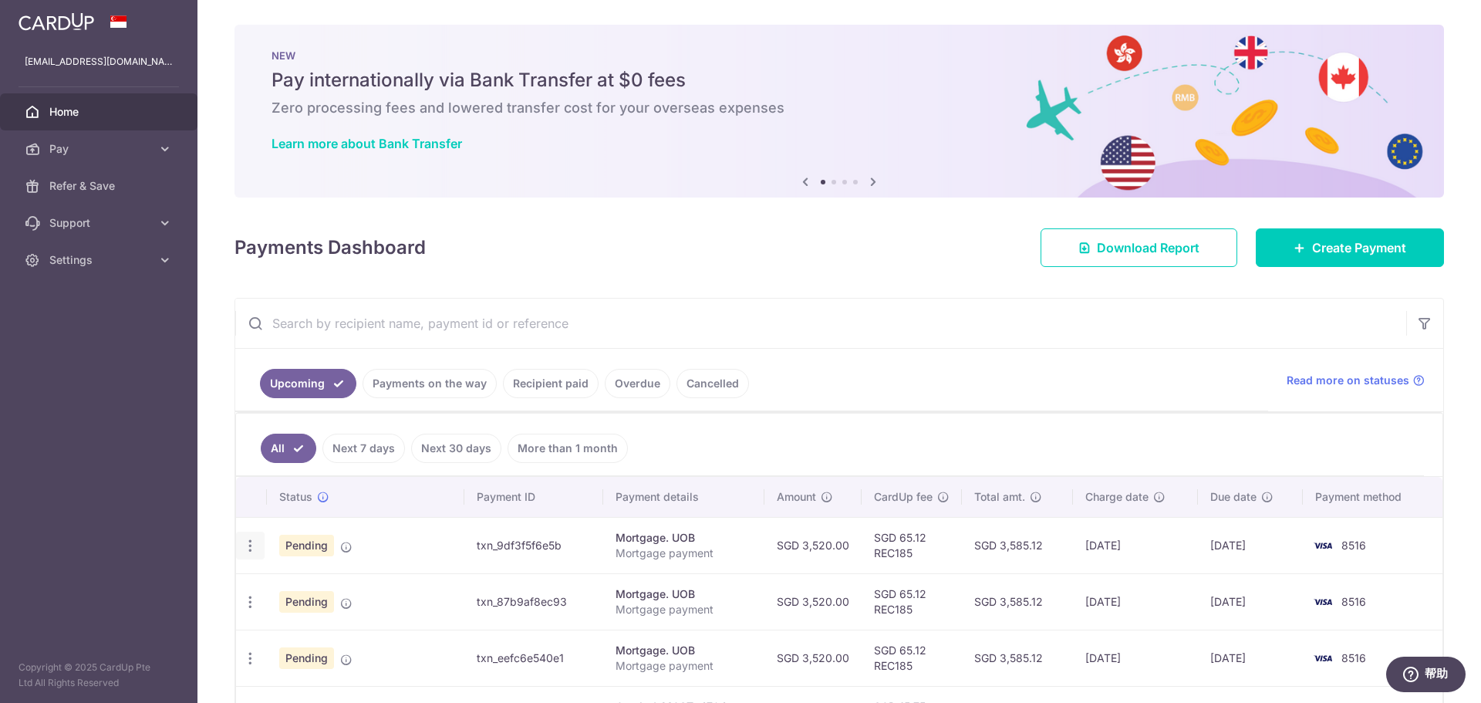
click at [261, 538] on div "Update payment Cancel payment Upload doc" at bounding box center [250, 545] width 29 height 29
click at [255, 542] on icon "button" at bounding box center [250, 546] width 16 height 16
click at [330, 678] on link "Upload doc" at bounding box center [317, 663] width 160 height 37
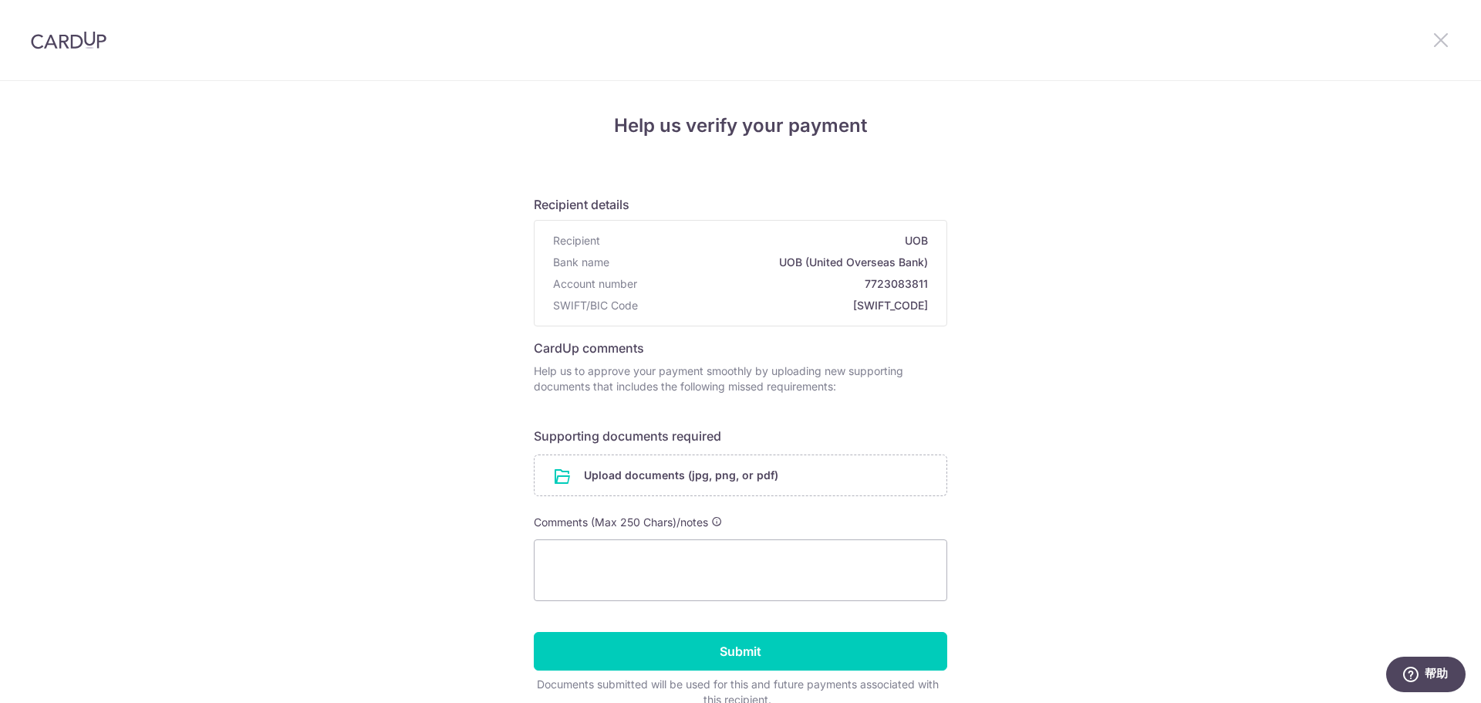
click at [1448, 44] on icon at bounding box center [1440, 39] width 19 height 19
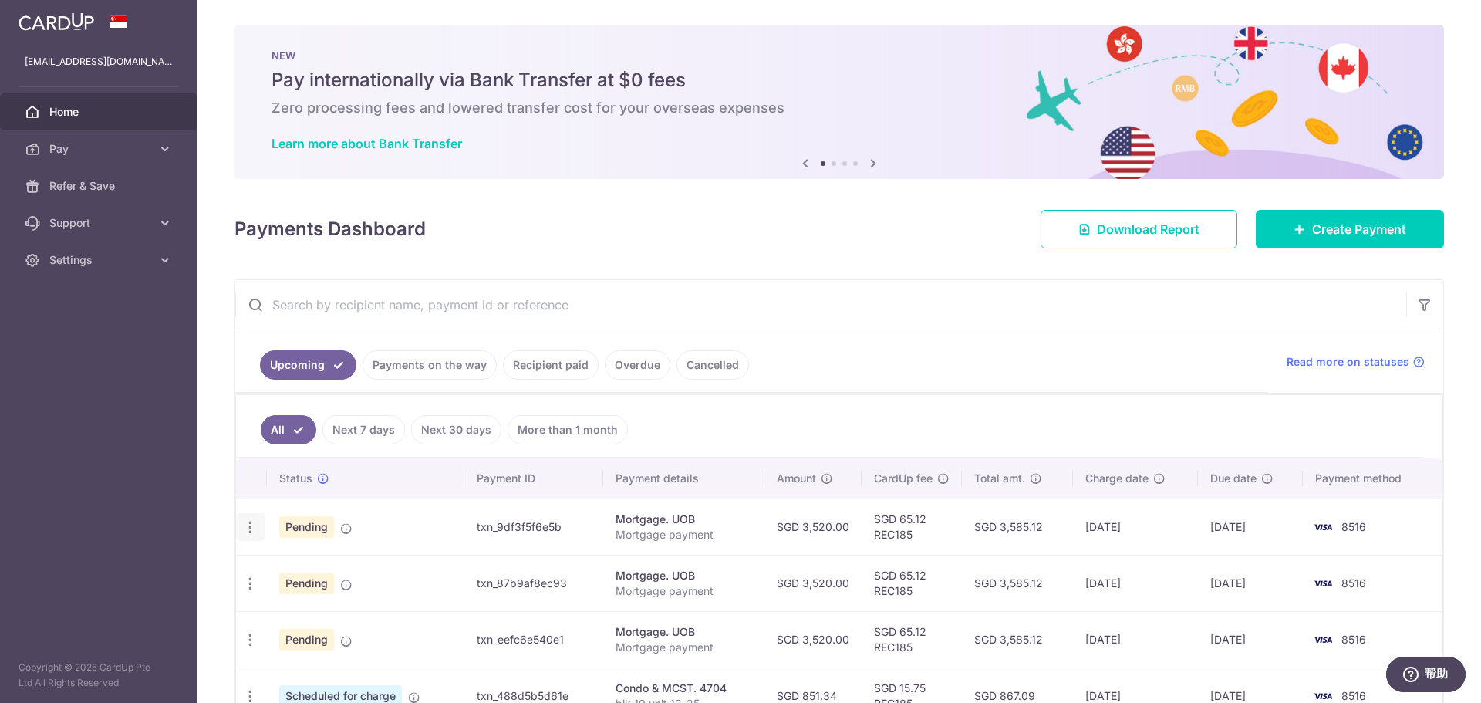
click at [251, 532] on icon "button" at bounding box center [250, 527] width 16 height 16
click at [310, 607] on span "Cancel payment" at bounding box center [332, 607] width 103 height 19
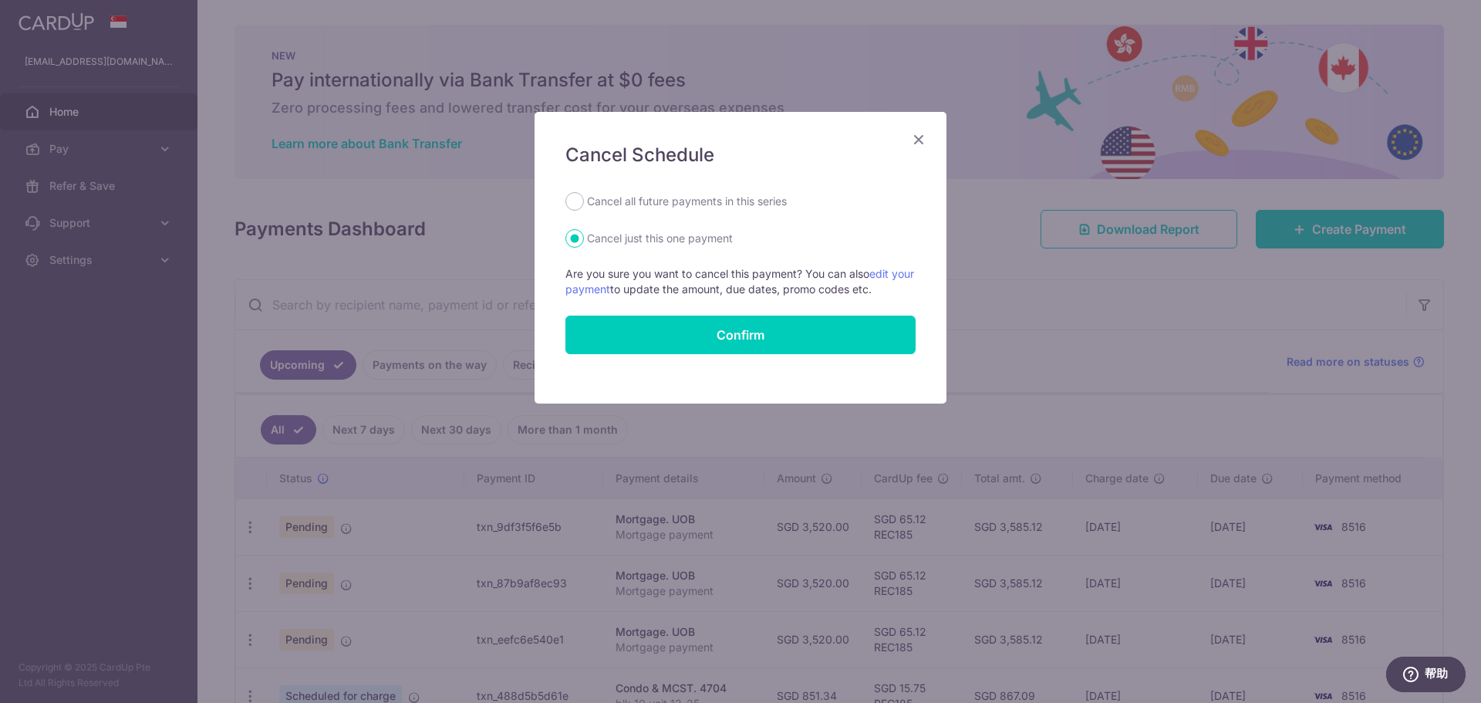
click at [693, 207] on label "Cancel all future payments in this series" at bounding box center [687, 201] width 200 height 19
click at [584, 207] on input "Cancel all future payments in this series" at bounding box center [574, 201] width 19 height 19
radio input "true"
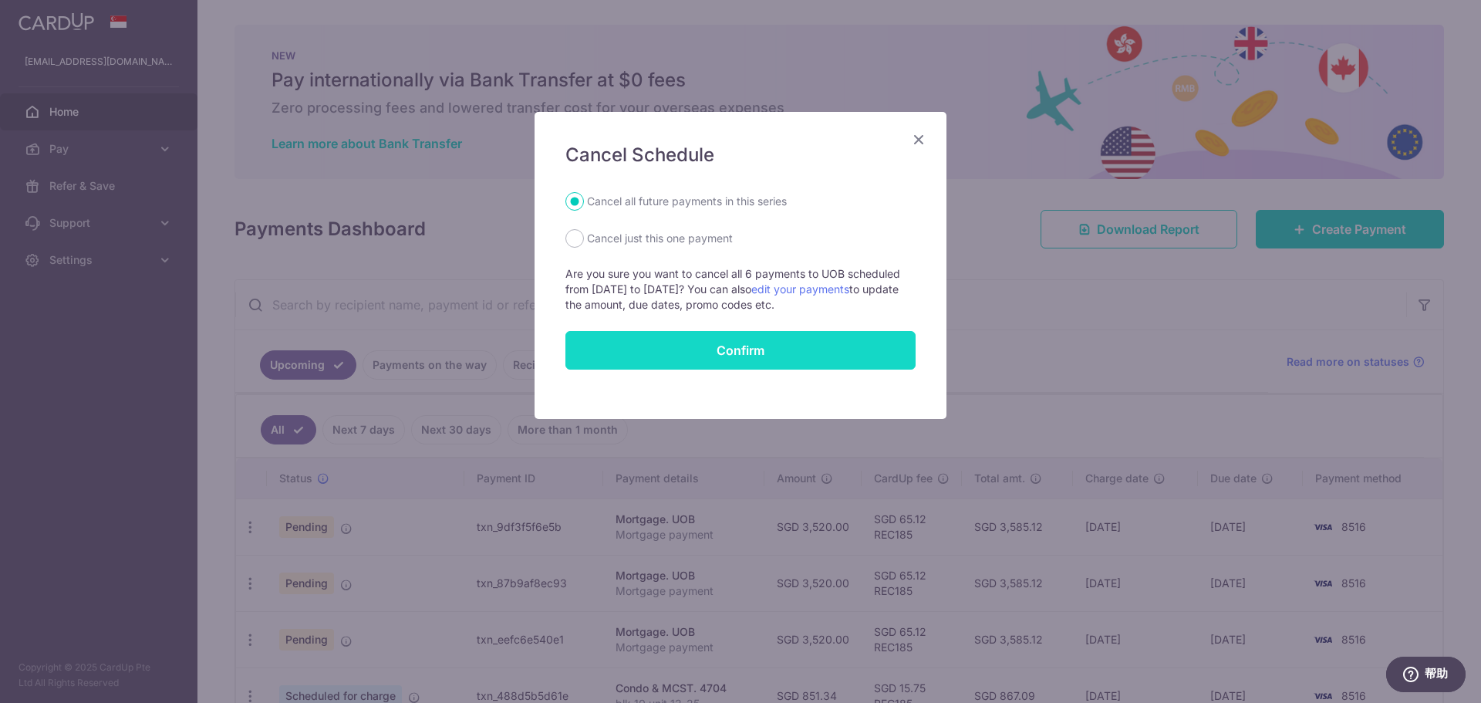
click at [756, 358] on input "Confirm" at bounding box center [740, 350] width 350 height 39
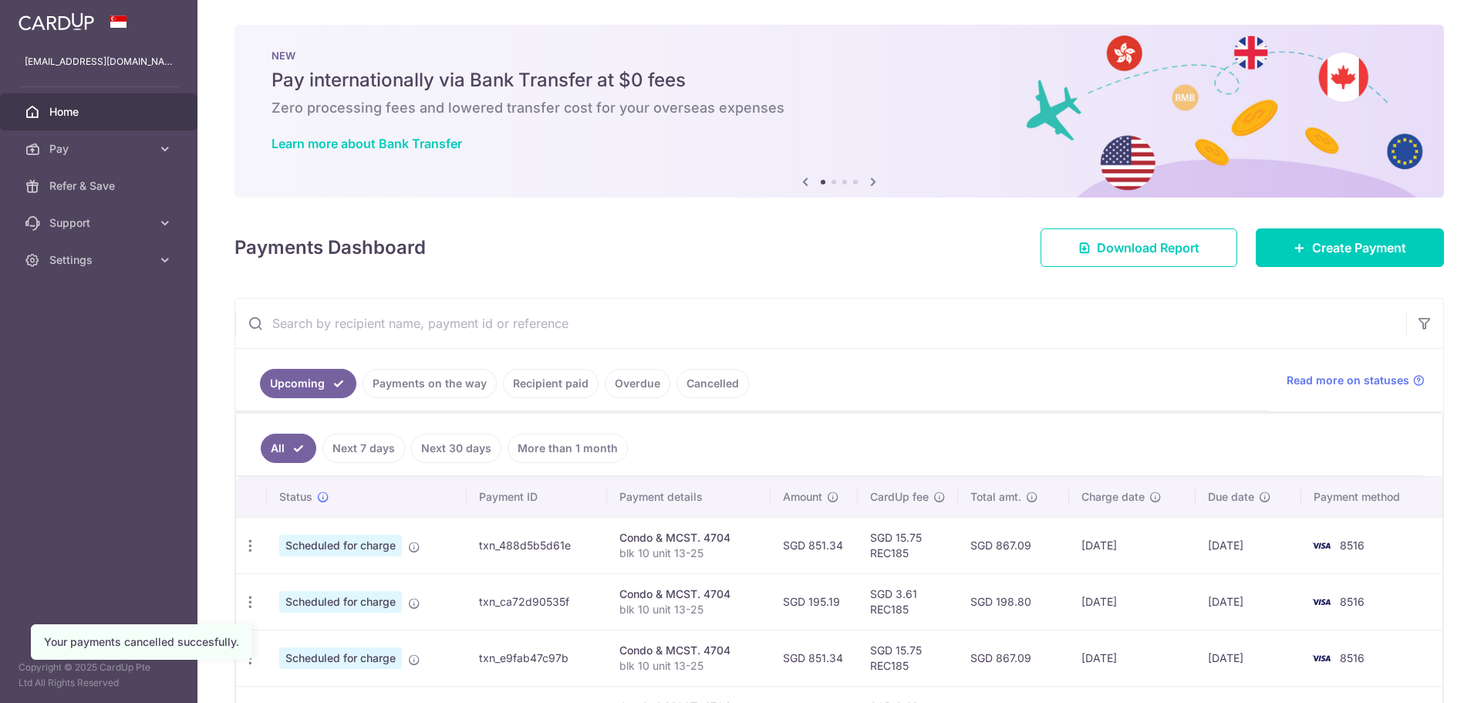
click at [1384, 219] on div "× Pause Schedule Pause all future payments in this series Pause just this one p…" at bounding box center [838, 351] width 1283 height 703
click at [1370, 239] on span "Create Payment" at bounding box center [1359, 247] width 94 height 19
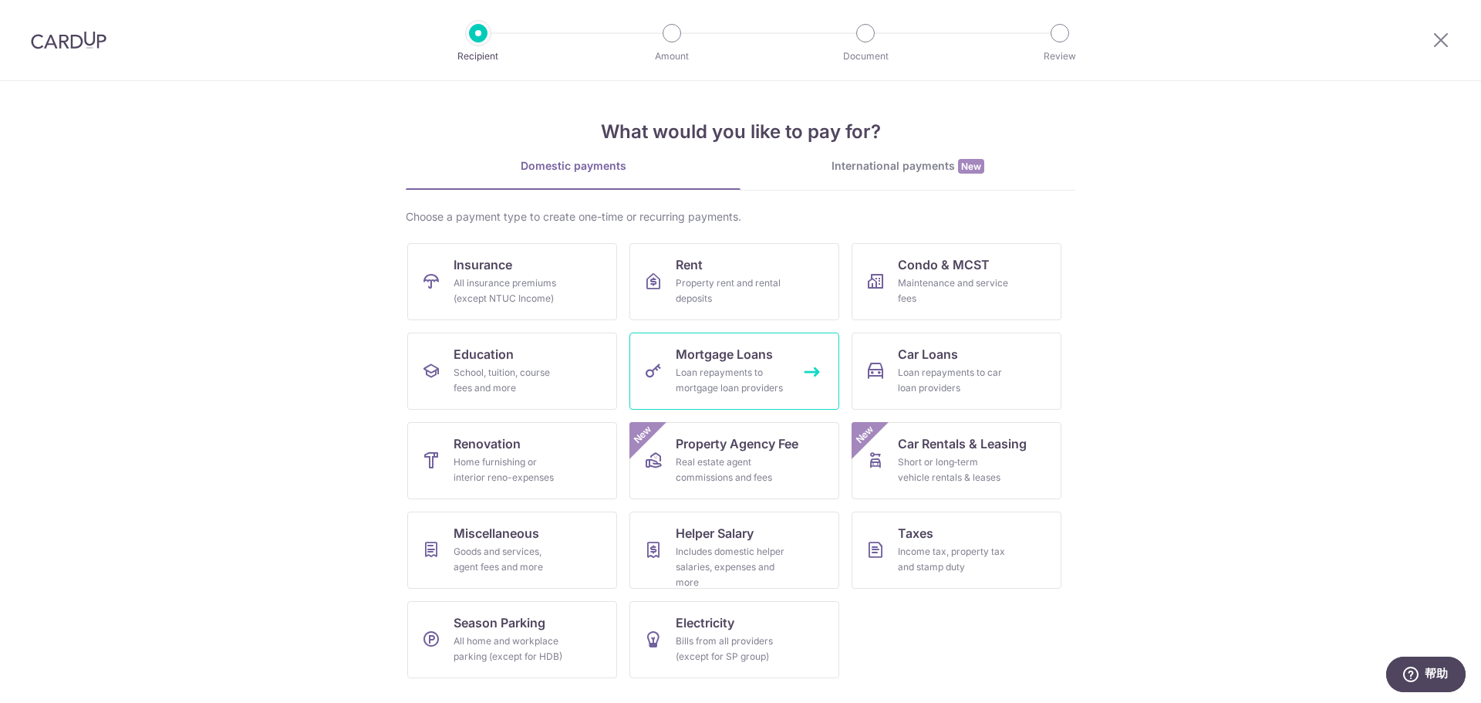
click at [764, 346] on span "Mortgage Loans" at bounding box center [724, 354] width 97 height 19
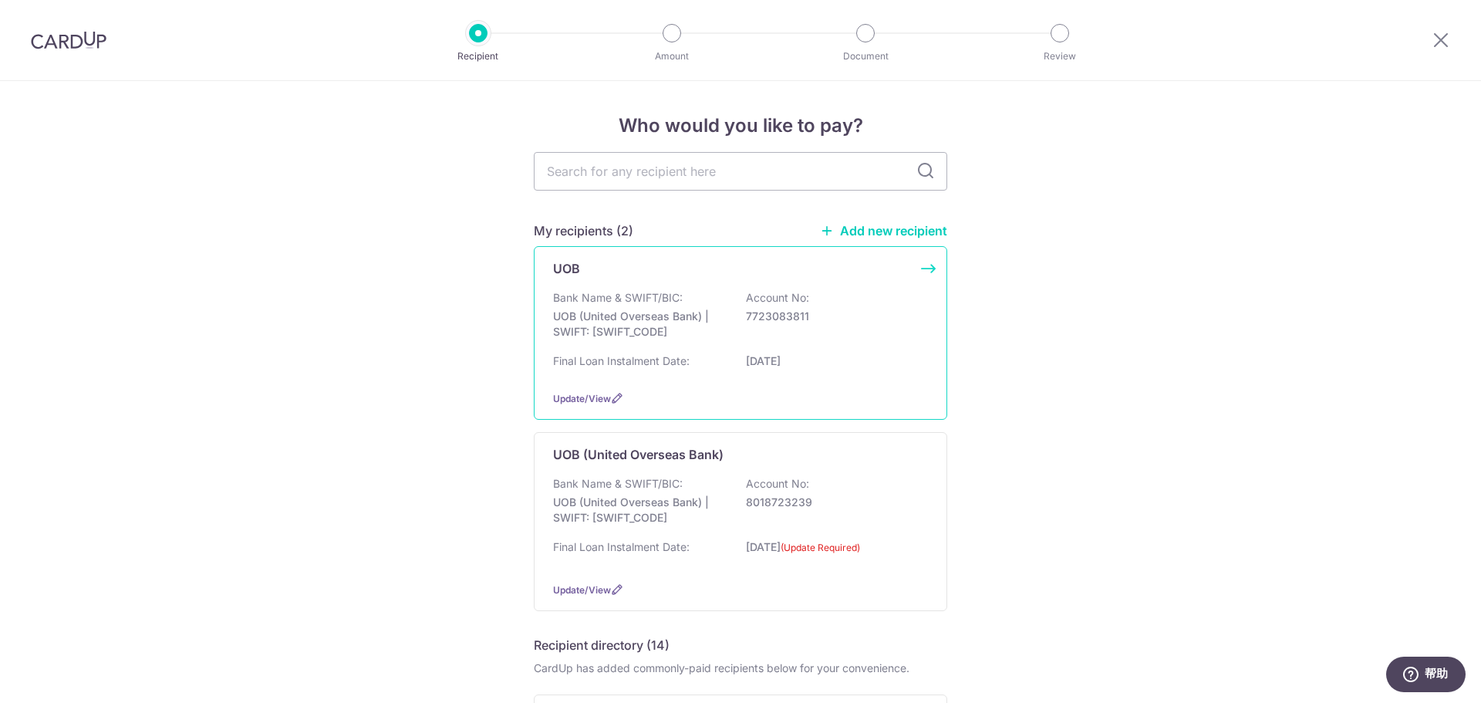
click at [785, 363] on p "[DATE]" at bounding box center [832, 360] width 173 height 15
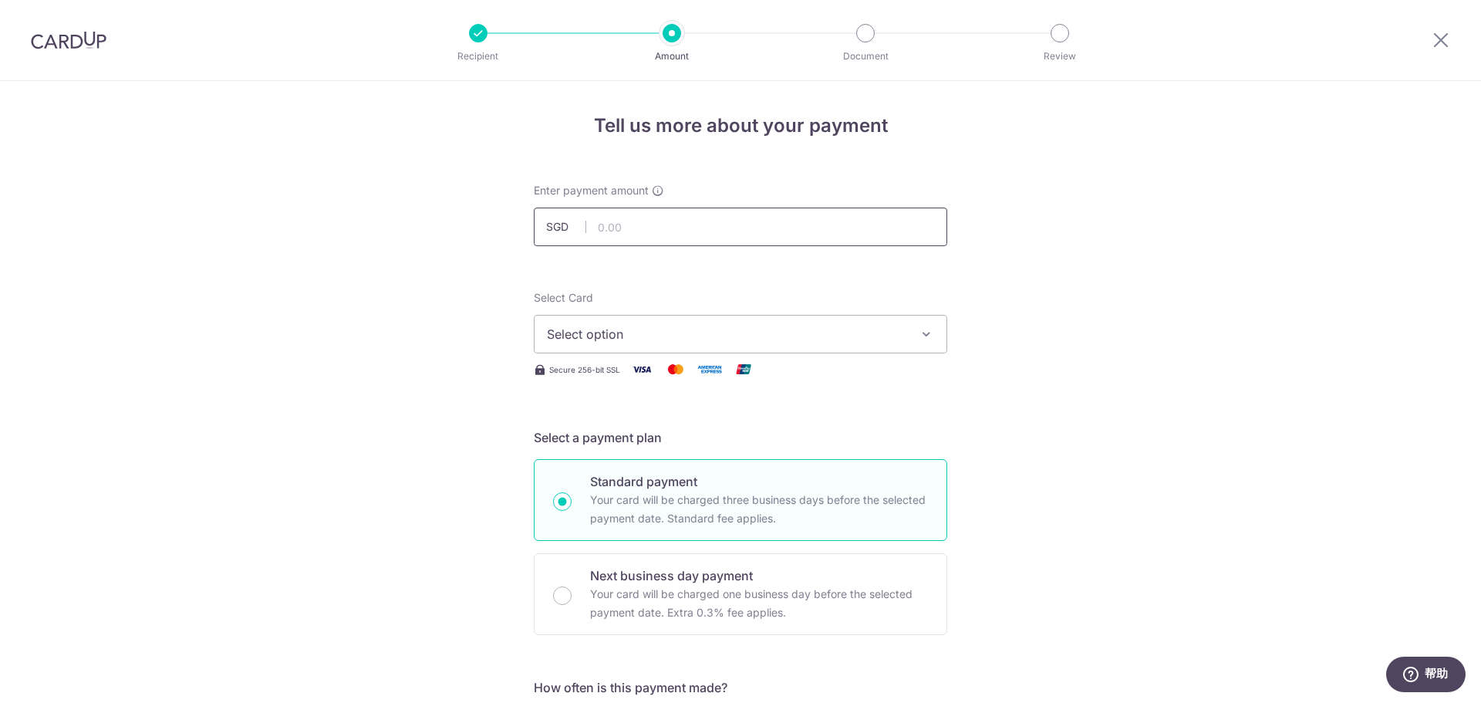
click at [622, 217] on input "text" at bounding box center [740, 226] width 413 height 39
type input "2"
type input "3,520.00"
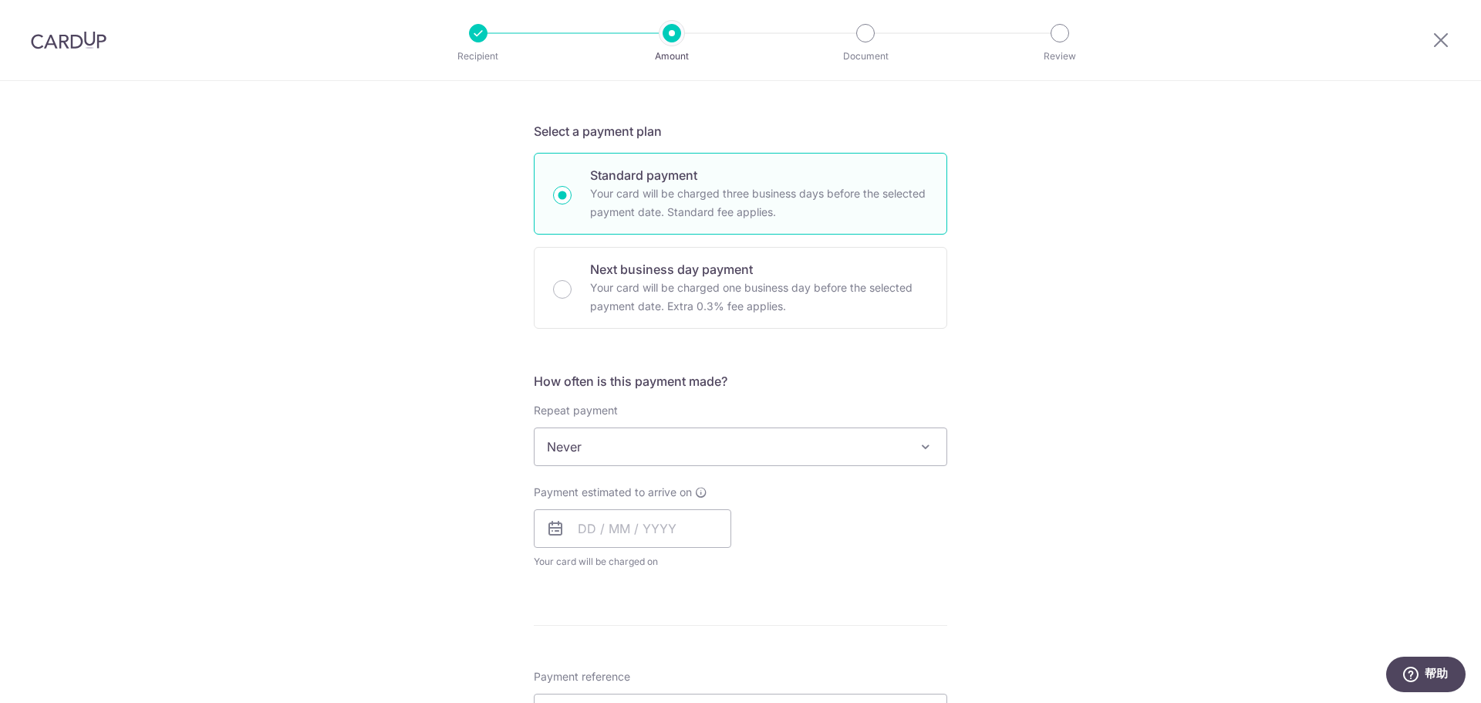
scroll to position [309, 0]
click at [602, 454] on span "Never" at bounding box center [740, 444] width 412 height 37
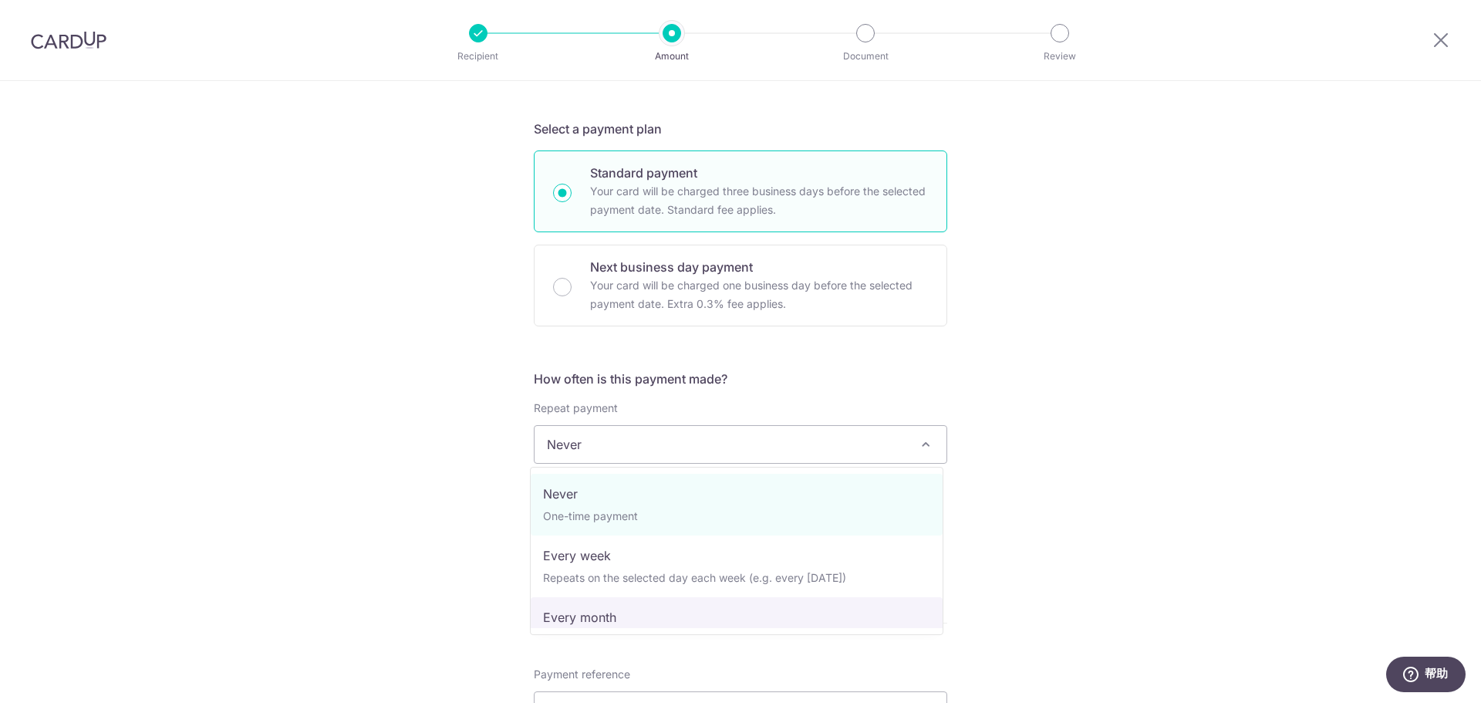
select select "3"
type input "02/04/2054"
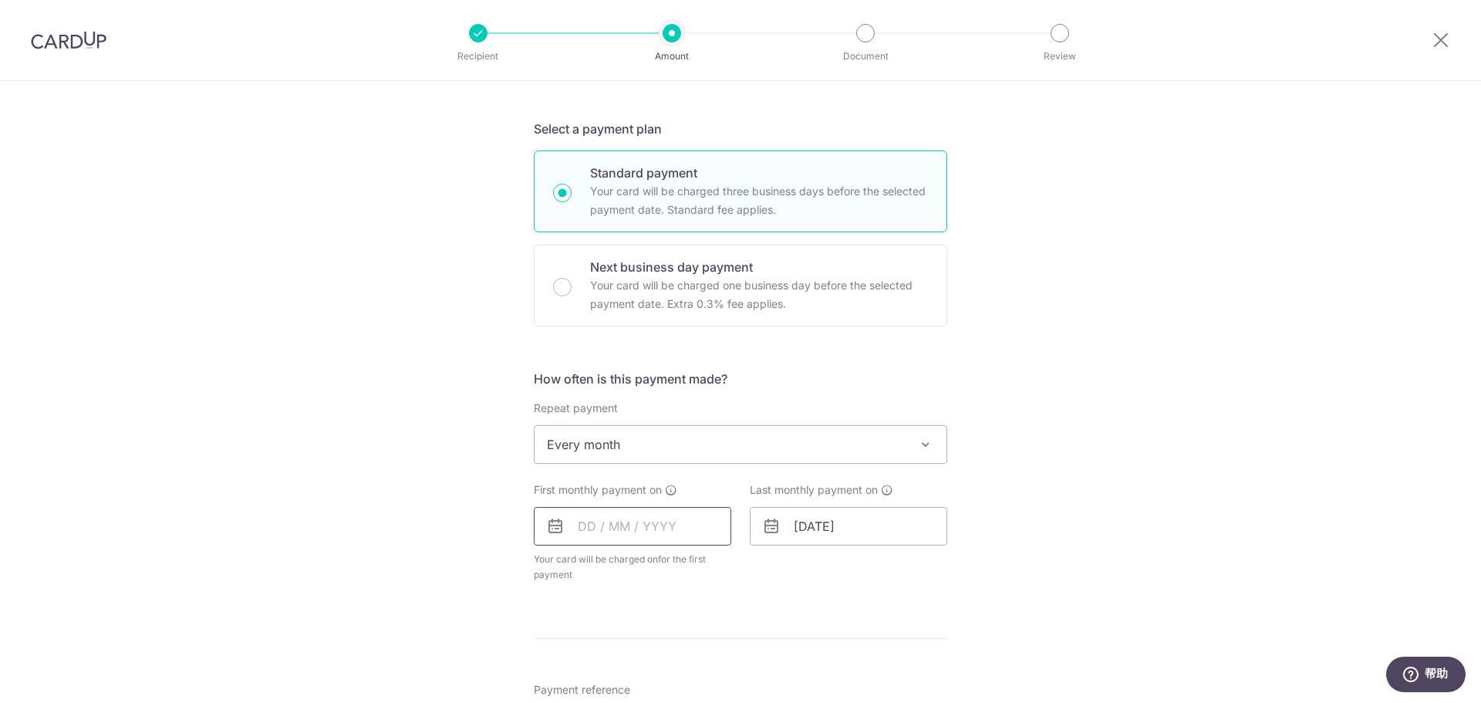
click at [620, 526] on input "text" at bounding box center [632, 526] width 197 height 39
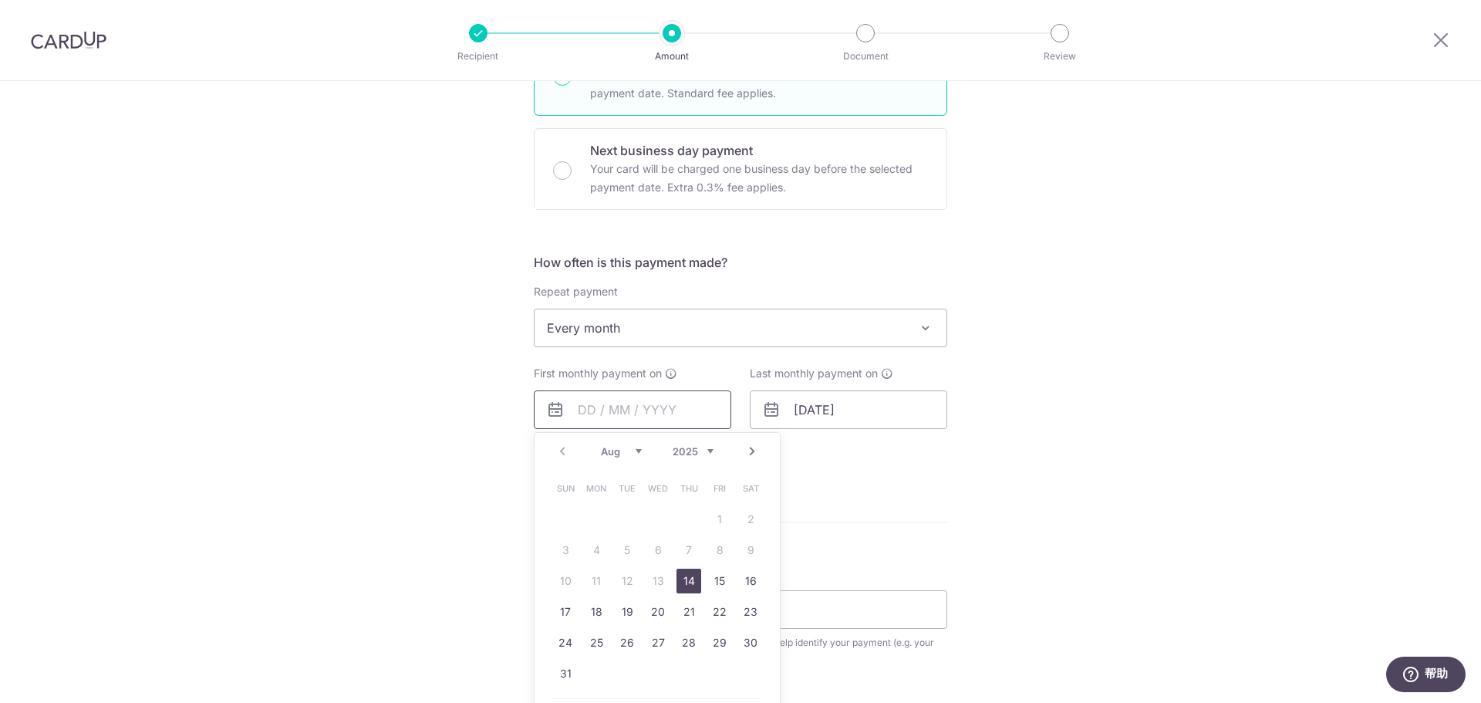
scroll to position [463, 0]
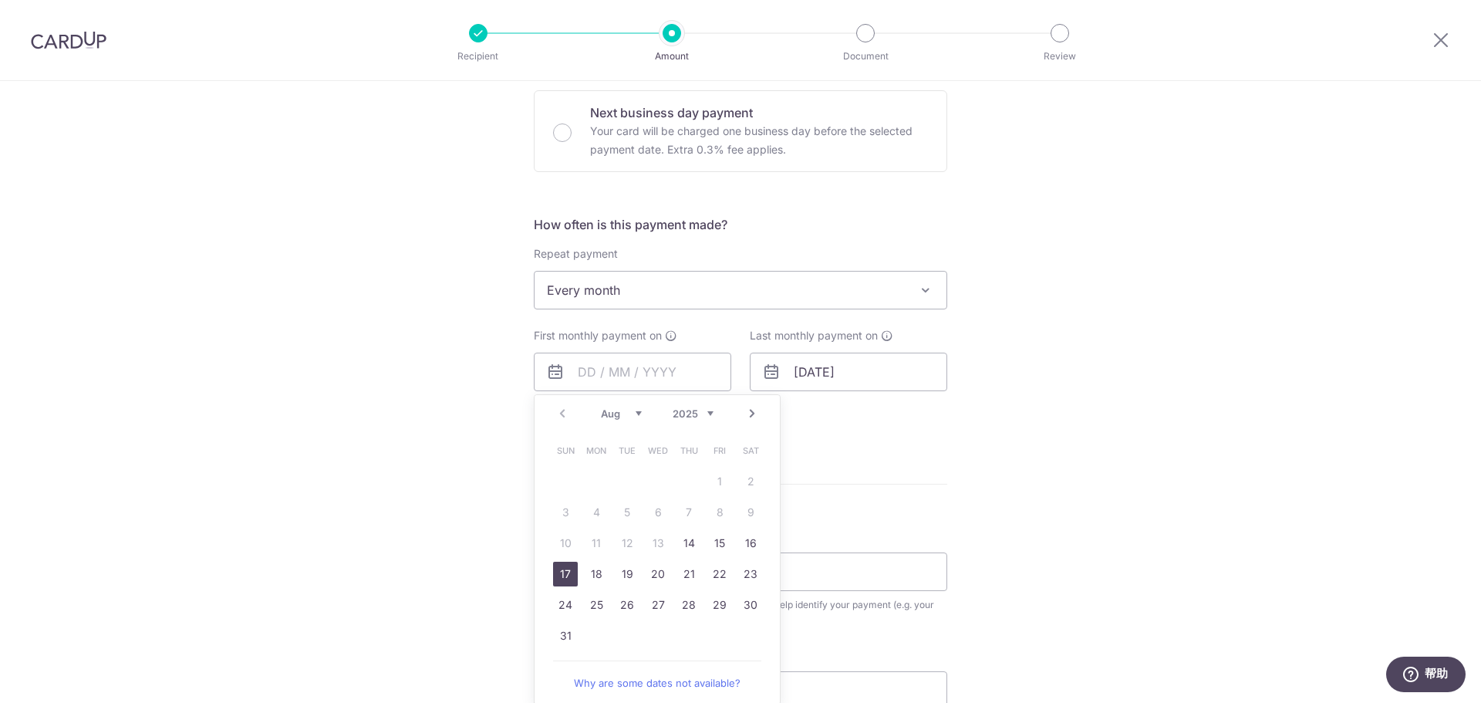
click at [566, 576] on link "17" at bounding box center [565, 573] width 25 height 25
type input "17/08/2025"
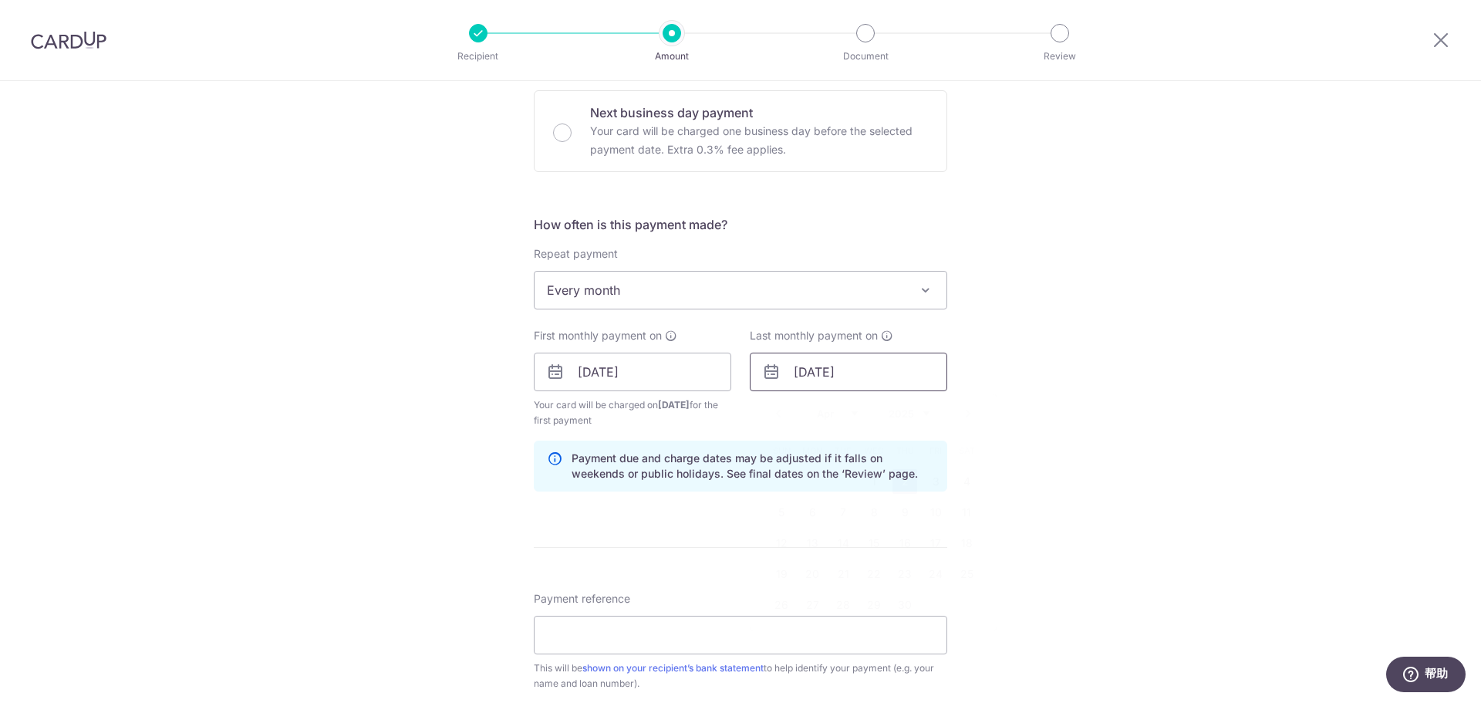
click at [888, 376] on input "02/04/2054" at bounding box center [848, 371] width 197 height 39
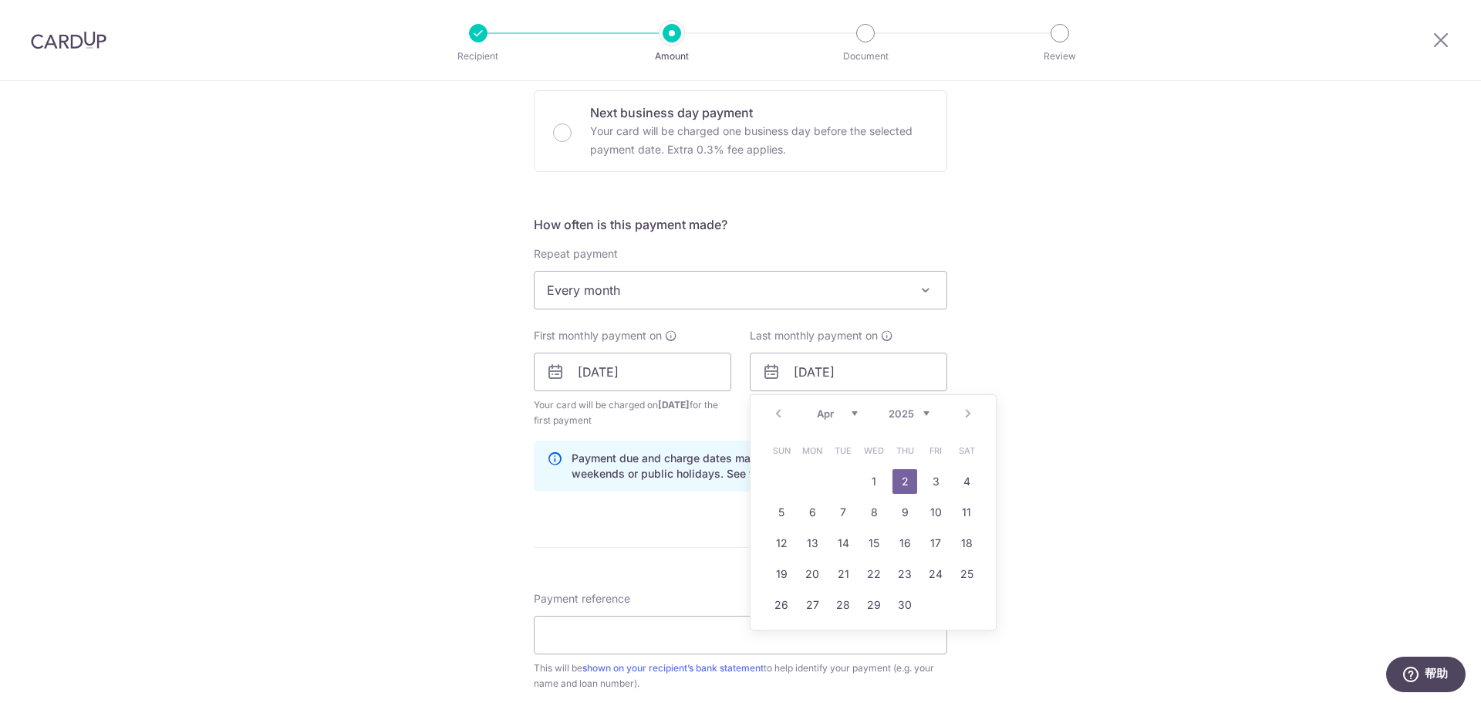
click at [897, 416] on select "2025 2026 2027 2028 2029 2030 2031 2032 2033 2034 2035" at bounding box center [909, 413] width 41 height 12
click at [780, 412] on link "Prev" at bounding box center [778, 413] width 19 height 19
click at [780, 413] on link "Prev" at bounding box center [778, 413] width 19 height 19
click at [969, 546] on link "17" at bounding box center [966, 543] width 25 height 25
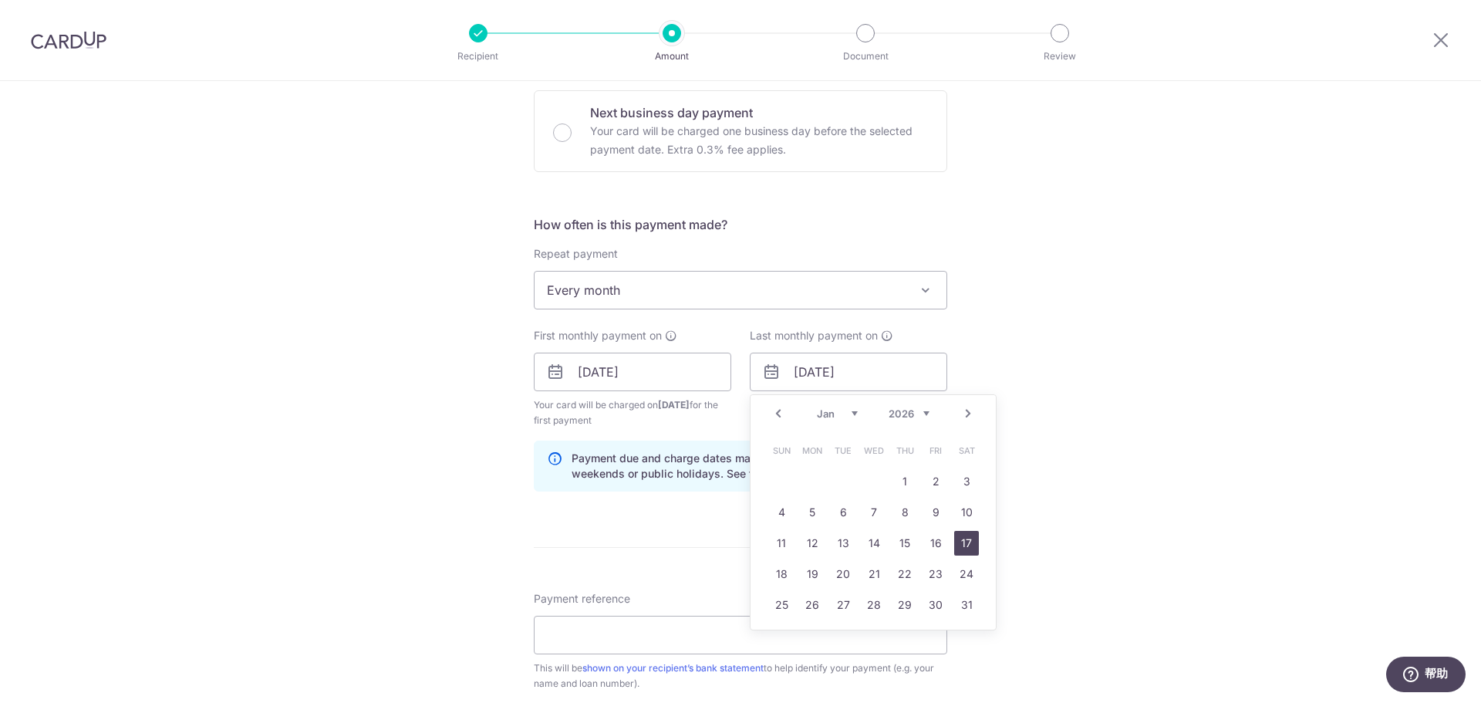
type input "[DATE]"
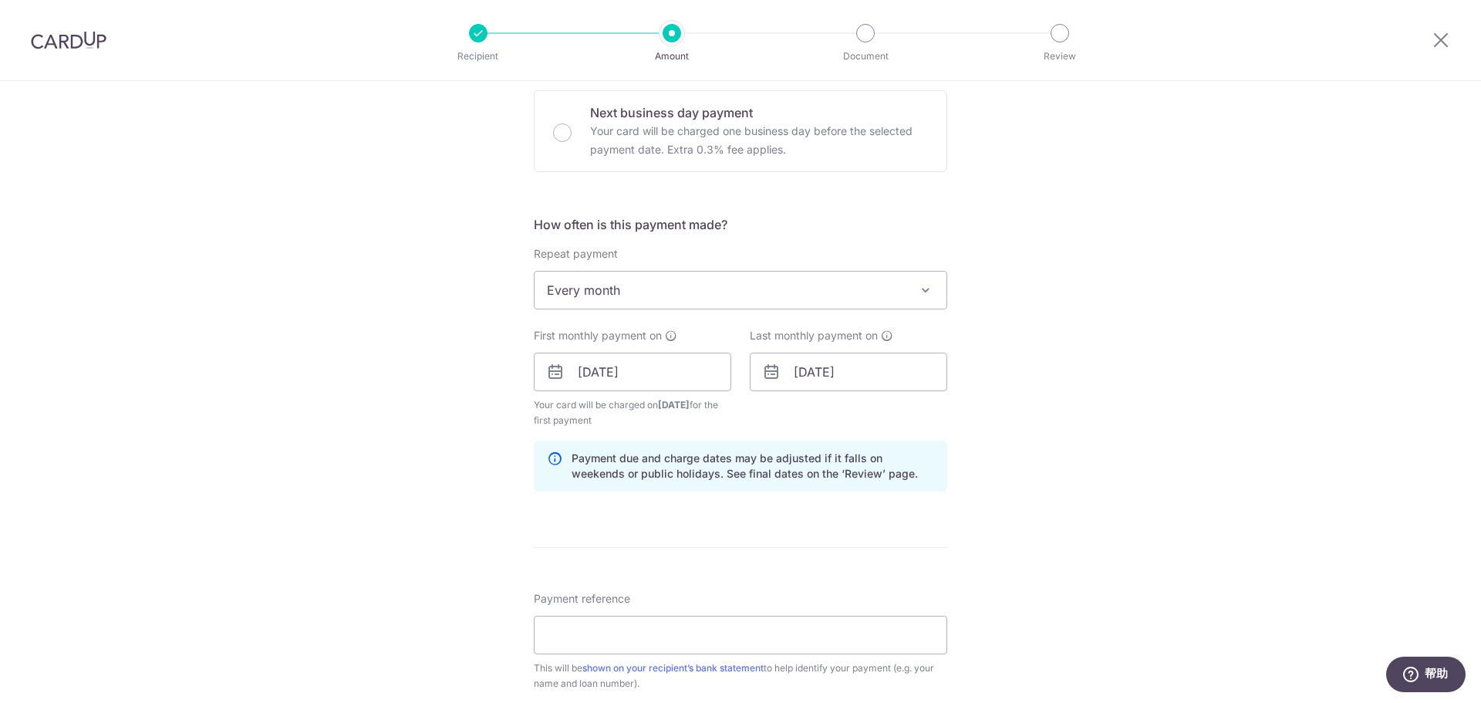
click at [1081, 492] on div "Tell us more about your payment Enter payment amount SGD 3,520.00 3520.00 Selec…" at bounding box center [740, 355] width 1481 height 1474
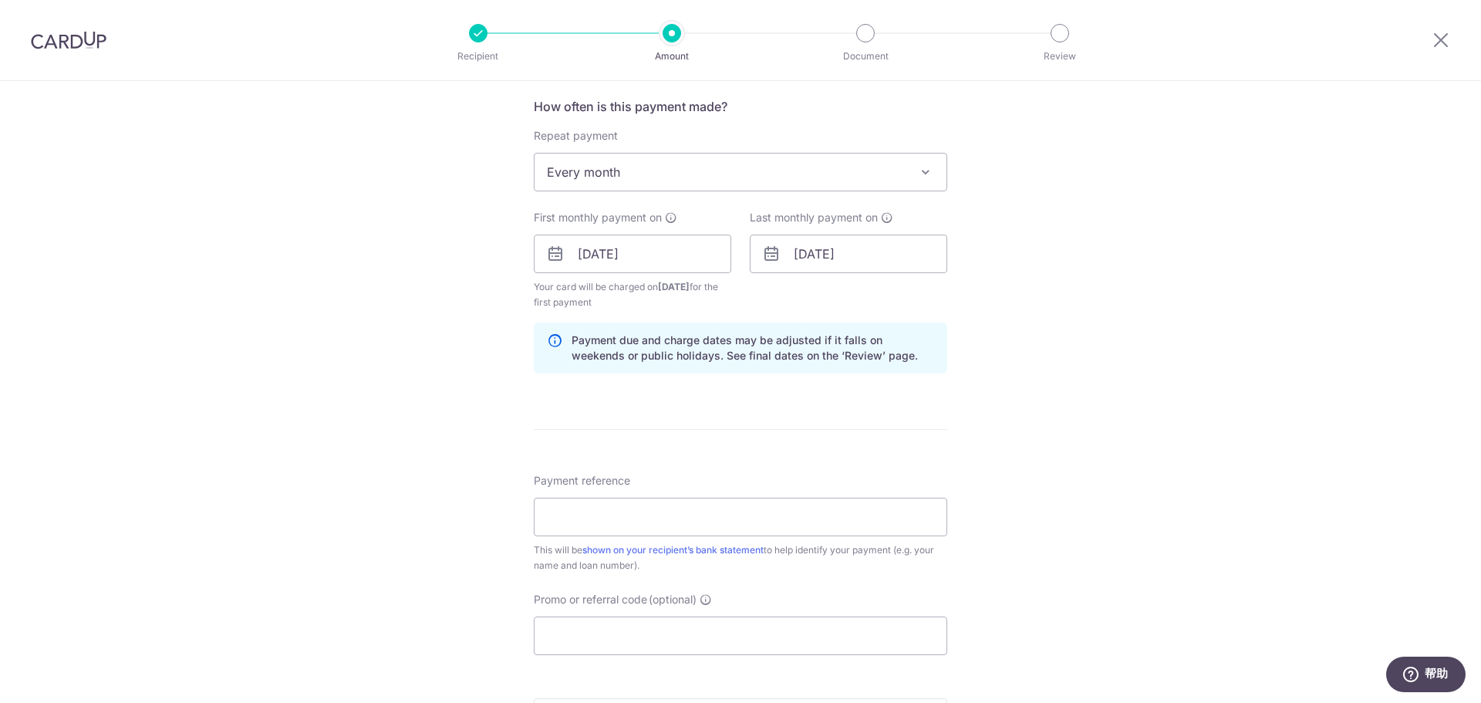
scroll to position [617, 0]
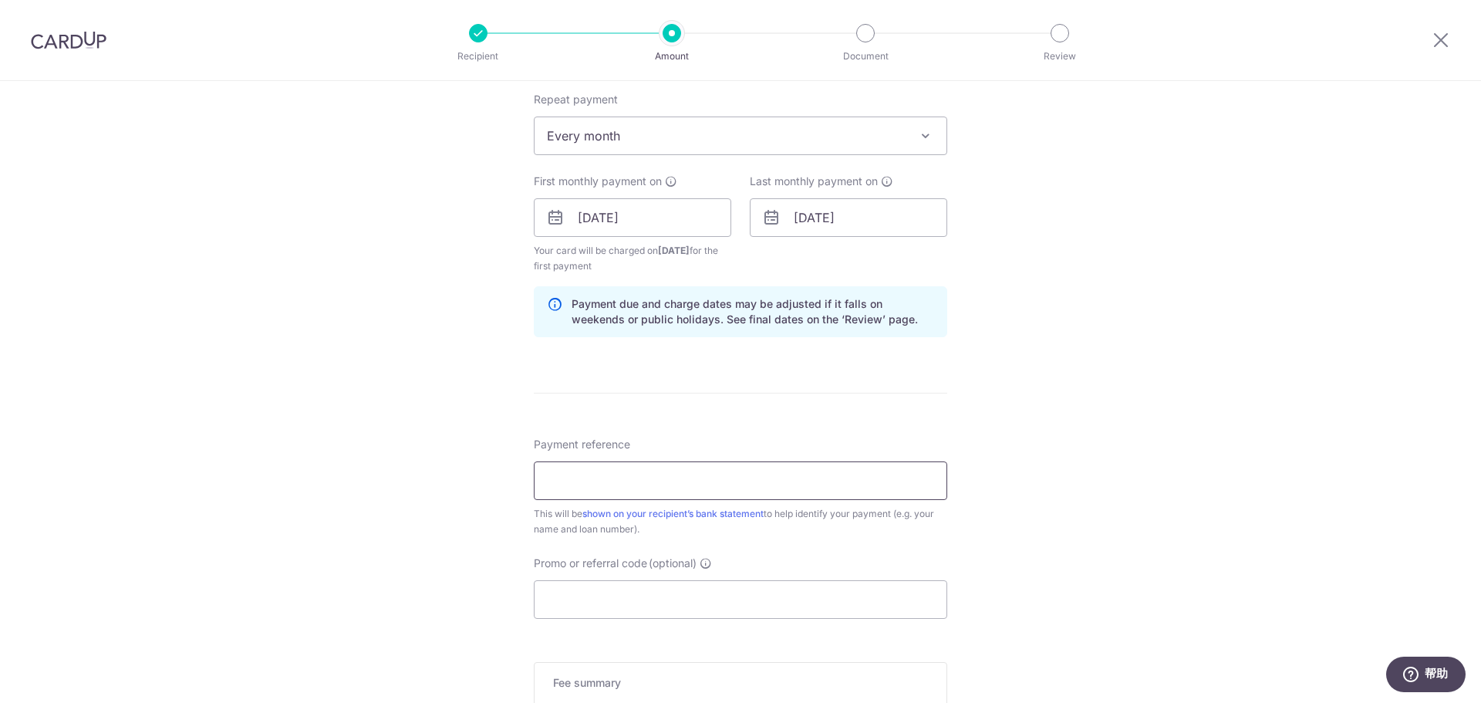
click at [644, 483] on input "Payment reference" at bounding box center [740, 480] width 413 height 39
type input "Mortgage payment"
click at [592, 602] on input "Promo or referral code (optional)" at bounding box center [740, 599] width 413 height 39
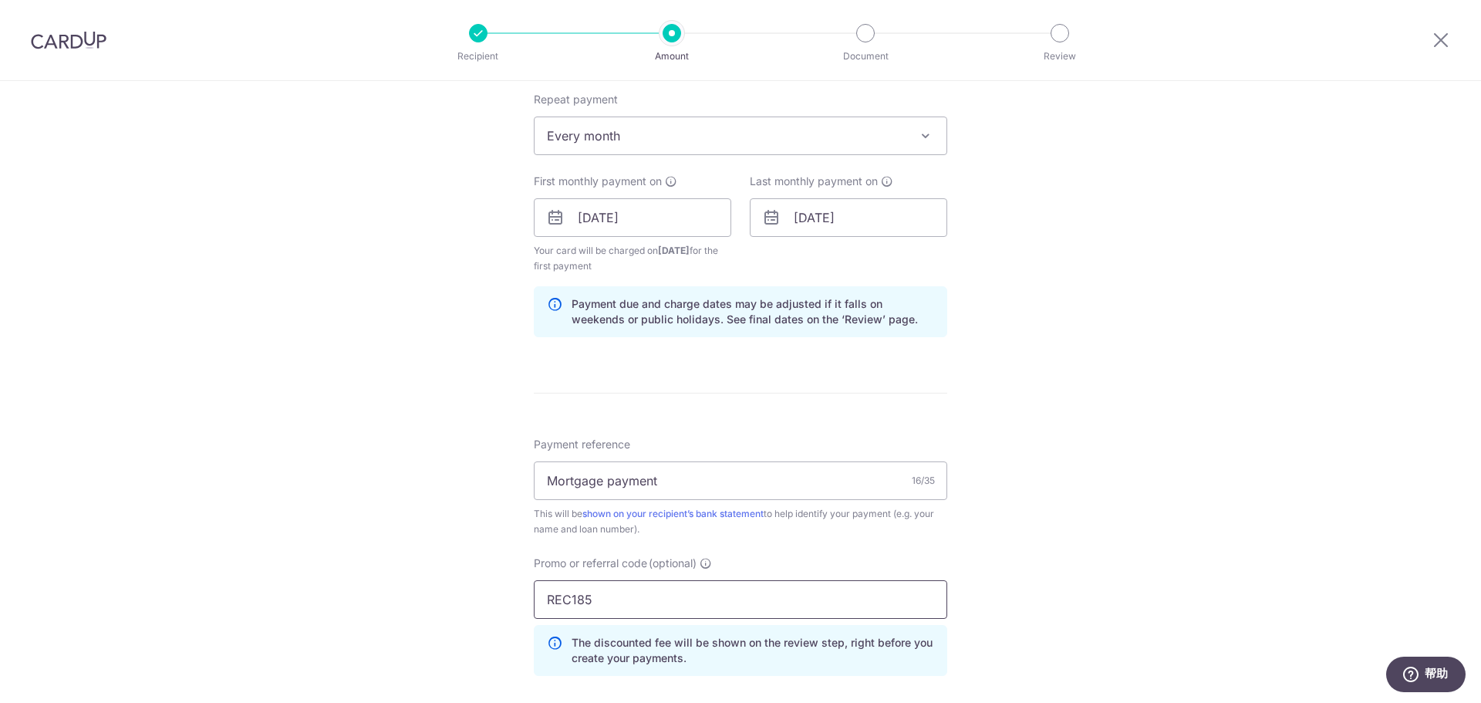
type input "REC185"
click at [1027, 381] on div "Tell us more about your payment Enter payment amount SGD 3,520.00 3520.00 Selec…" at bounding box center [740, 235] width 1481 height 1543
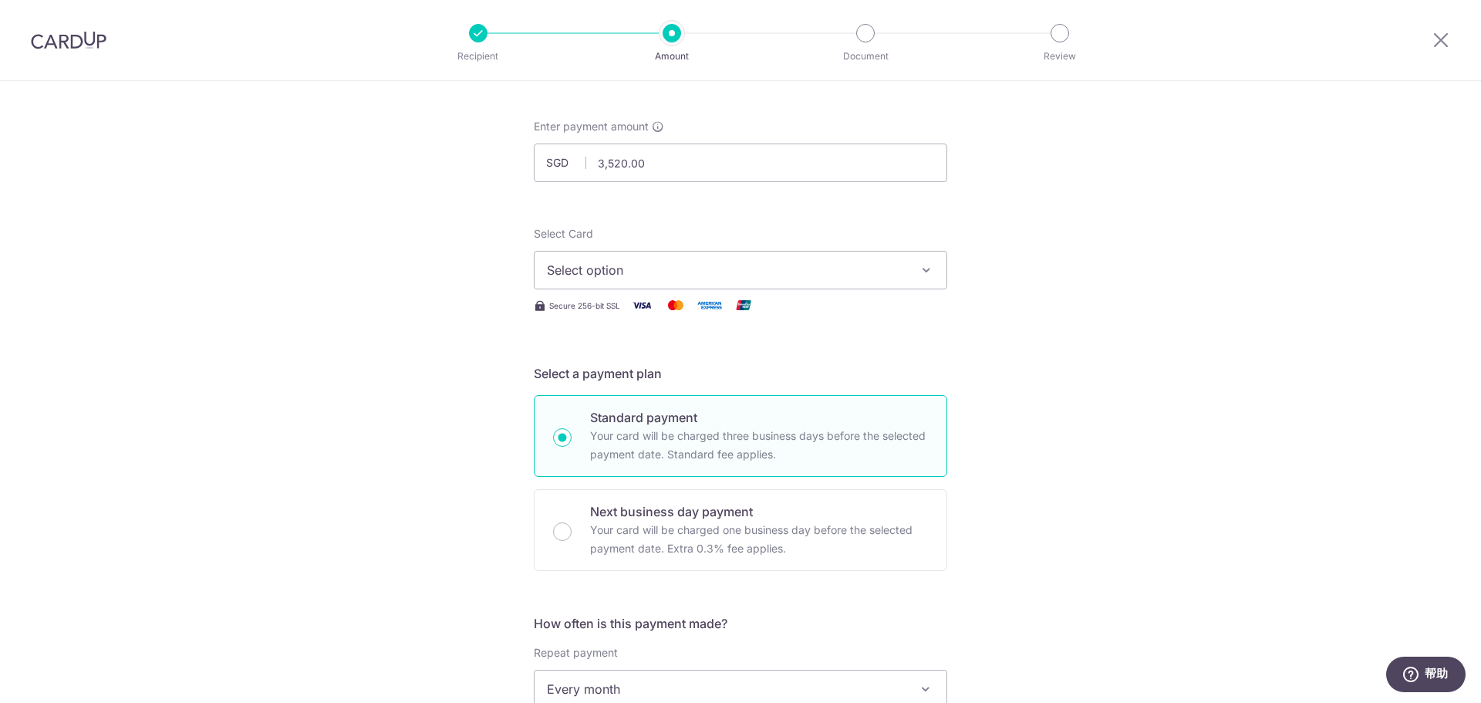
scroll to position [0, 0]
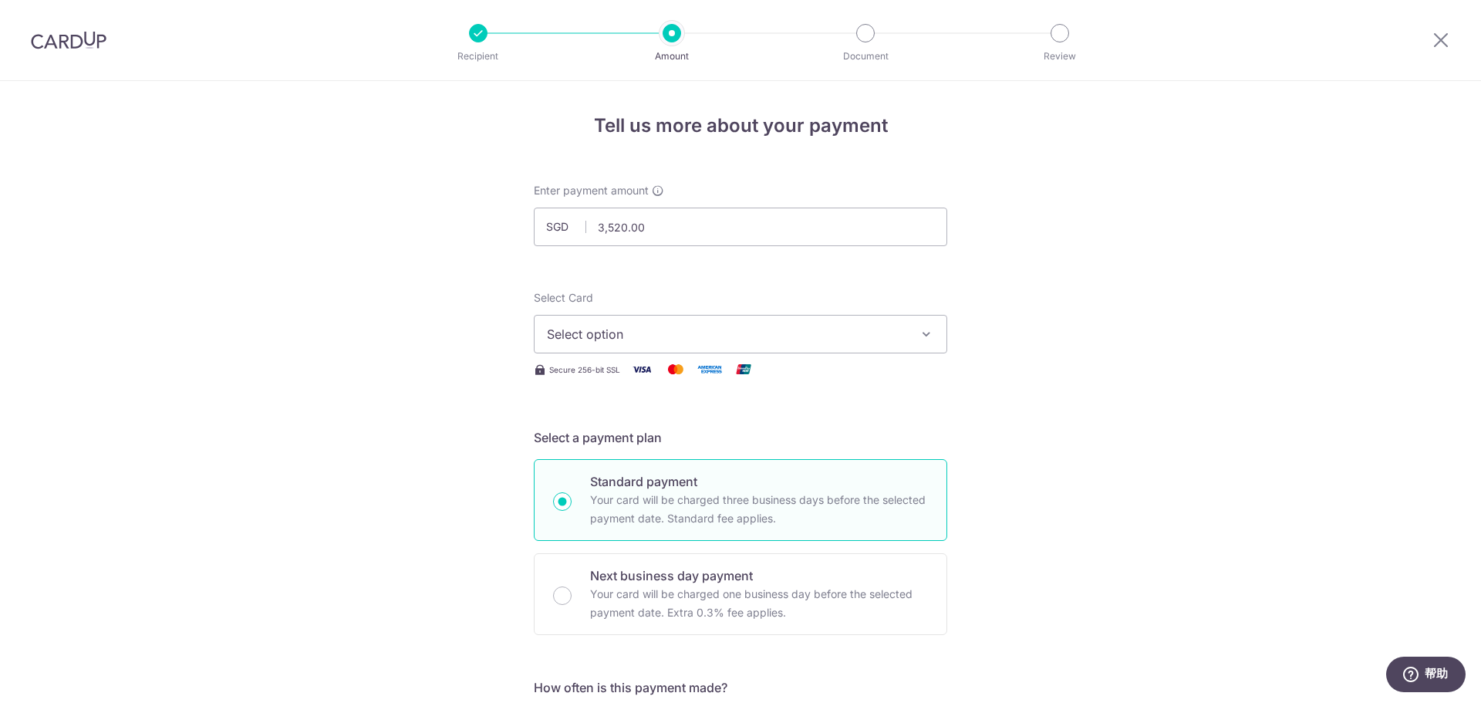
click at [620, 329] on span "Select option" at bounding box center [726, 334] width 359 height 19
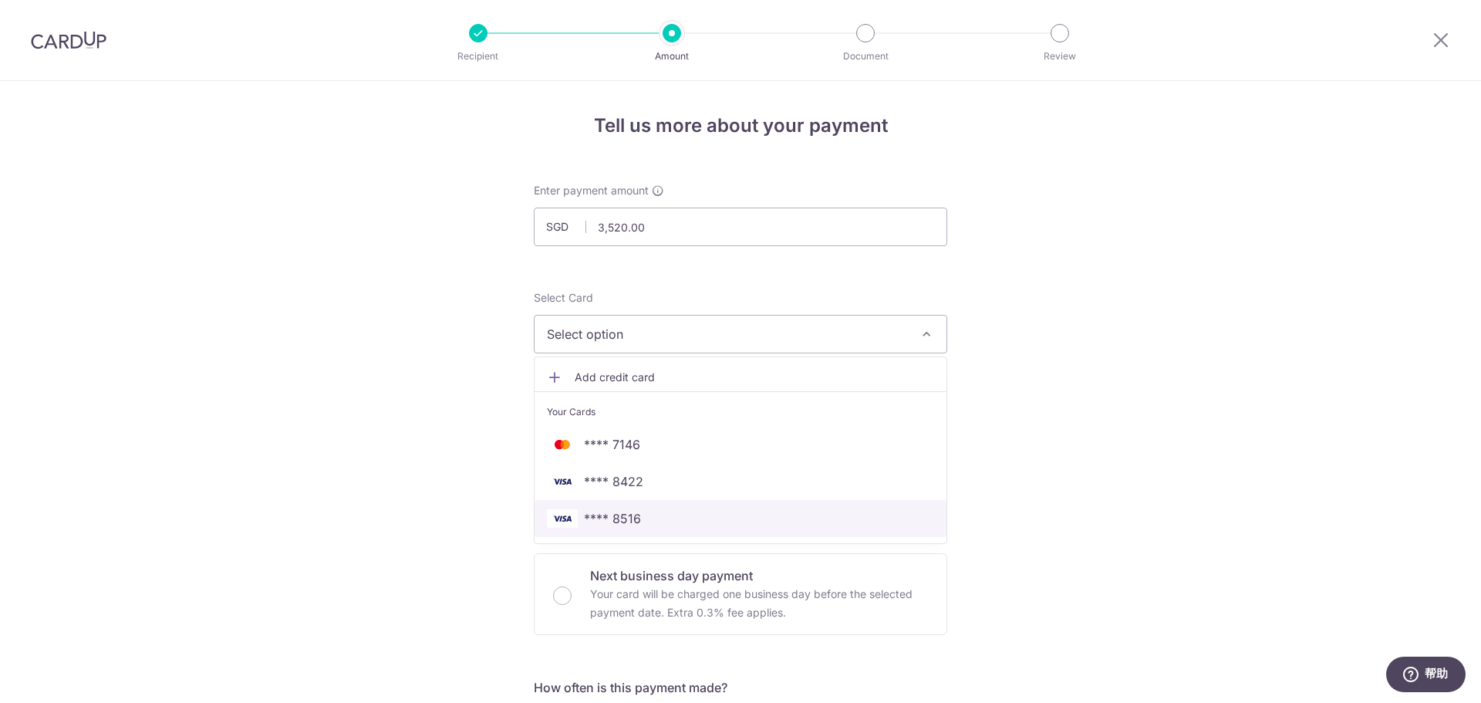
click at [643, 529] on link "**** 8516" at bounding box center [740, 518] width 412 height 37
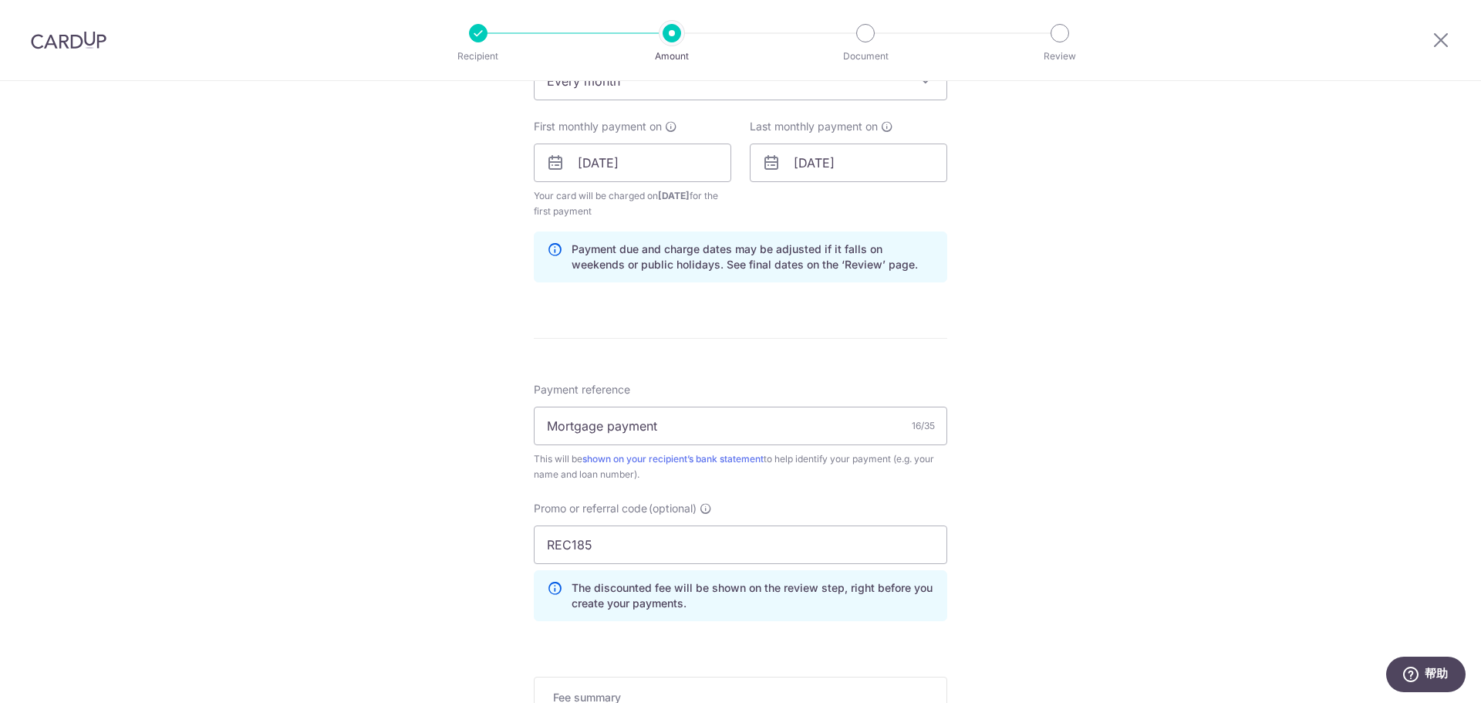
scroll to position [922, 0]
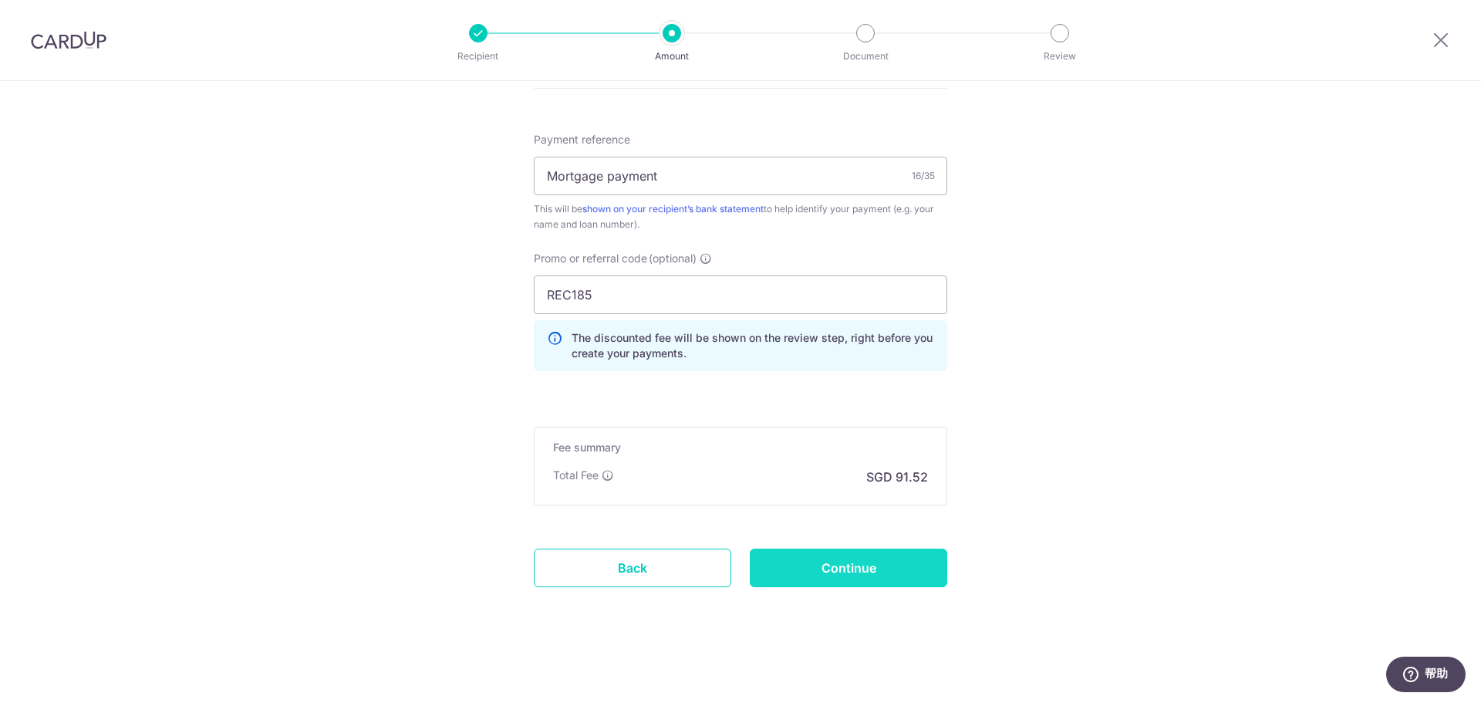
click at [854, 571] on input "Continue" at bounding box center [848, 567] width 197 height 39
type input "Create Schedule"
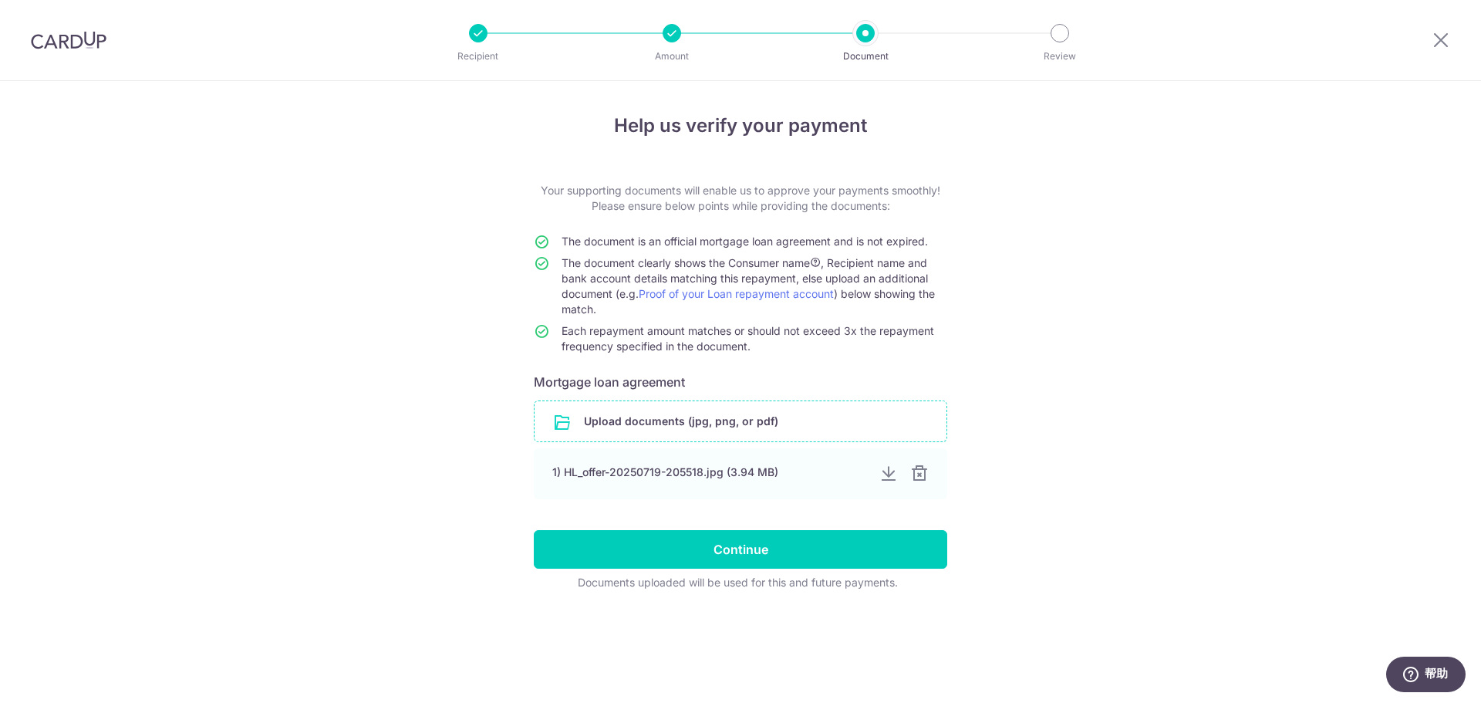
click at [693, 416] on input "file" at bounding box center [740, 421] width 412 height 40
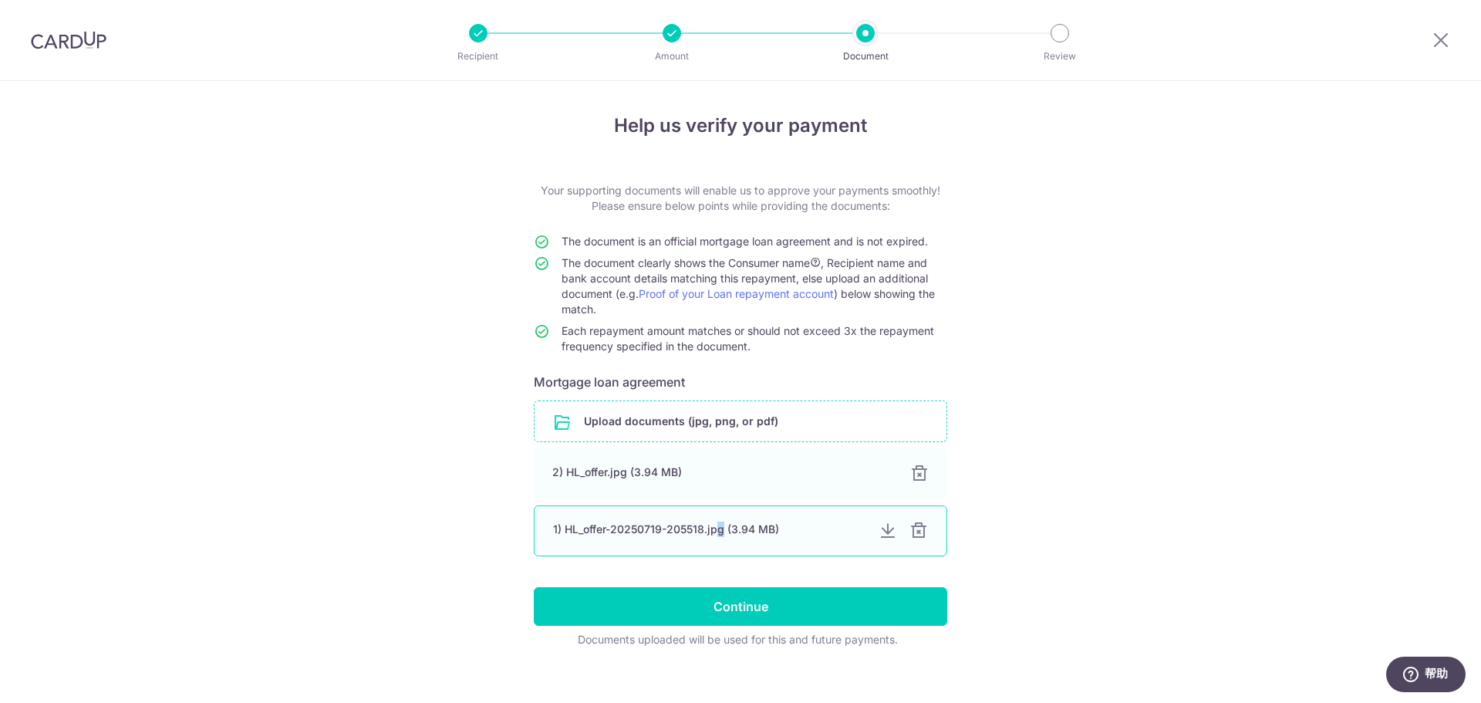
click at [717, 523] on div "1) HL_offer-20250719-205518.jpg (3.94 MB)" at bounding box center [709, 528] width 313 height 15
click at [715, 523] on div "1) HL_offer-20250719-205518.jpg (3.94 MB)" at bounding box center [709, 528] width 313 height 15
click at [1176, 515] on div "Help us verify your payment Your supporting documents will enable us to approve…" at bounding box center [740, 400] width 1481 height 639
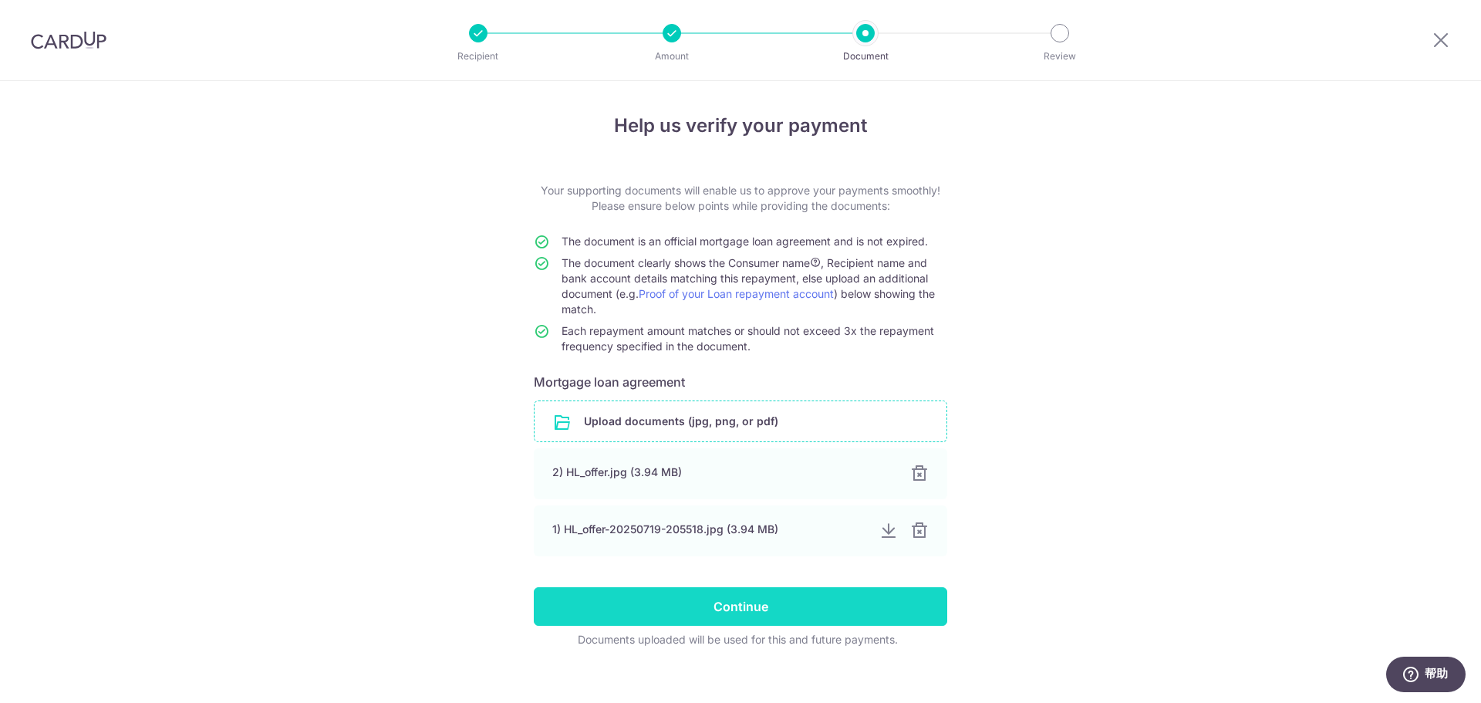
click at [919, 530] on div at bounding box center [919, 530] width 19 height 19
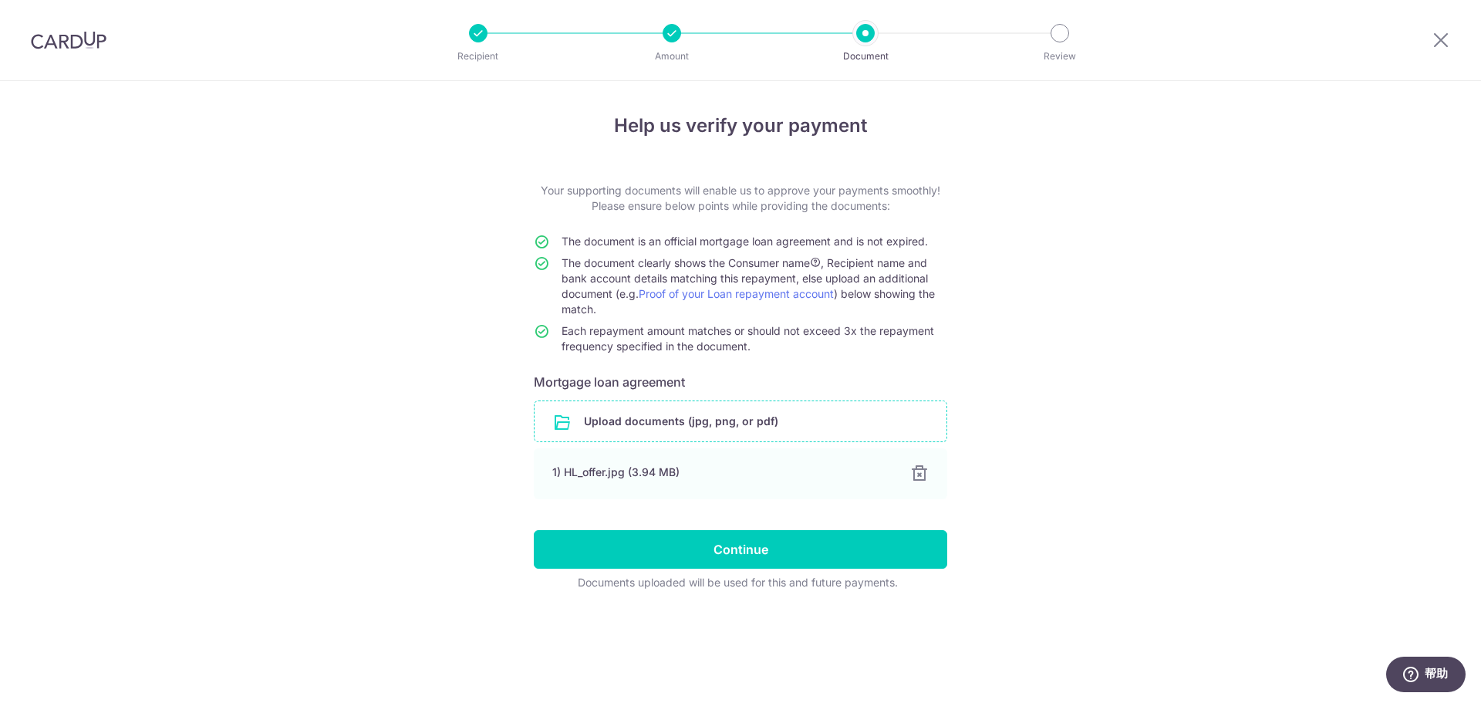
click at [649, 433] on input "file" at bounding box center [740, 421] width 412 height 40
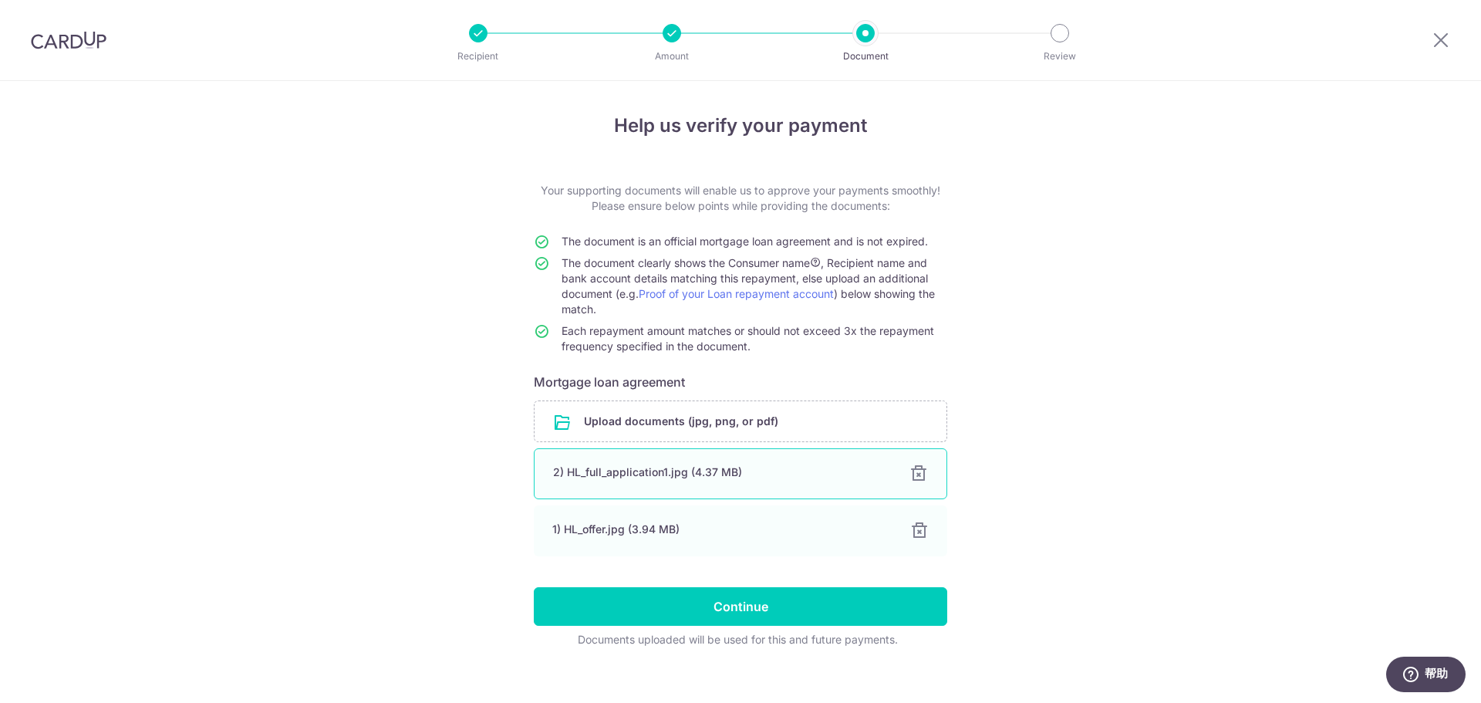
click at [913, 478] on div at bounding box center [918, 473] width 19 height 19
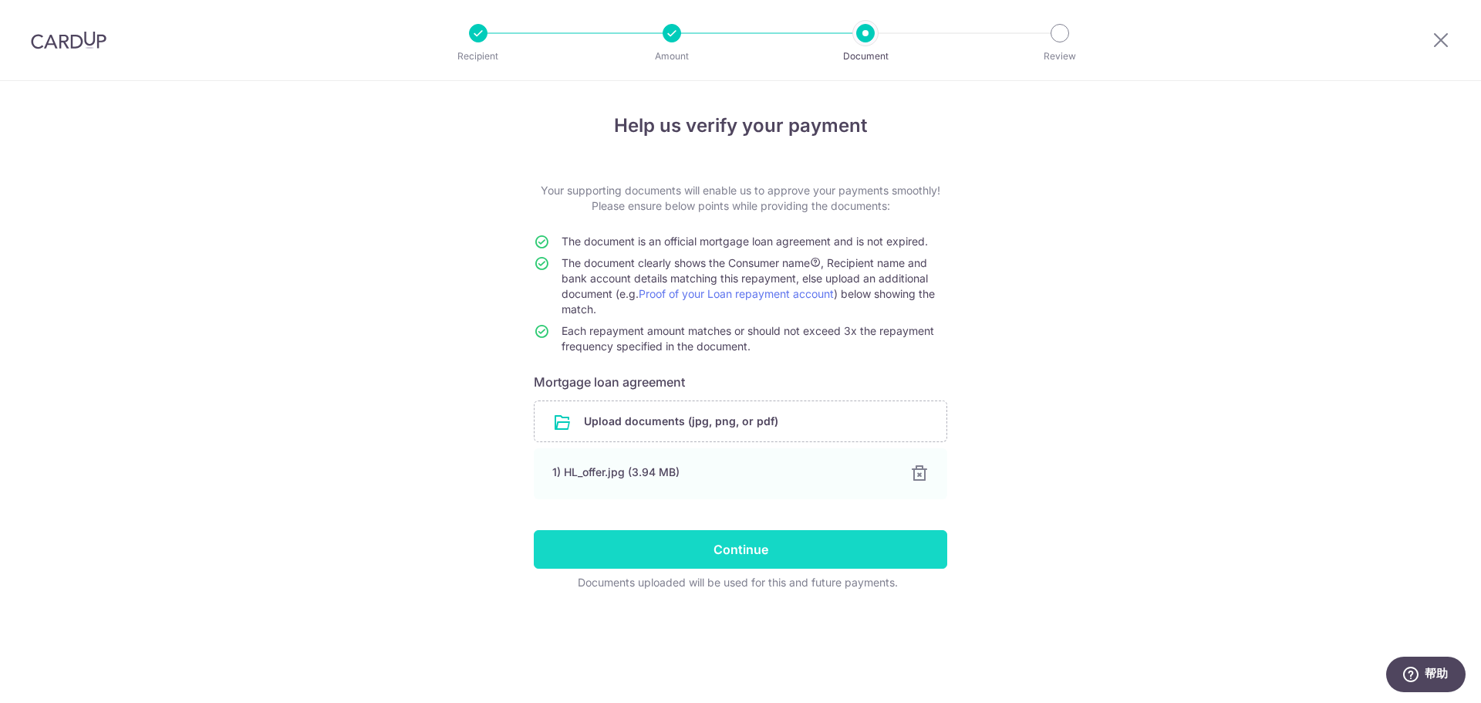
click at [675, 547] on input "Continue" at bounding box center [740, 549] width 413 height 39
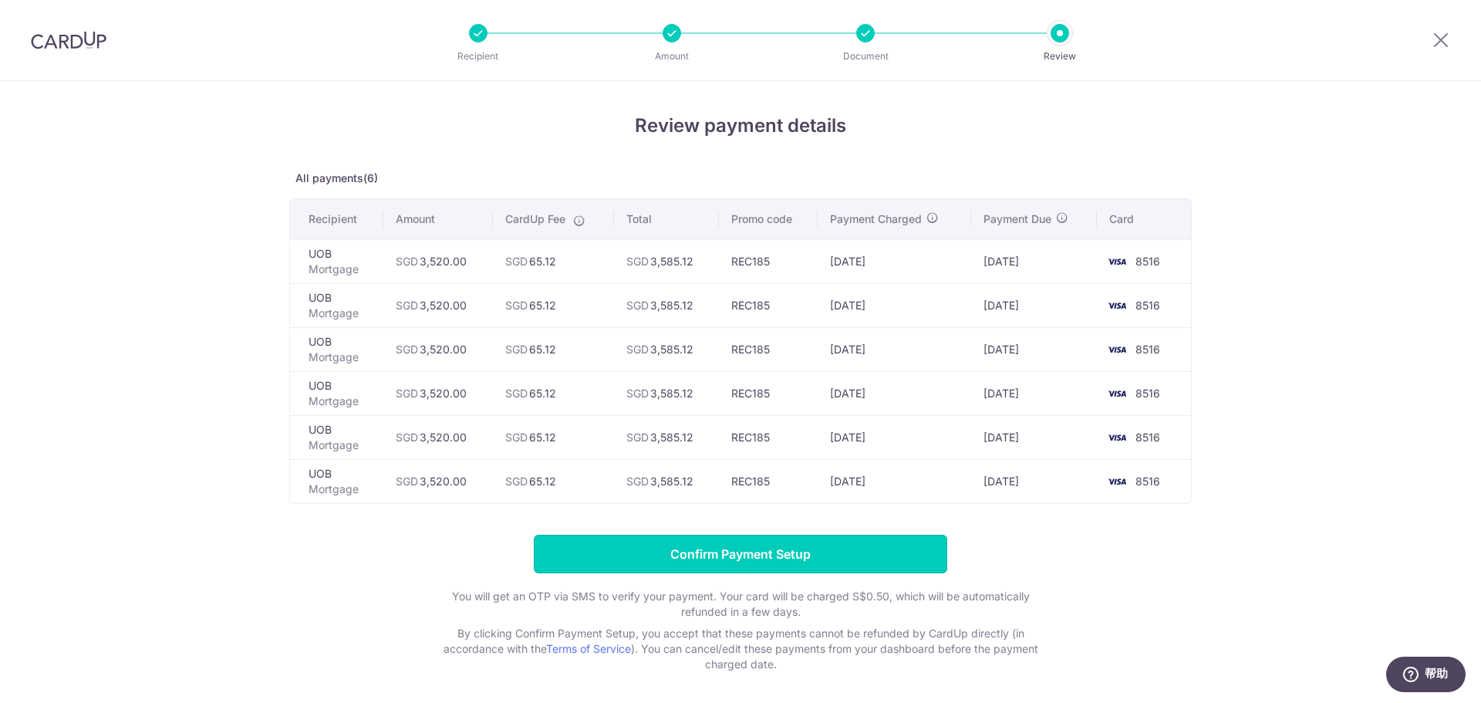
click at [621, 555] on input "Confirm Payment Setup" at bounding box center [740, 553] width 413 height 39
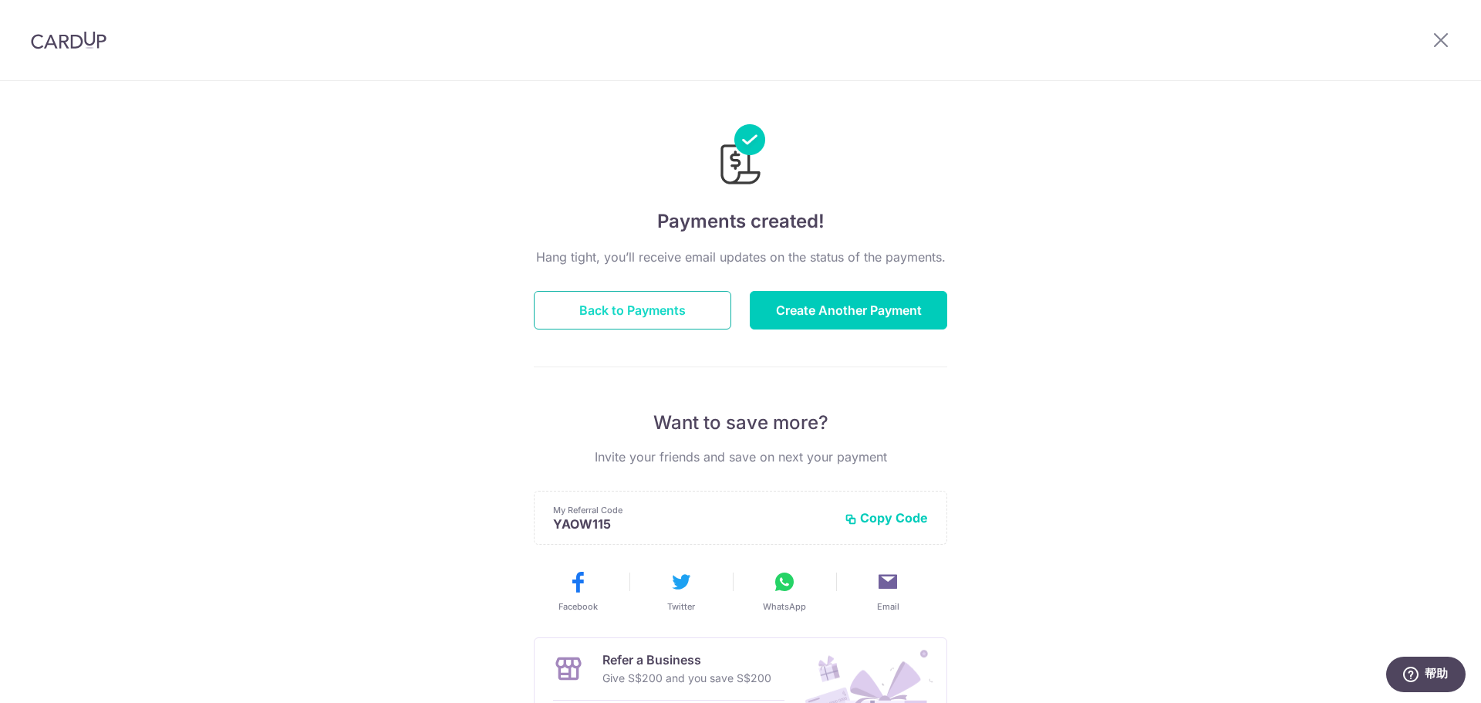
click at [582, 306] on button "Back to Payments" at bounding box center [632, 310] width 197 height 39
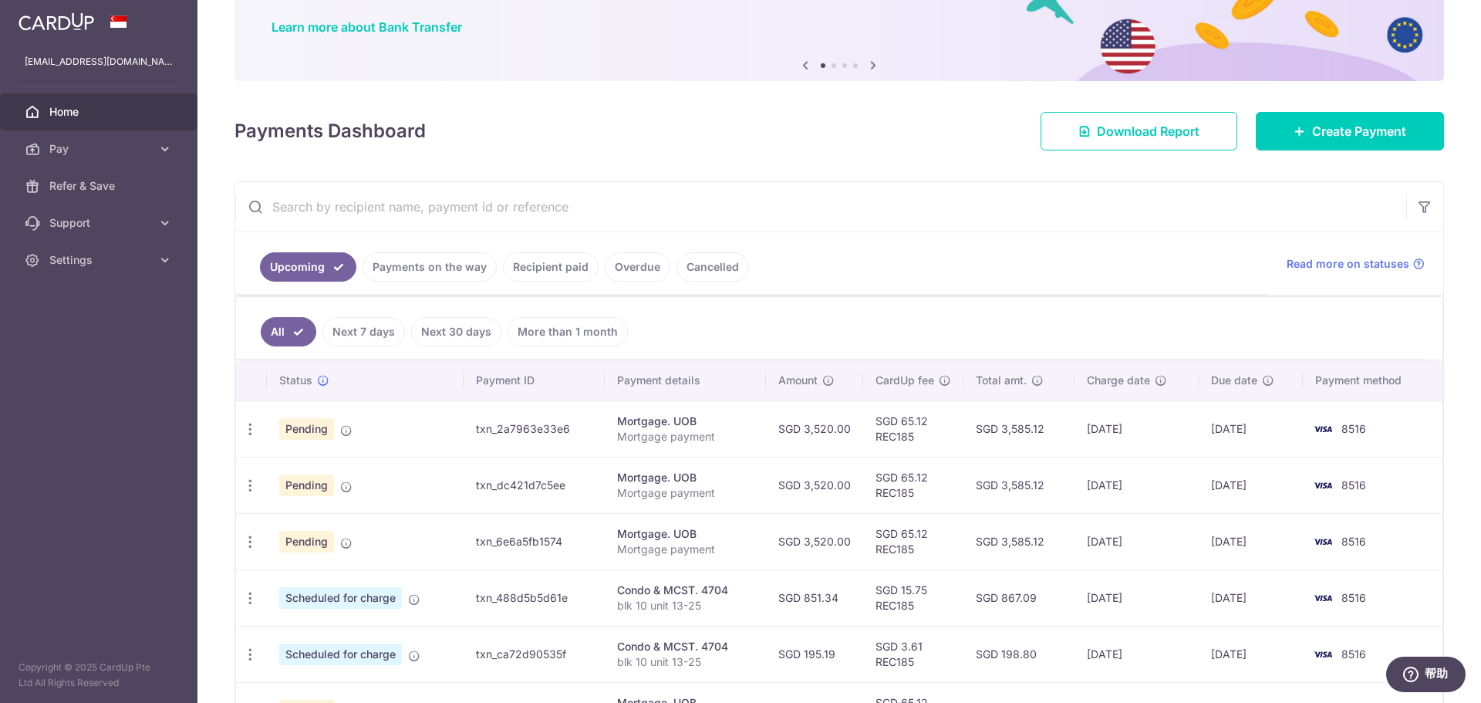
scroll to position [154, 0]
